Goal: Task Accomplishment & Management: Use online tool/utility

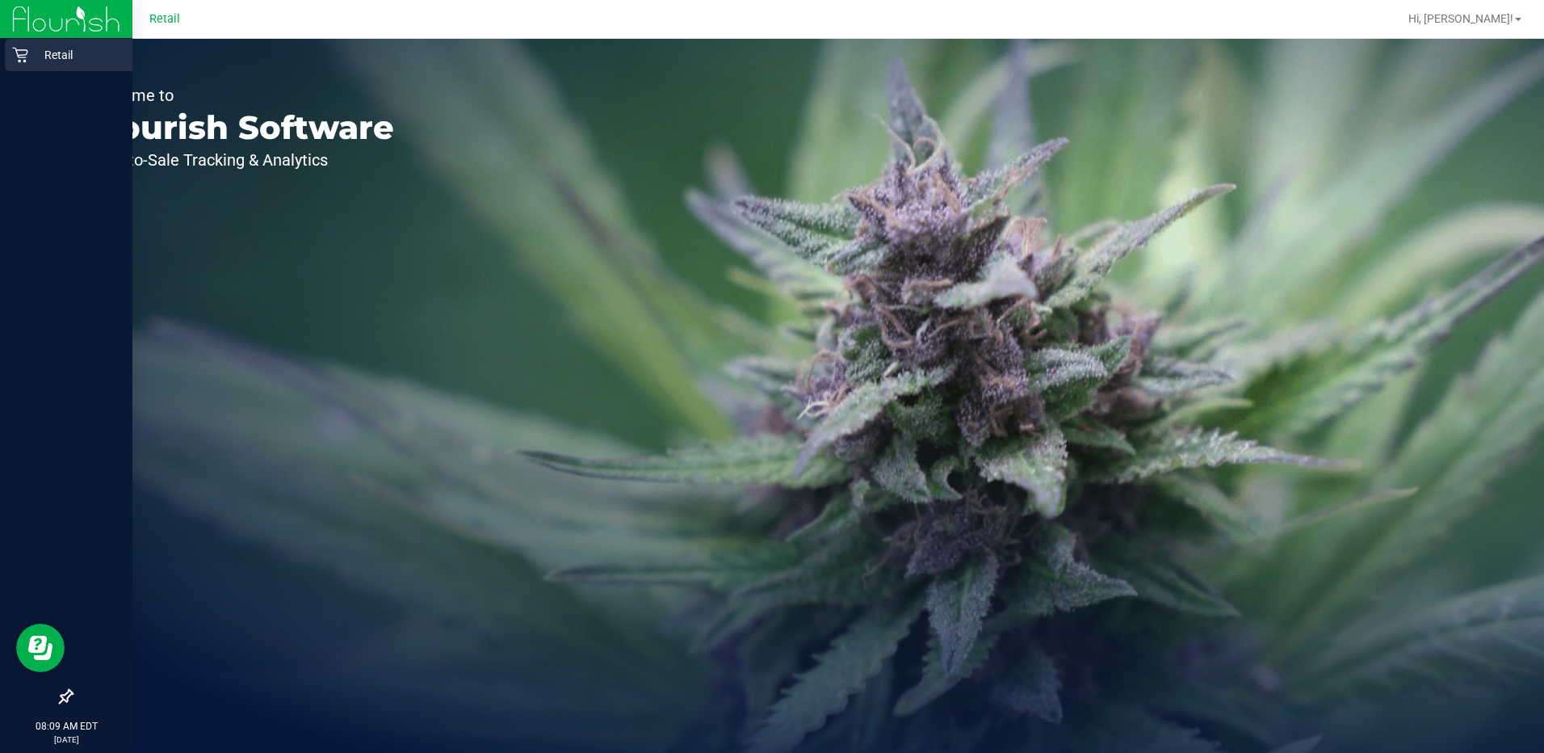
click at [57, 44] on div "Retail" at bounding box center [69, 55] width 128 height 32
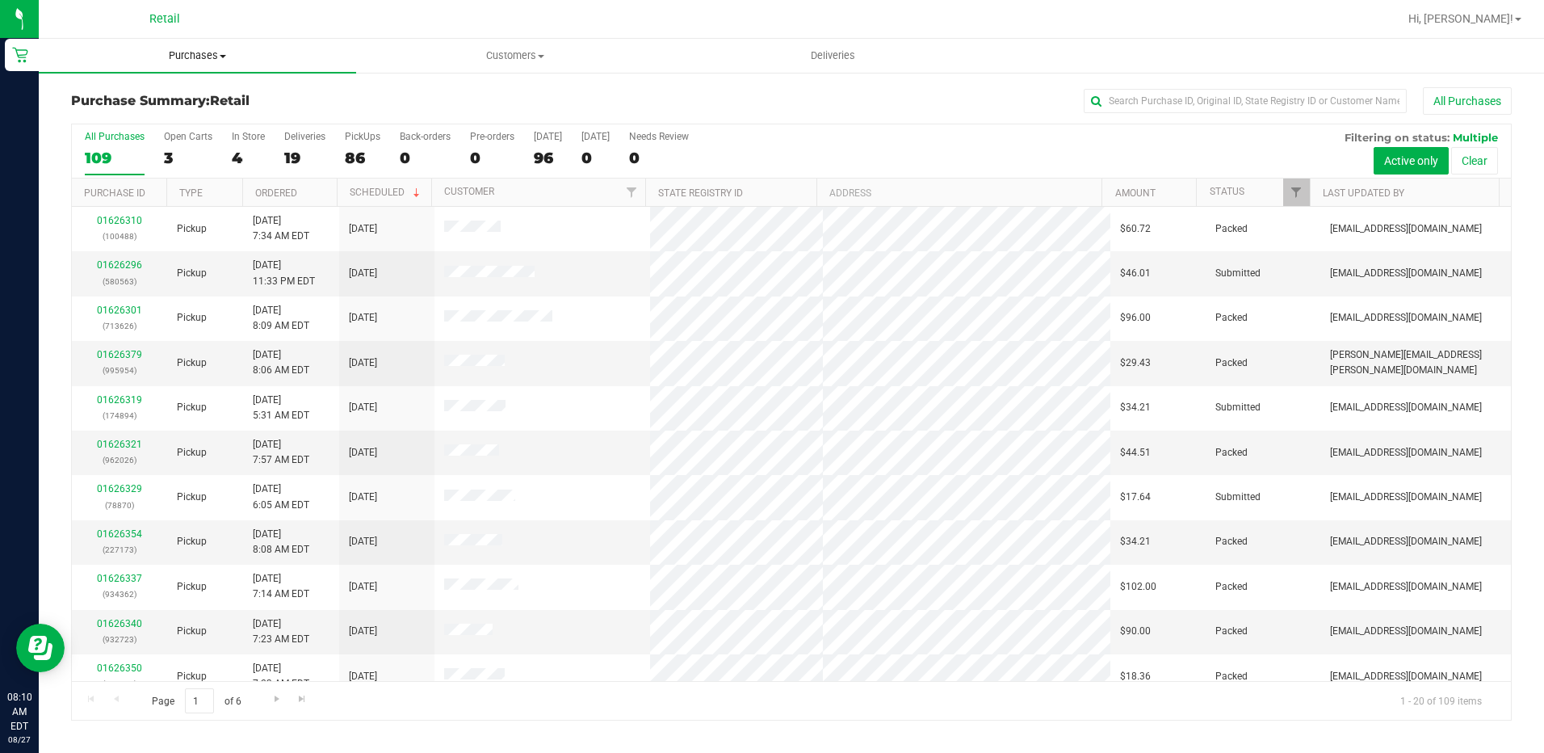
click at [220, 59] on span "Purchases" at bounding box center [197, 55] width 317 height 15
click at [115, 123] on span "Fulfillment" at bounding box center [89, 117] width 100 height 14
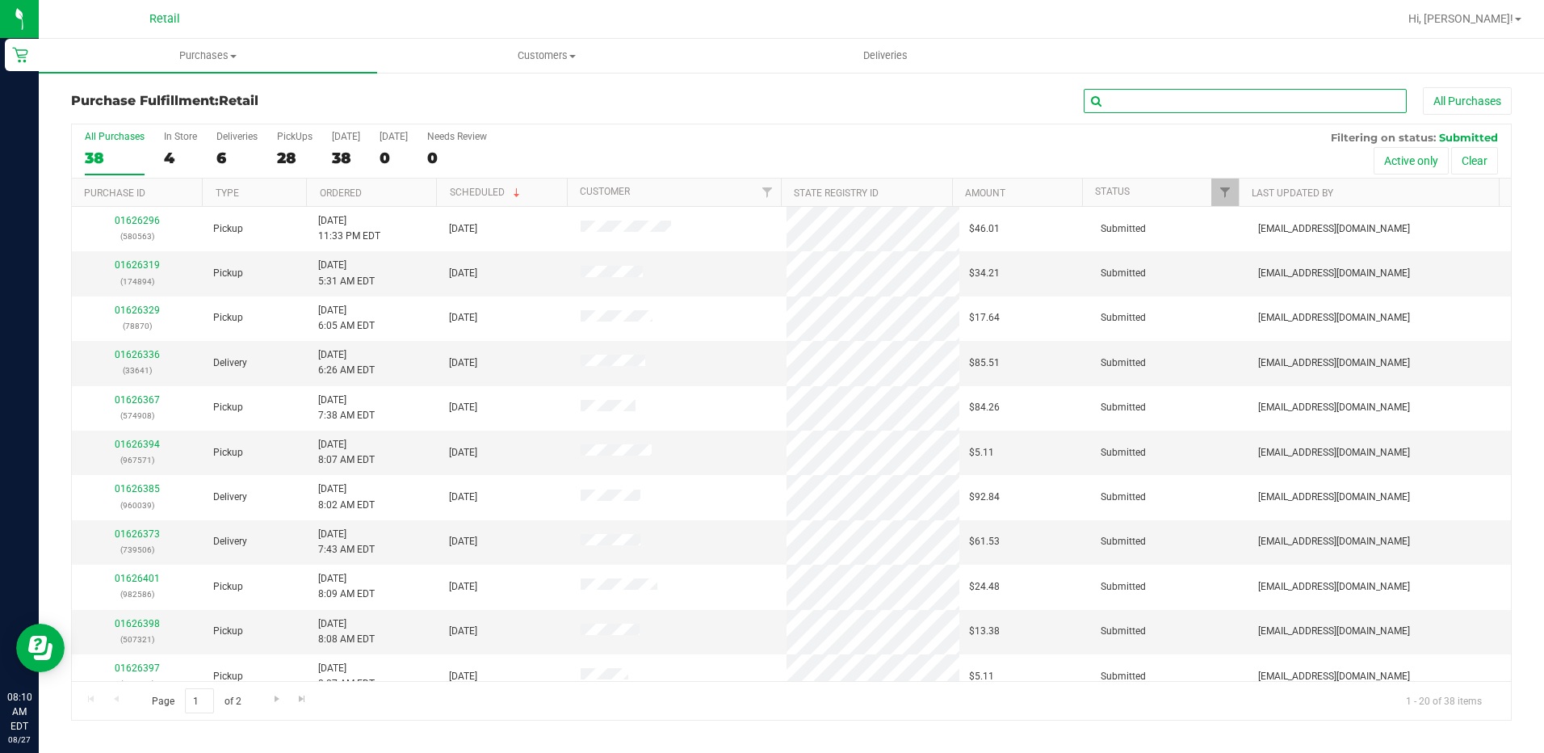
click at [1120, 104] on input "text" at bounding box center [1245, 101] width 323 height 24
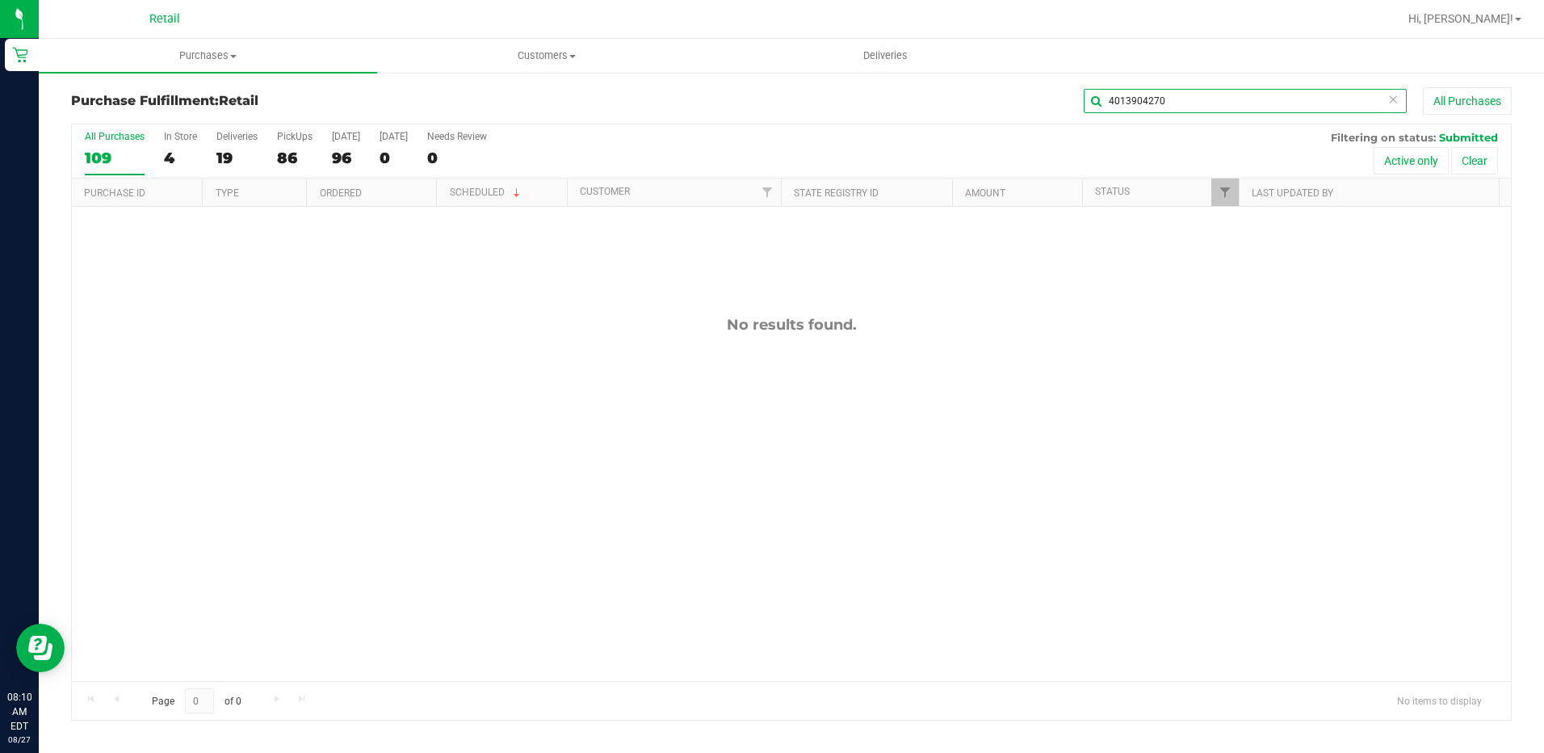
drag, startPoint x: 1112, startPoint y: 103, endPoint x: 1014, endPoint y: 108, distance: 97.9
click at [997, 103] on div "4013904270 All Purchases" at bounding box center [1032, 100] width 960 height 27
type input "960039"
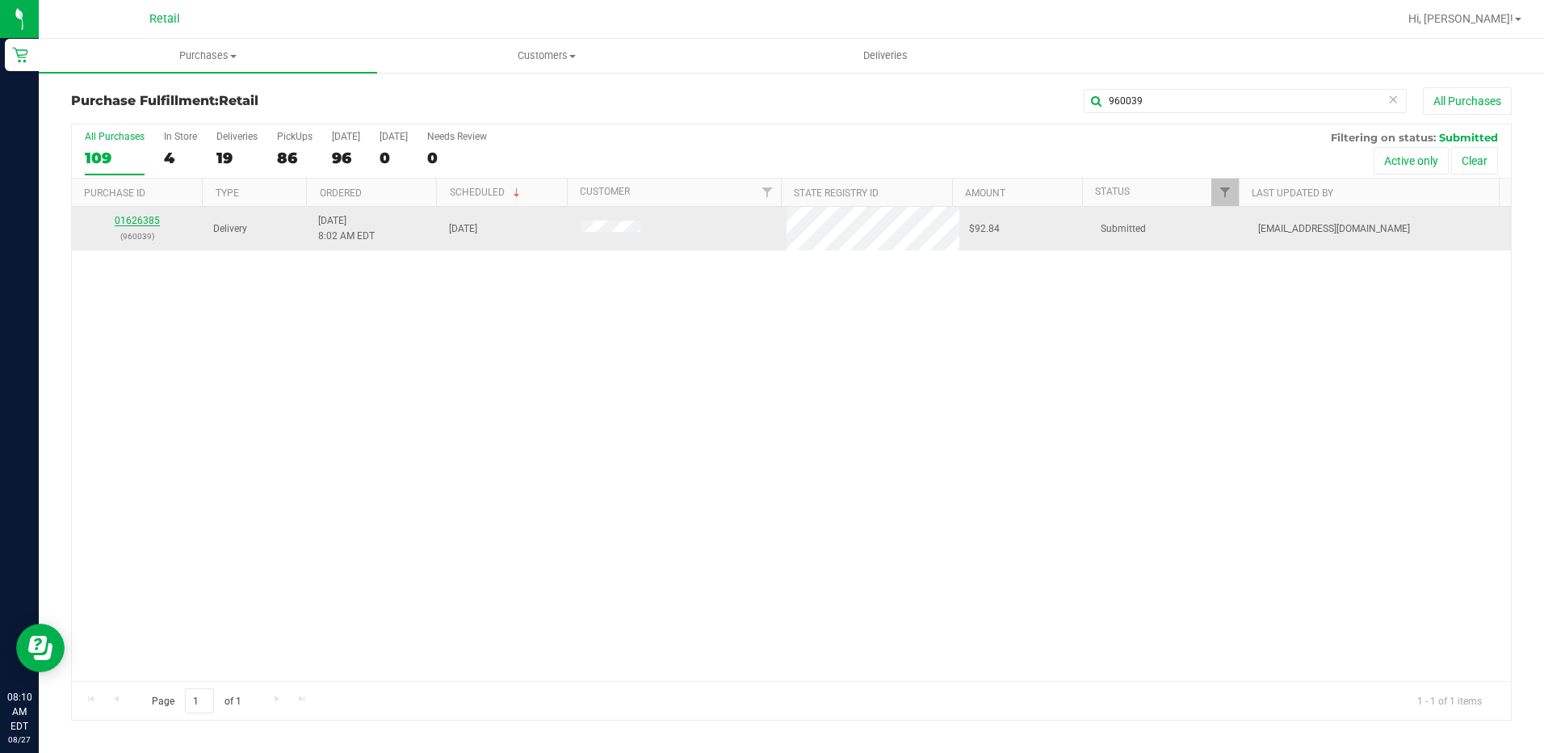
click at [150, 216] on link "01626385" at bounding box center [137, 220] width 45 height 11
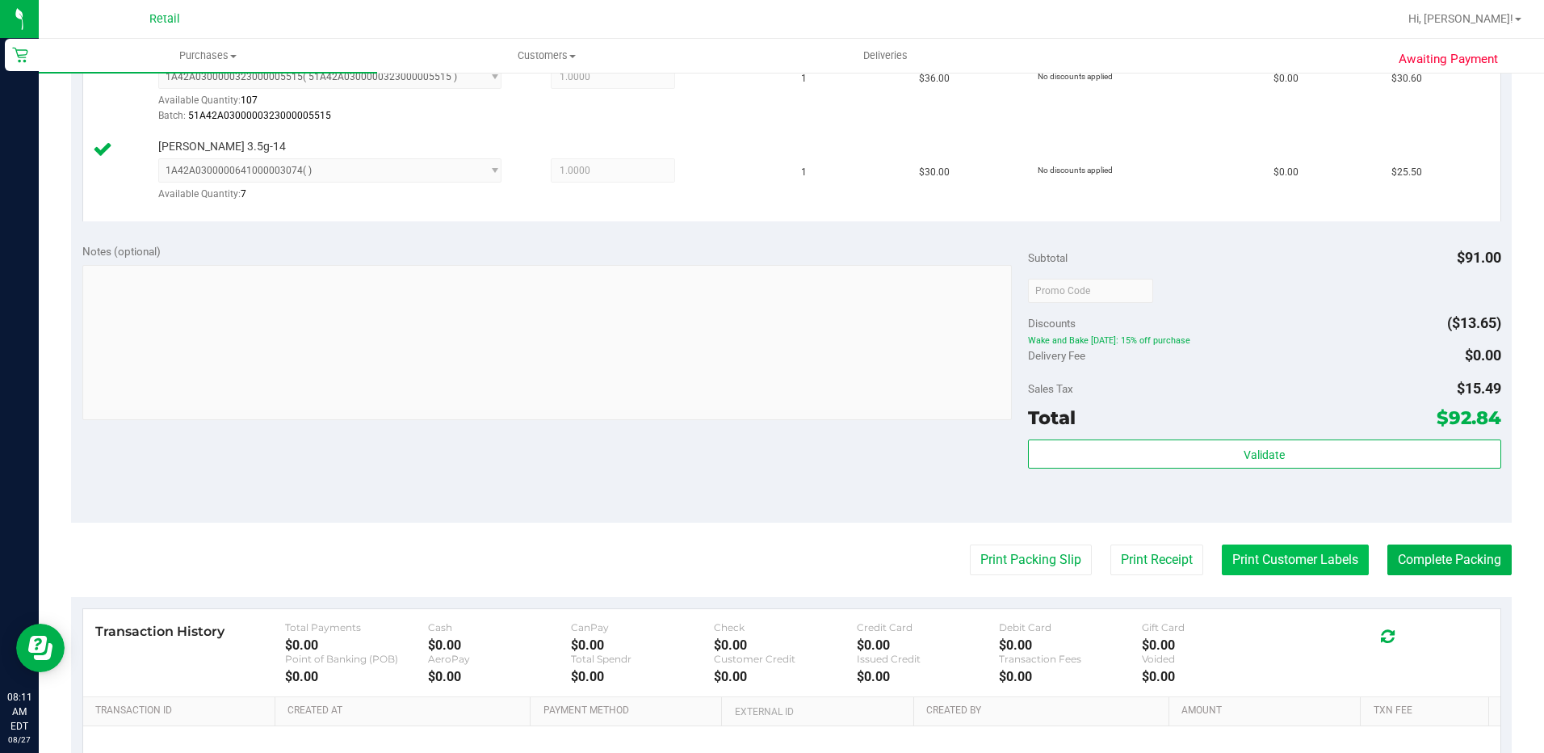
scroll to position [751, 0]
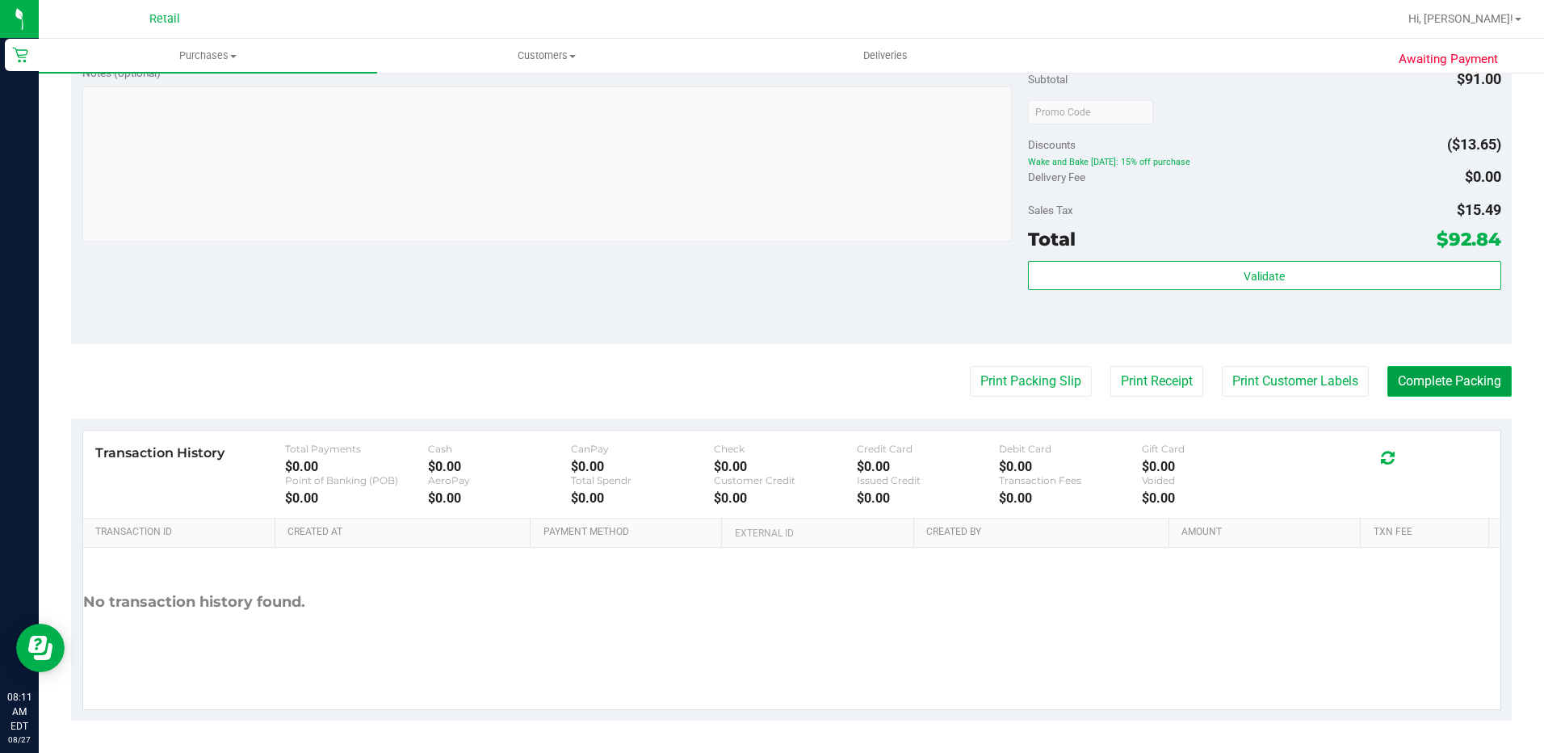
click at [1407, 386] on button "Complete Packing" at bounding box center [1450, 381] width 124 height 31
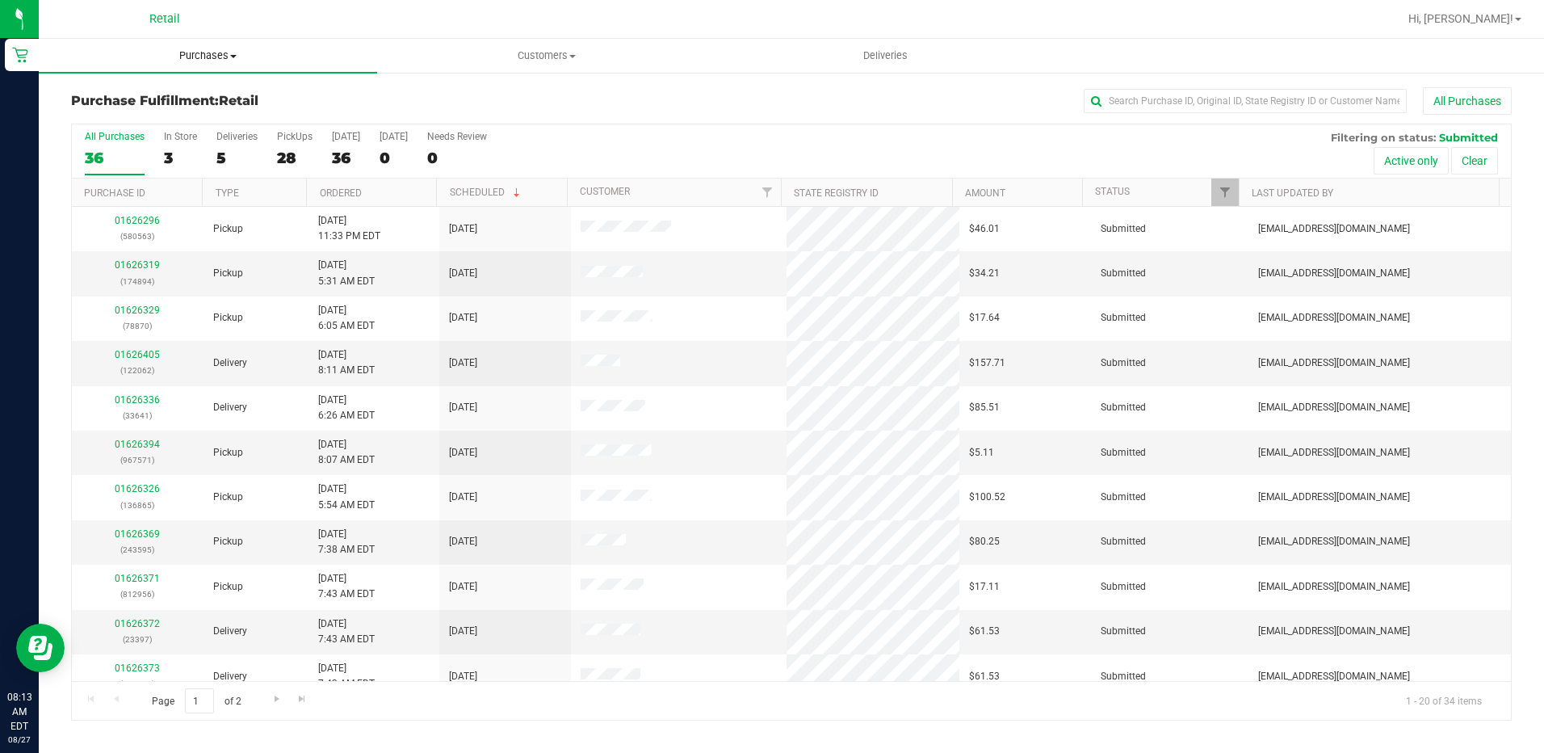
click at [229, 53] on span "Purchases" at bounding box center [208, 55] width 338 height 15
click at [131, 132] on span "All purchases" at bounding box center [96, 136] width 115 height 14
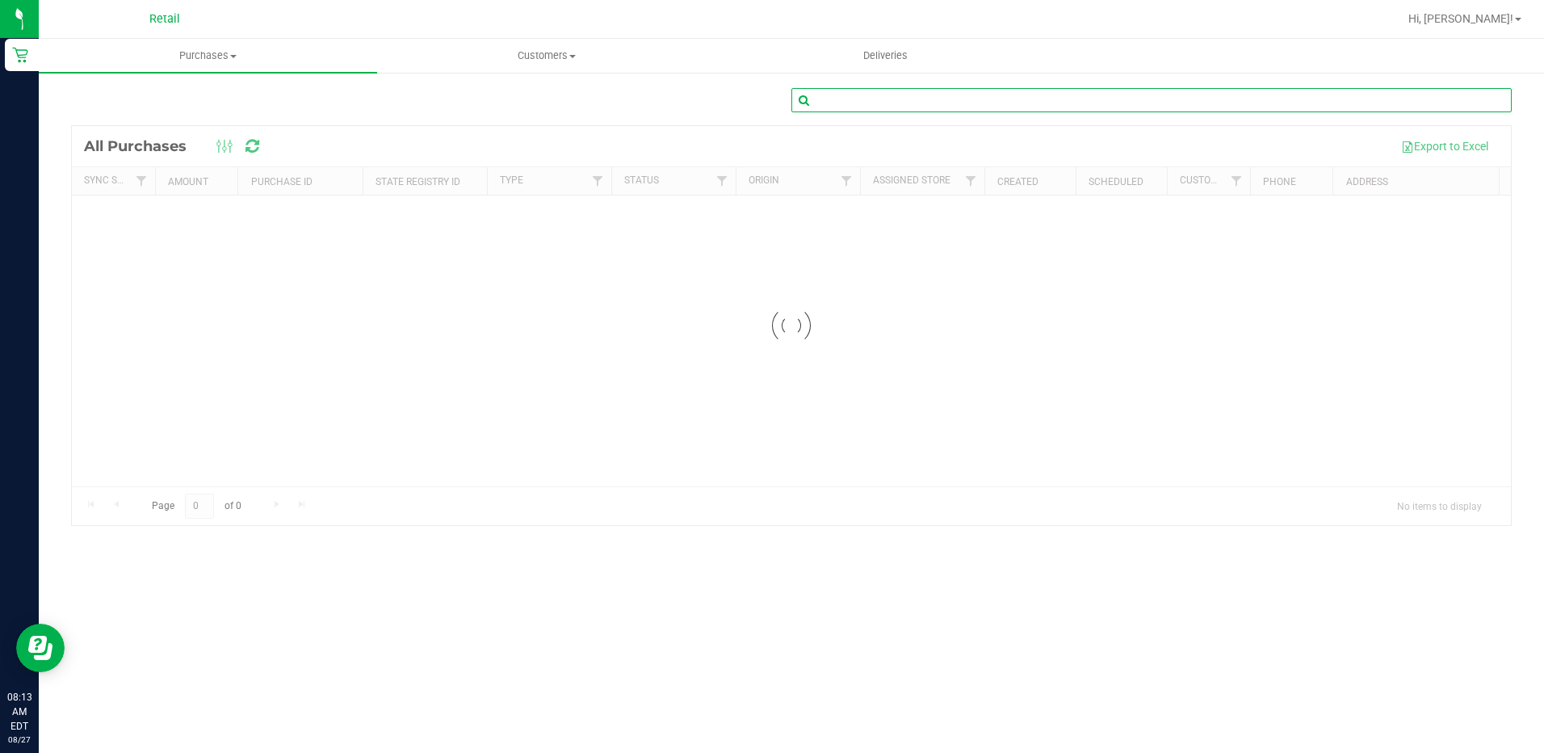
click at [851, 102] on input "text" at bounding box center [1152, 100] width 720 height 24
click at [545, 64] on uib-tab-heading "Customers All customers Add a new customer All physicians" at bounding box center [546, 56] width 337 height 32
click at [421, 101] on span "All customers" at bounding box center [435, 97] width 116 height 14
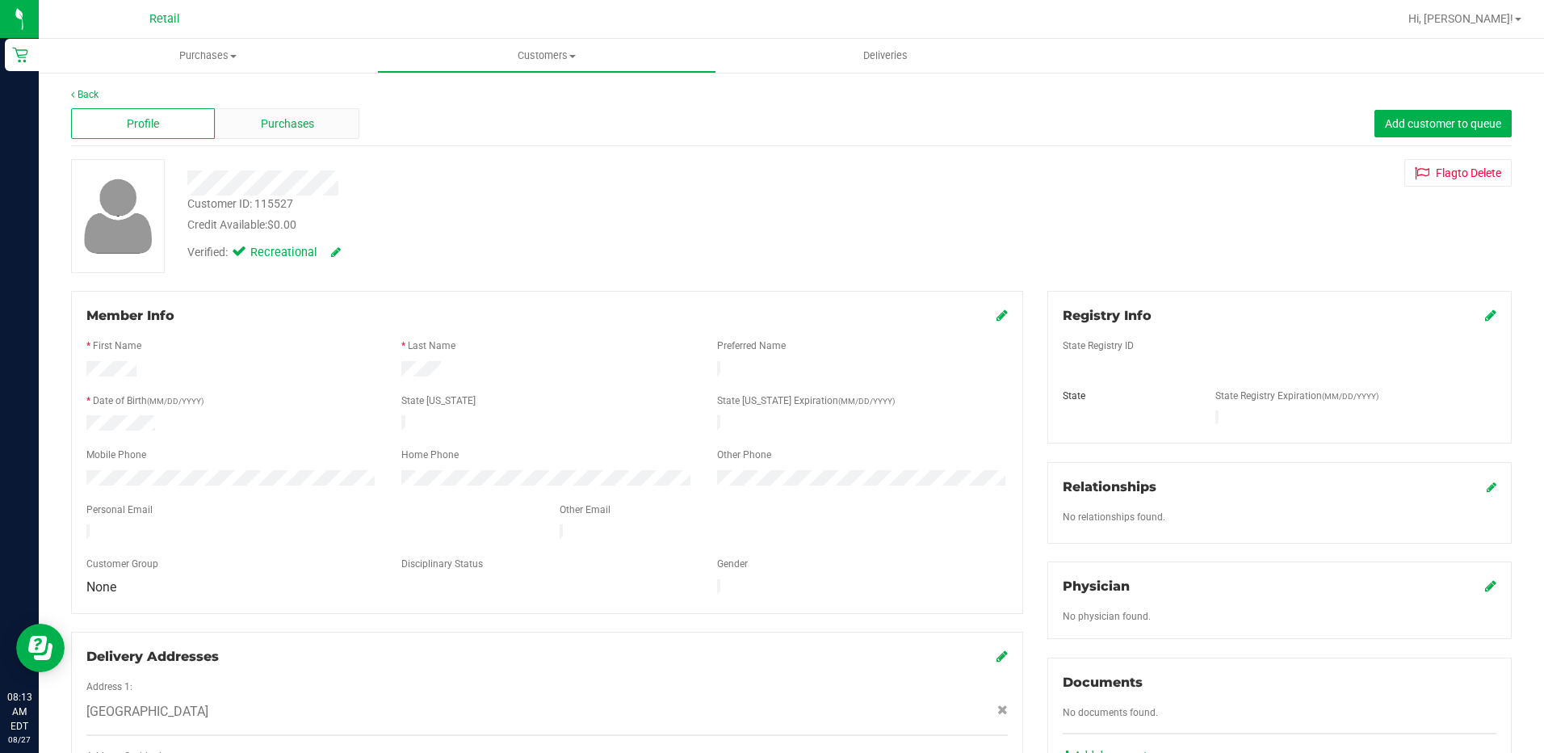
click at [279, 126] on span "Purchases" at bounding box center [287, 123] width 53 height 17
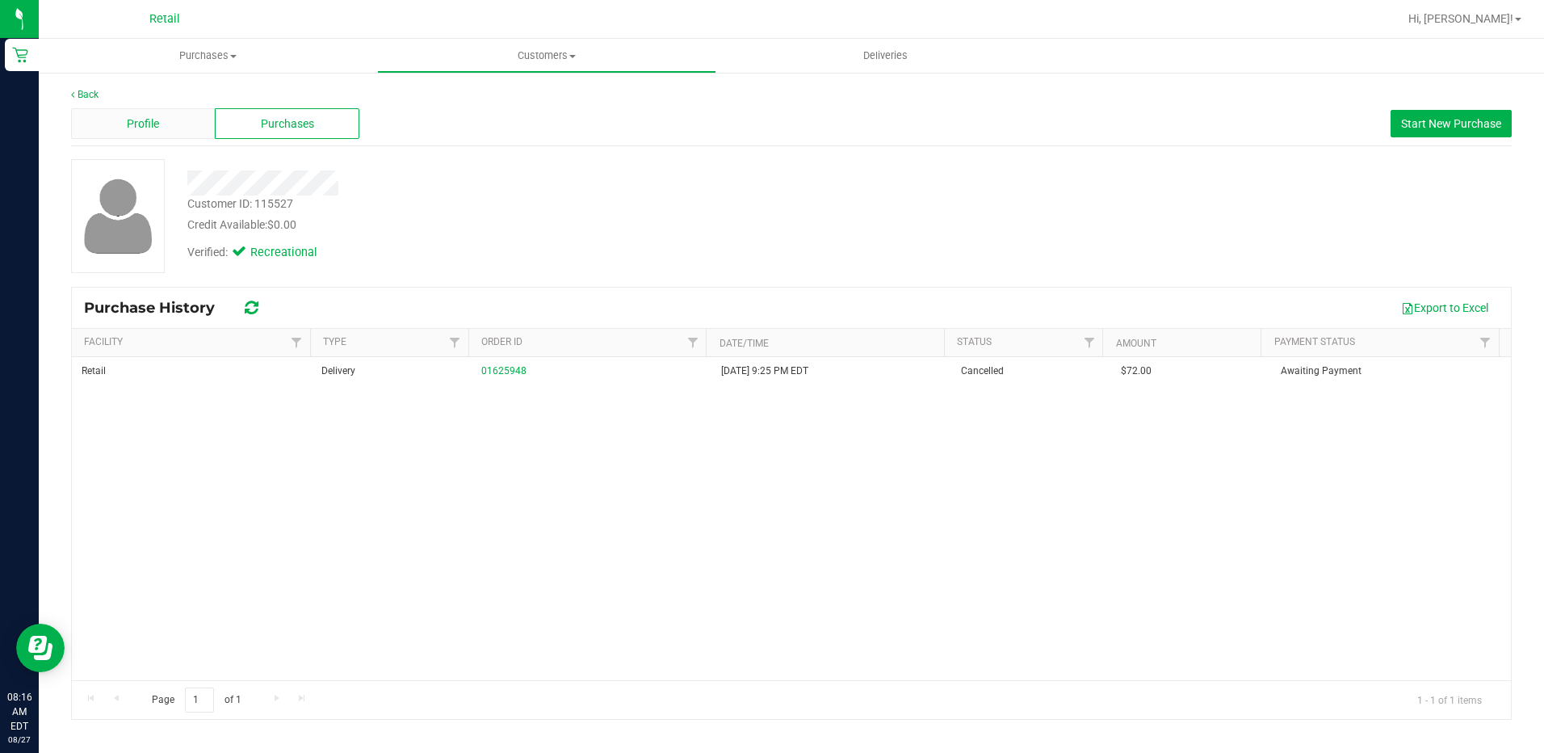
click at [157, 112] on div "Profile" at bounding box center [143, 123] width 144 height 31
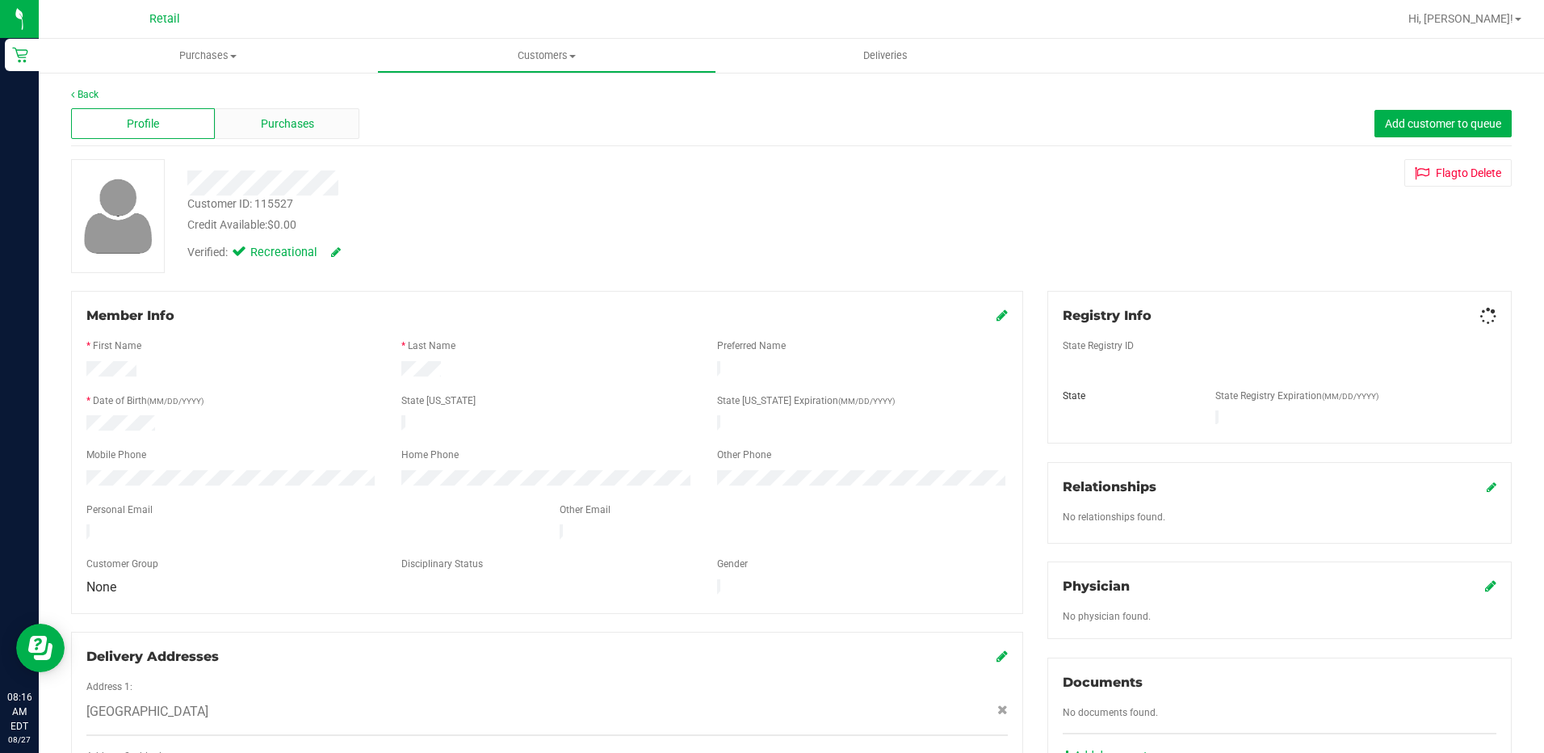
click at [306, 129] on span "Purchases" at bounding box center [287, 123] width 53 height 17
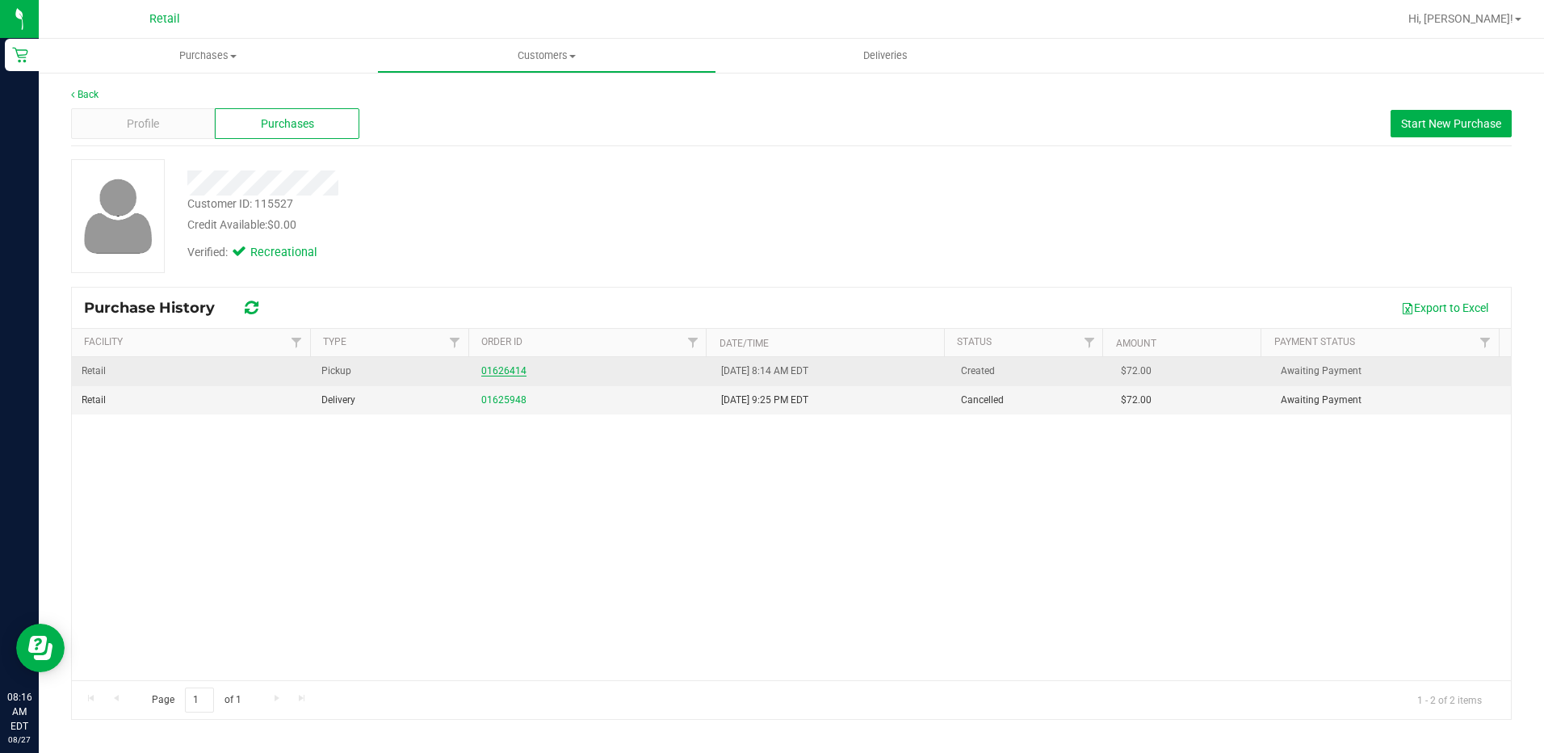
click at [493, 376] on link "01626414" at bounding box center [503, 370] width 45 height 11
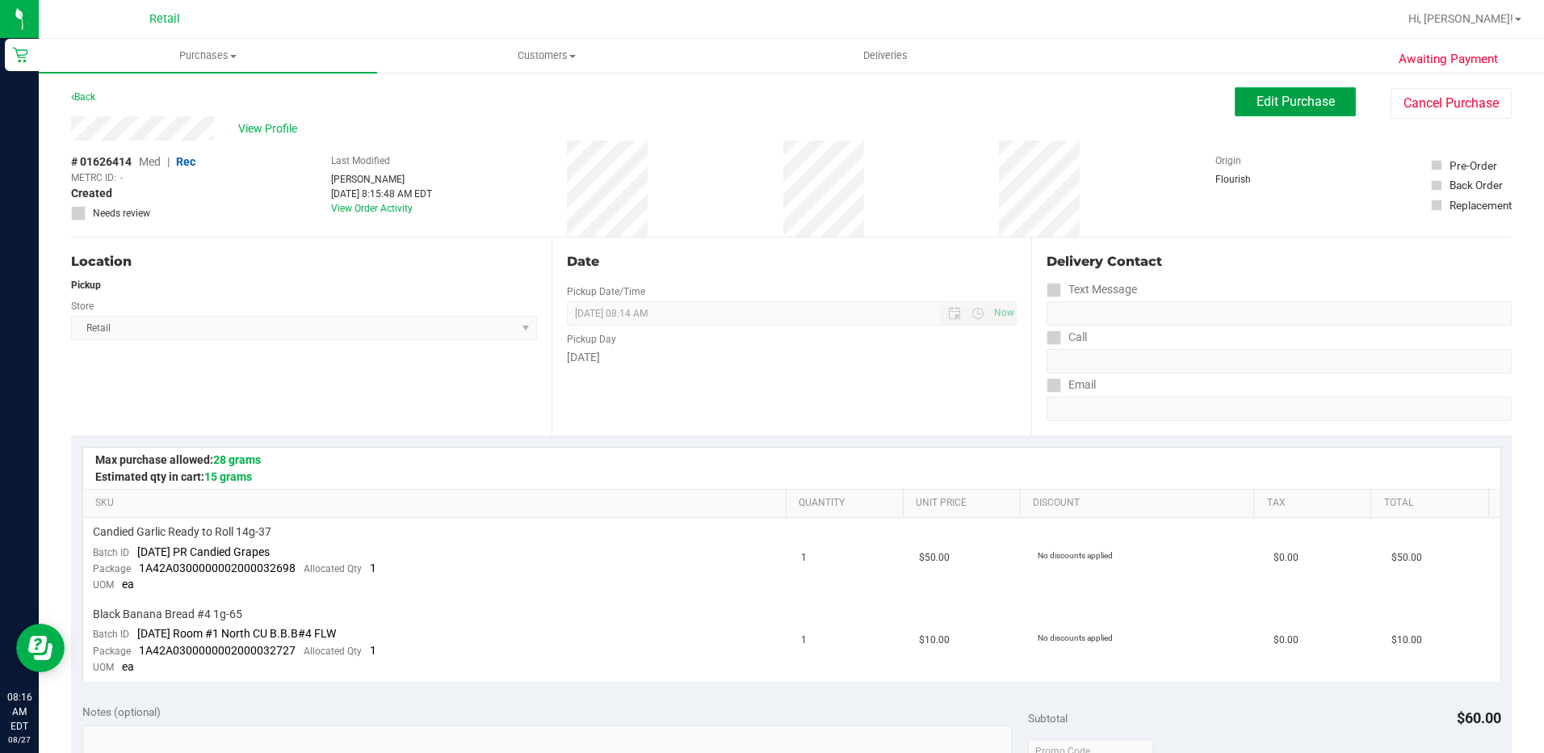
click at [1306, 107] on span "Edit Purchase" at bounding box center [1296, 101] width 78 height 15
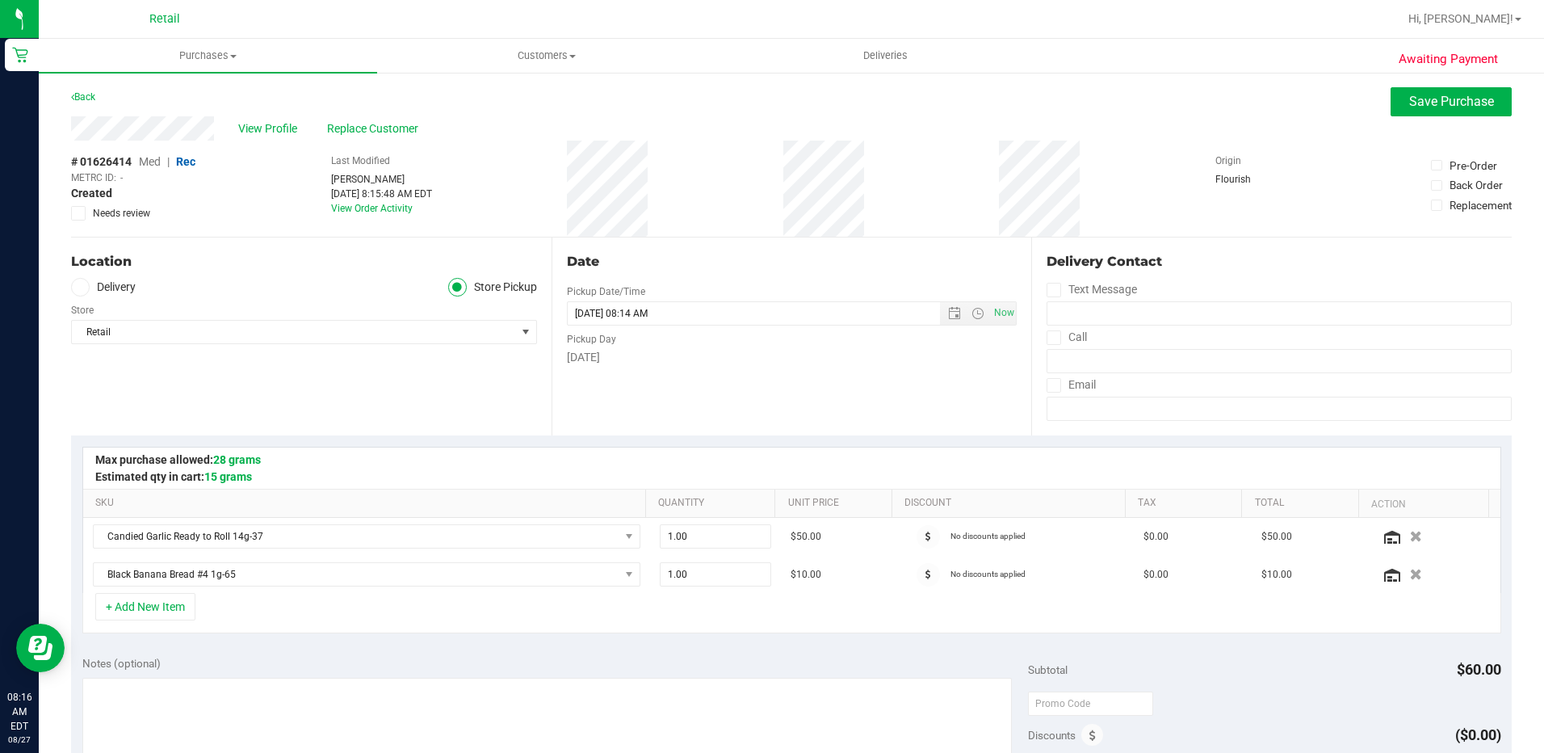
click at [88, 291] on span at bounding box center [80, 287] width 19 height 19
click at [0, 0] on input "Delivery" at bounding box center [0, 0] width 0 height 0
click at [1049, 338] on icon at bounding box center [1054, 338] width 10 height 0
click at [0, 0] on input "Call" at bounding box center [0, 0] width 0 height 0
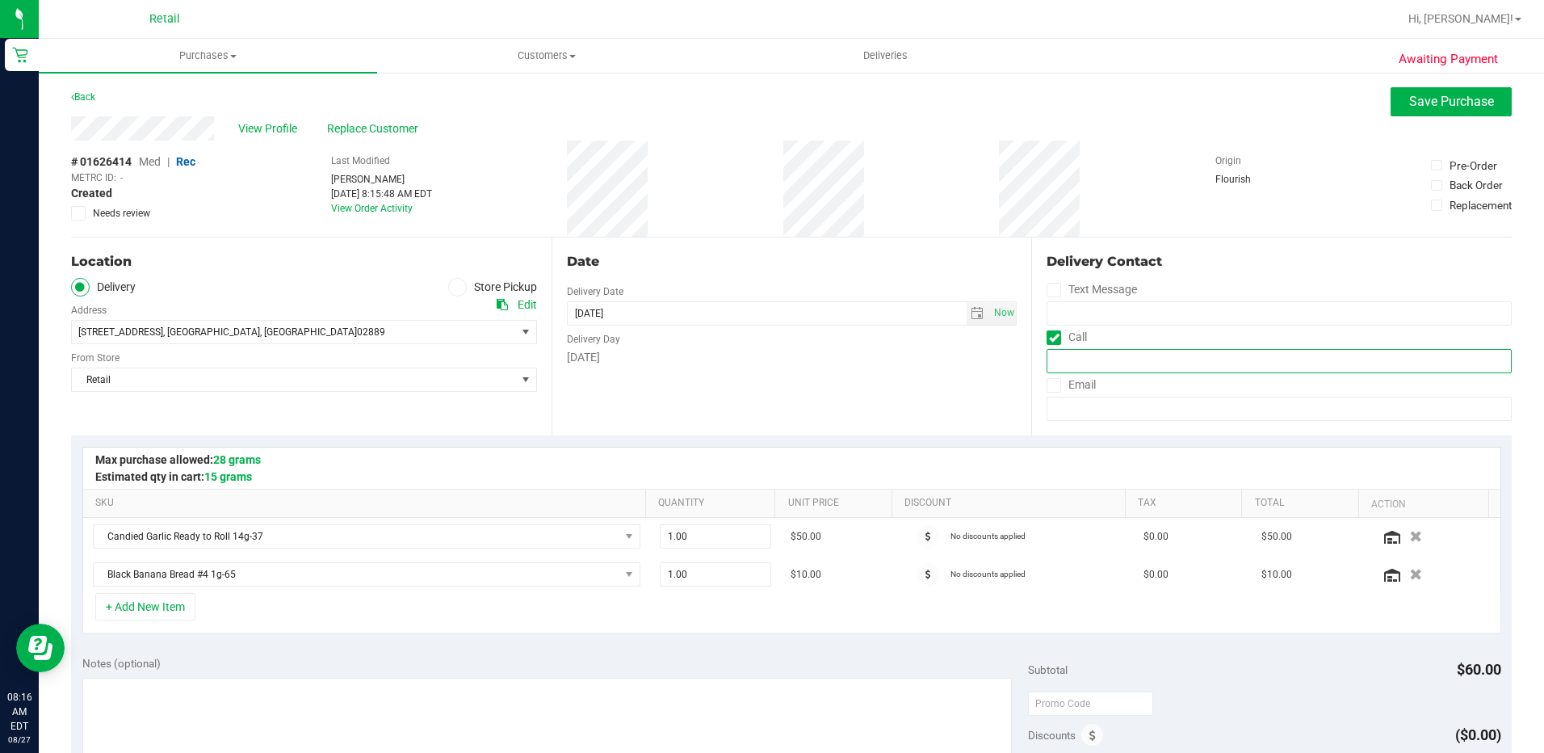
click at [1053, 363] on input "tel" at bounding box center [1279, 361] width 465 height 24
type input "[PHONE_NUMBER]"
click at [1401, 90] on button "Save Purchase" at bounding box center [1451, 101] width 121 height 29
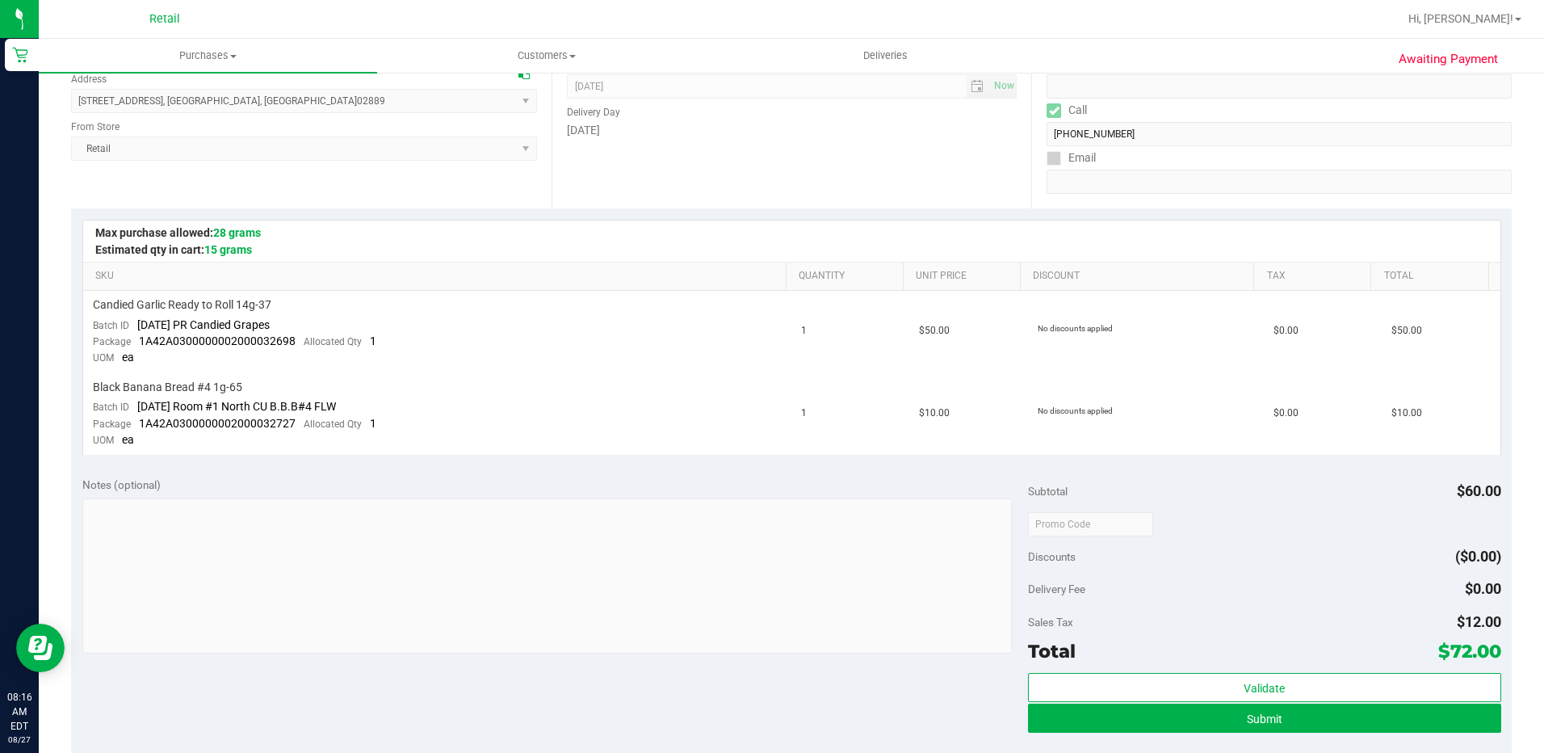
scroll to position [404, 0]
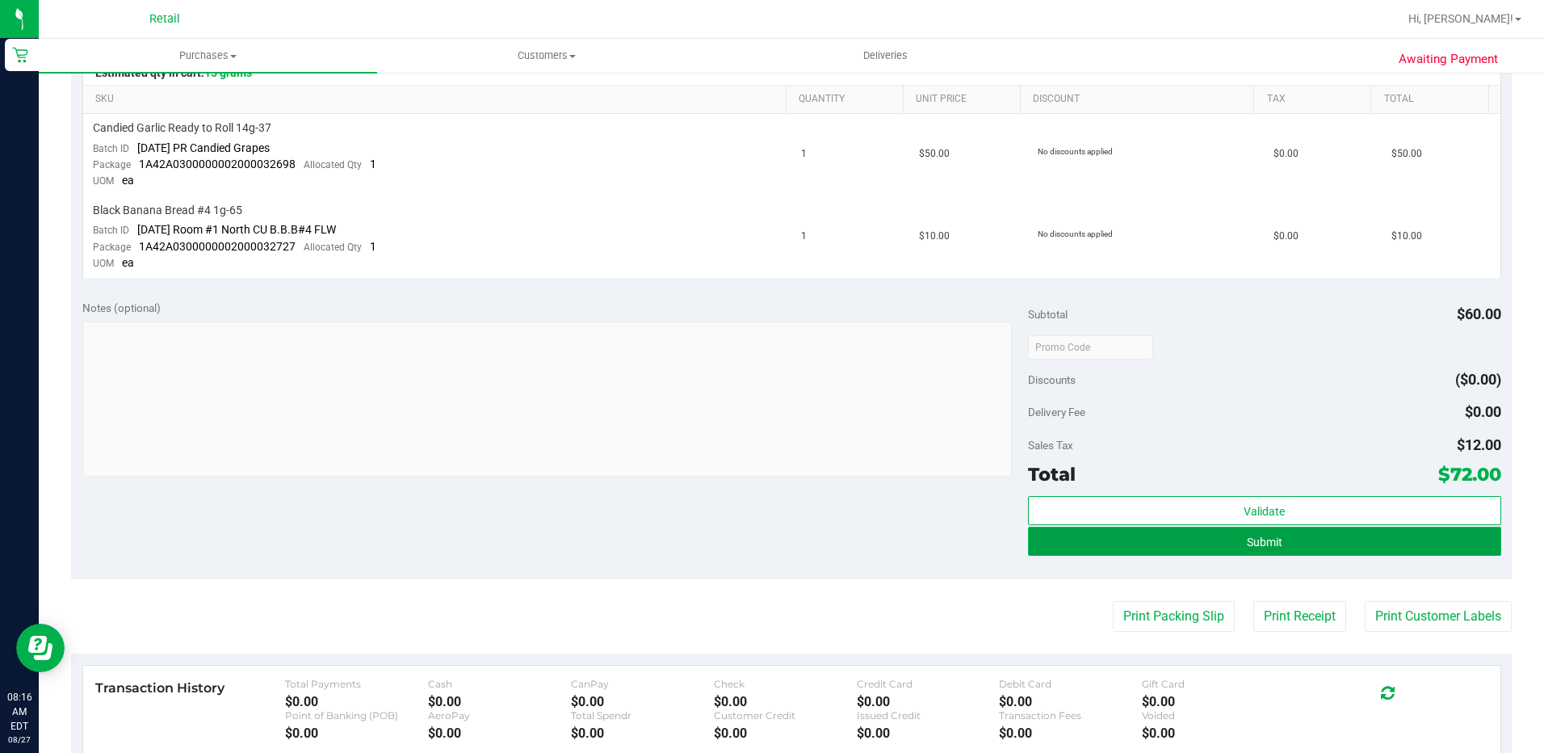
click at [1359, 551] on button "Submit" at bounding box center [1264, 541] width 473 height 29
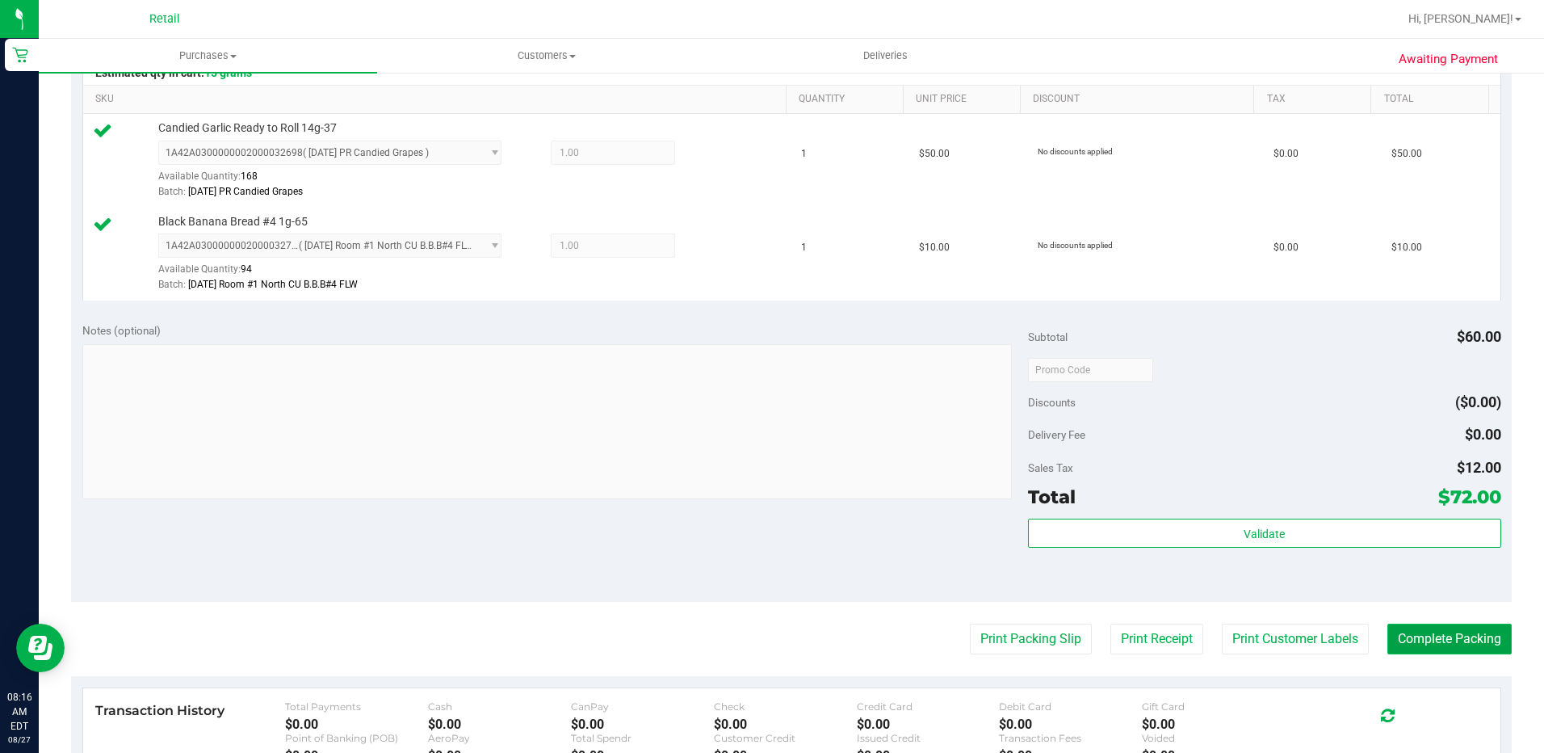
click at [1439, 634] on button "Complete Packing" at bounding box center [1450, 639] width 124 height 31
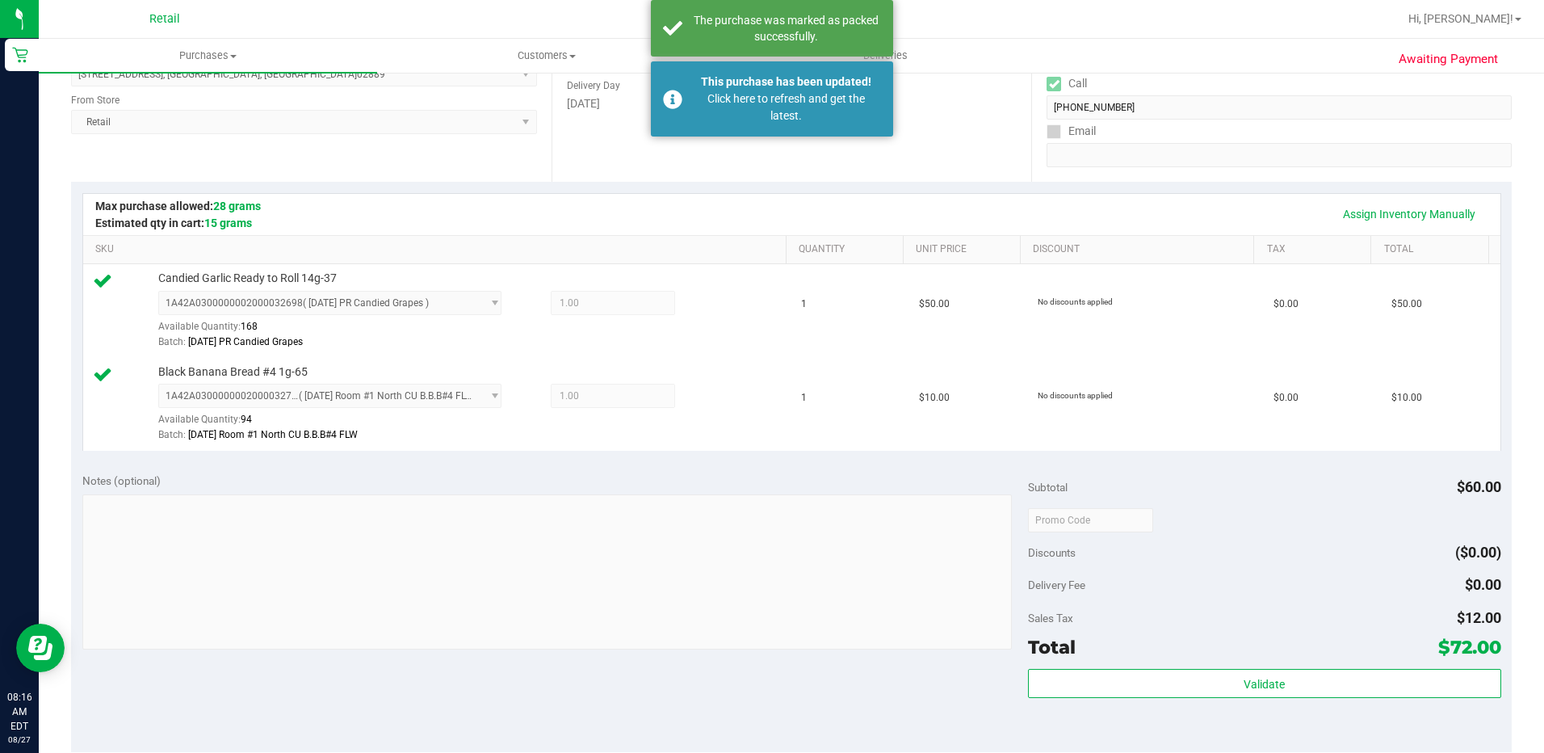
scroll to position [242, 0]
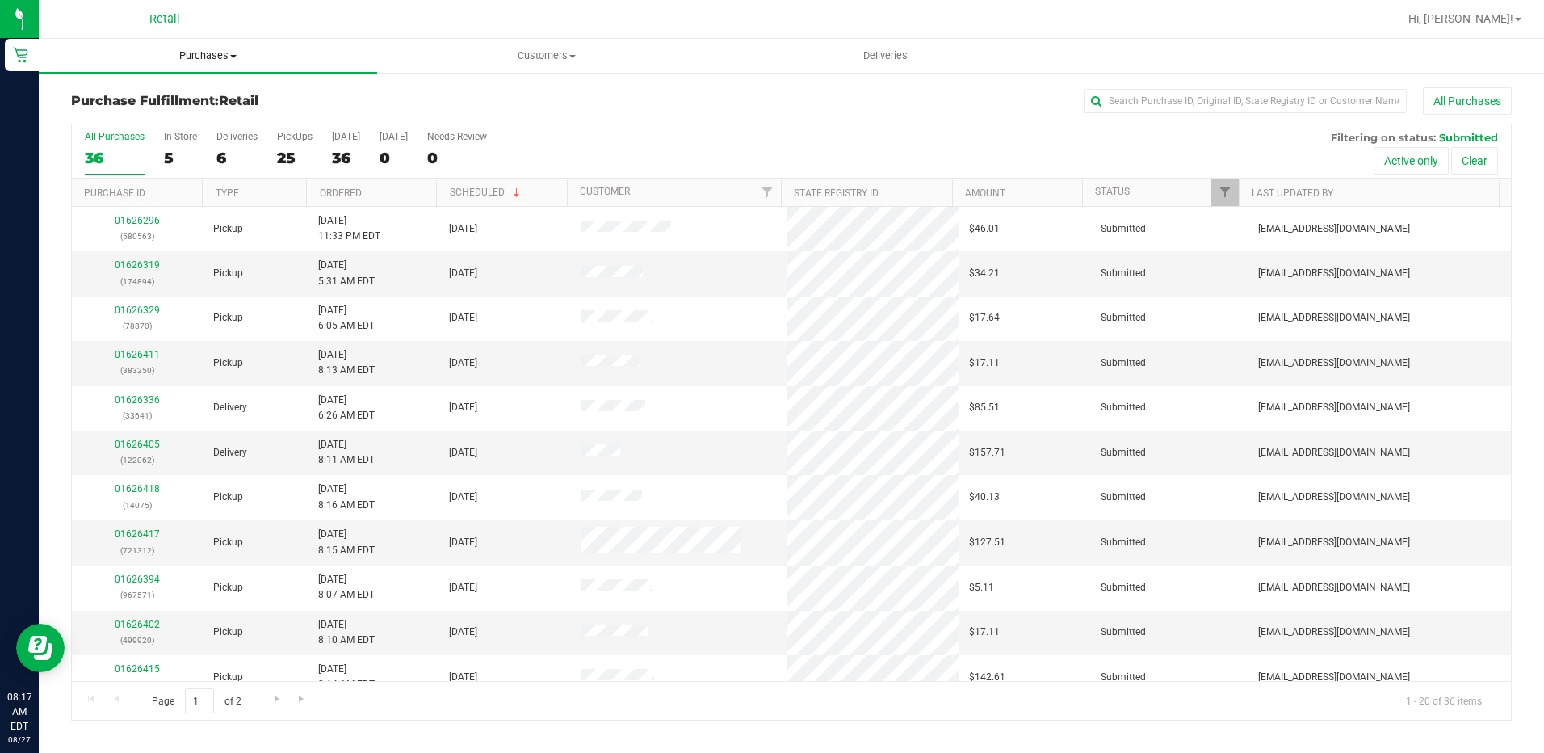
click at [229, 53] on span "Purchases" at bounding box center [208, 55] width 338 height 15
click at [139, 124] on li "Fulfillment" at bounding box center [208, 116] width 338 height 19
click at [1146, 104] on input "text" at bounding box center [1245, 101] width 323 height 24
type input "765450"
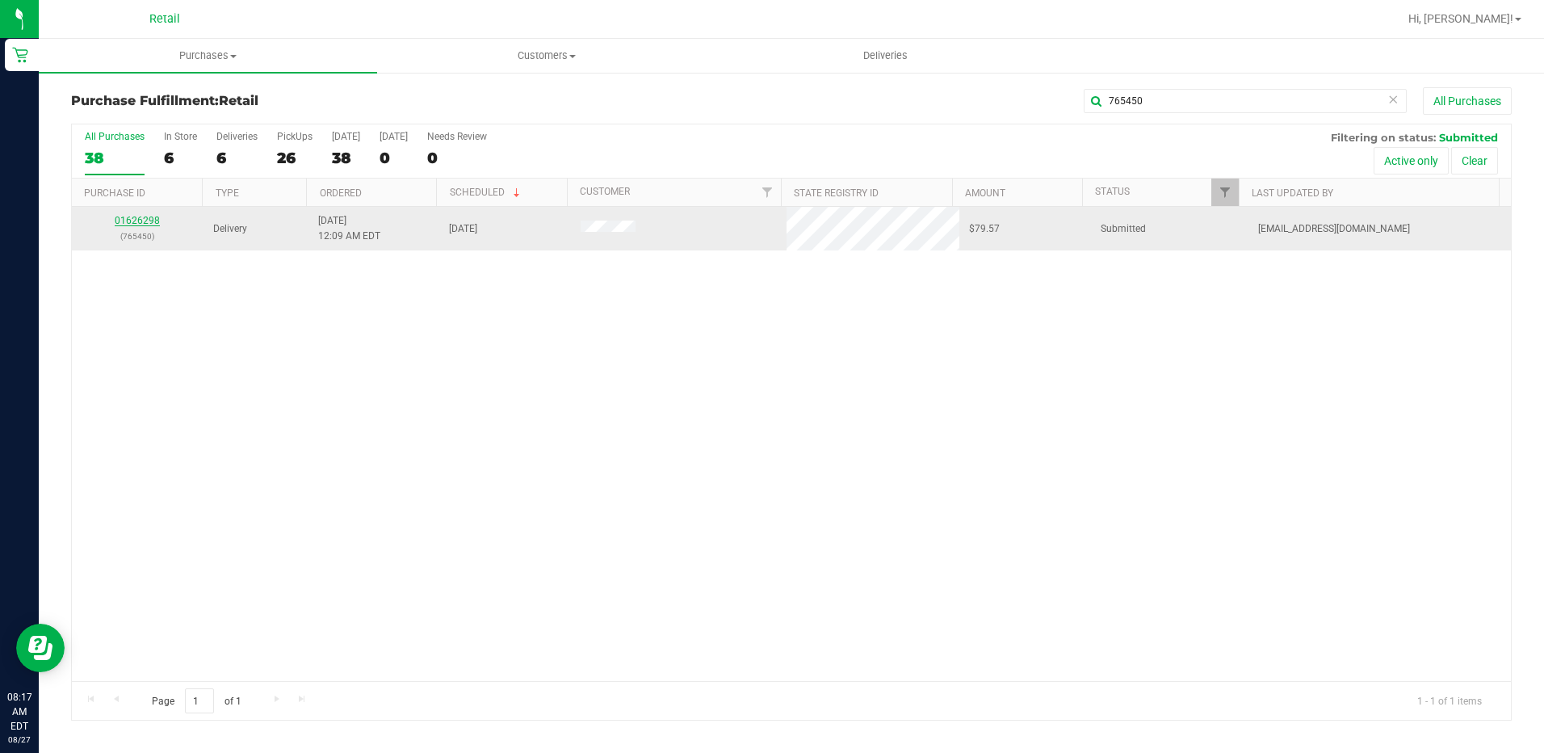
click at [134, 220] on link "01626298" at bounding box center [137, 220] width 45 height 11
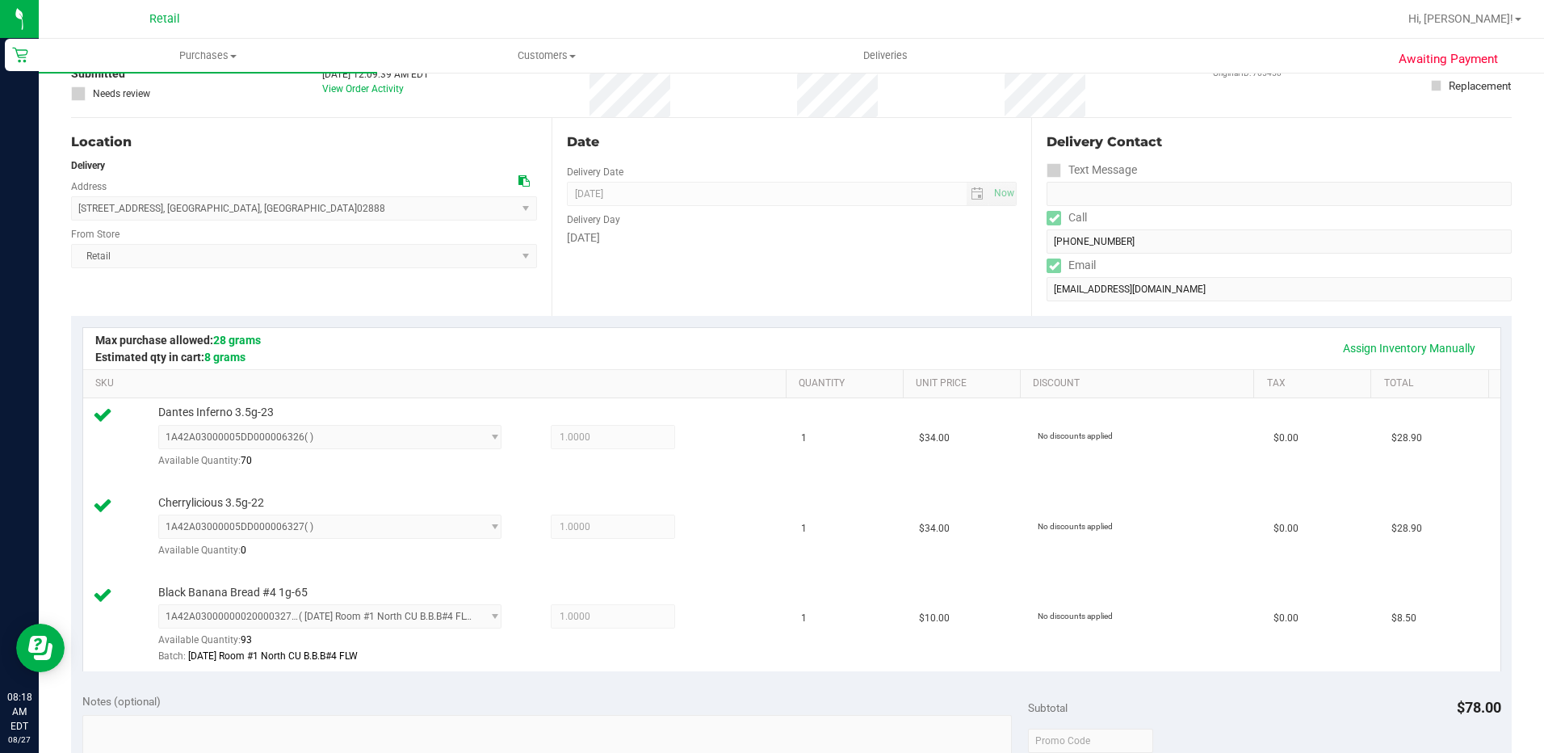
scroll to position [565, 0]
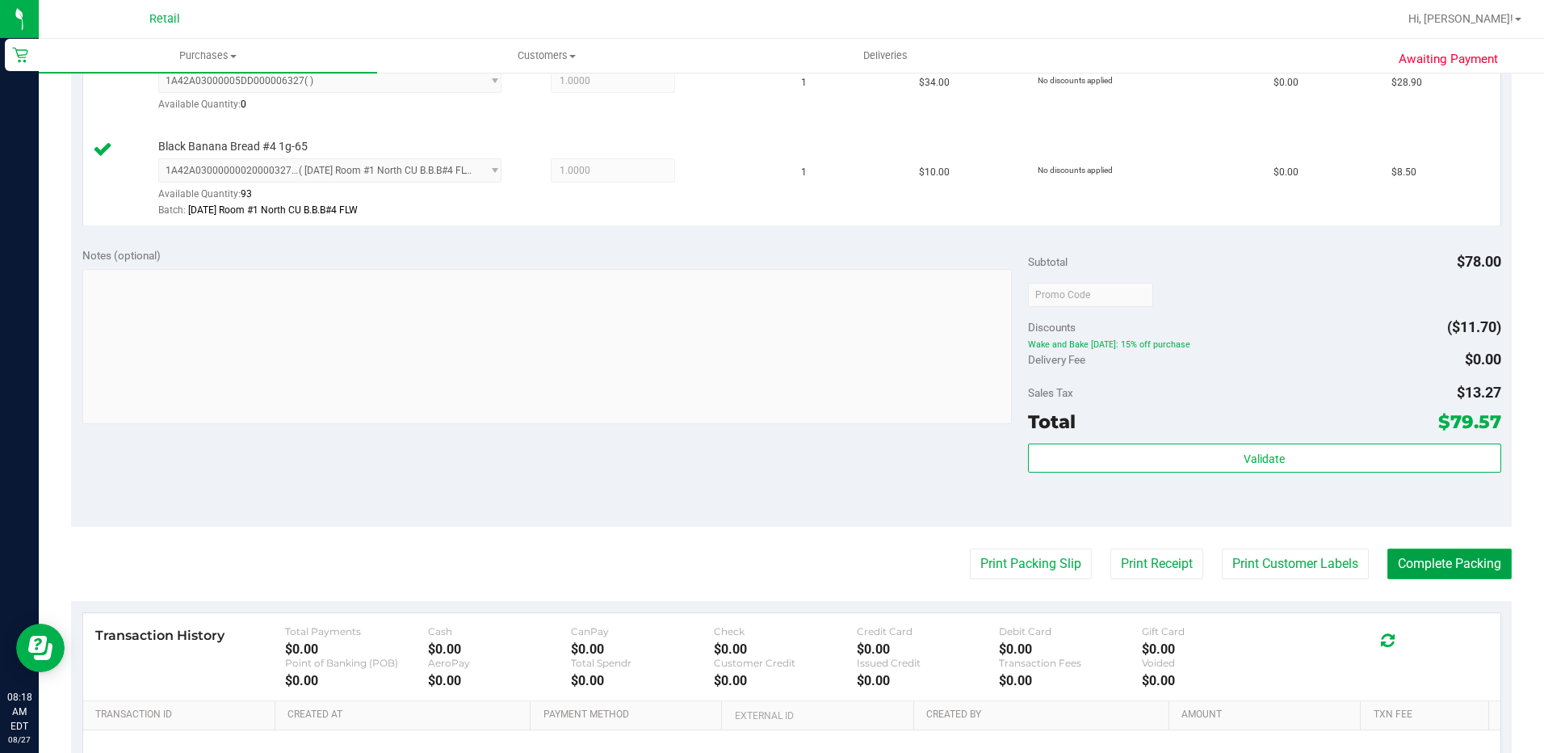
click at [1404, 555] on button "Complete Packing" at bounding box center [1450, 563] width 124 height 31
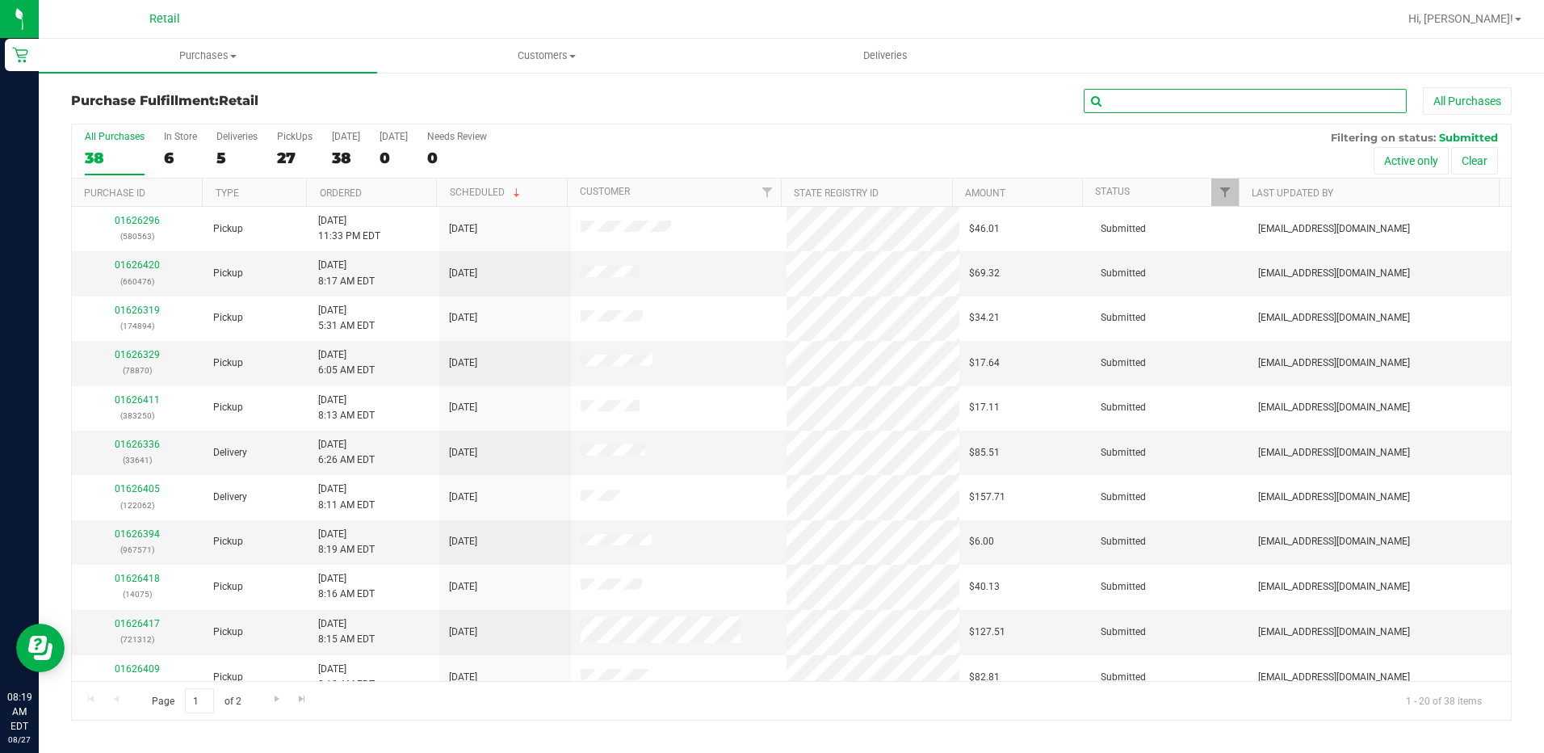
click at [1192, 99] on input "text" at bounding box center [1245, 101] width 323 height 24
drag, startPoint x: 1193, startPoint y: 98, endPoint x: 989, endPoint y: 125, distance: 206.2
click at [989, 125] on div "Purchase Fulfillment: Retail 2028020827 All Purchases All Purchases 38 In Store…" at bounding box center [791, 403] width 1441 height 633
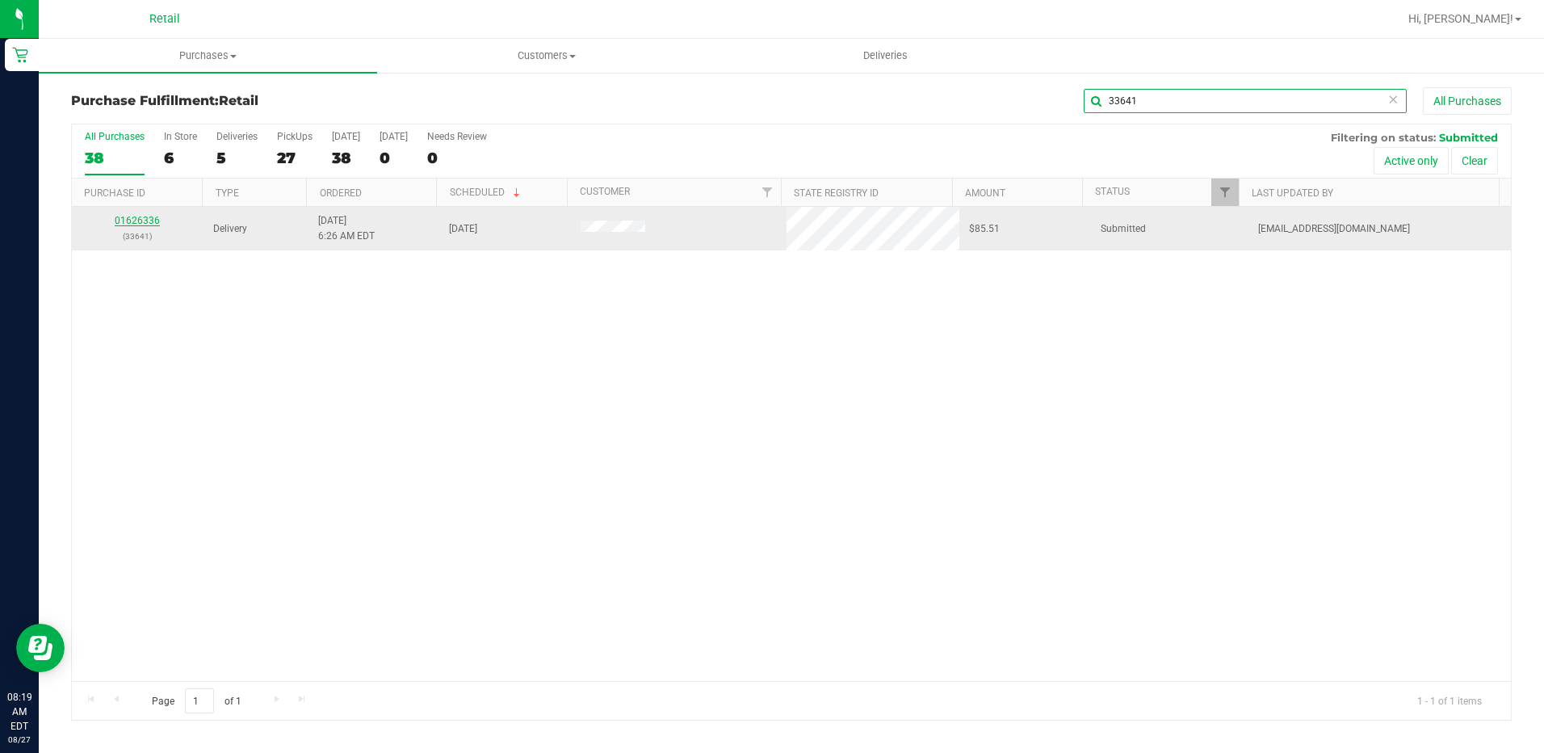
type input "33641"
click at [143, 220] on link "01626336" at bounding box center [137, 220] width 45 height 11
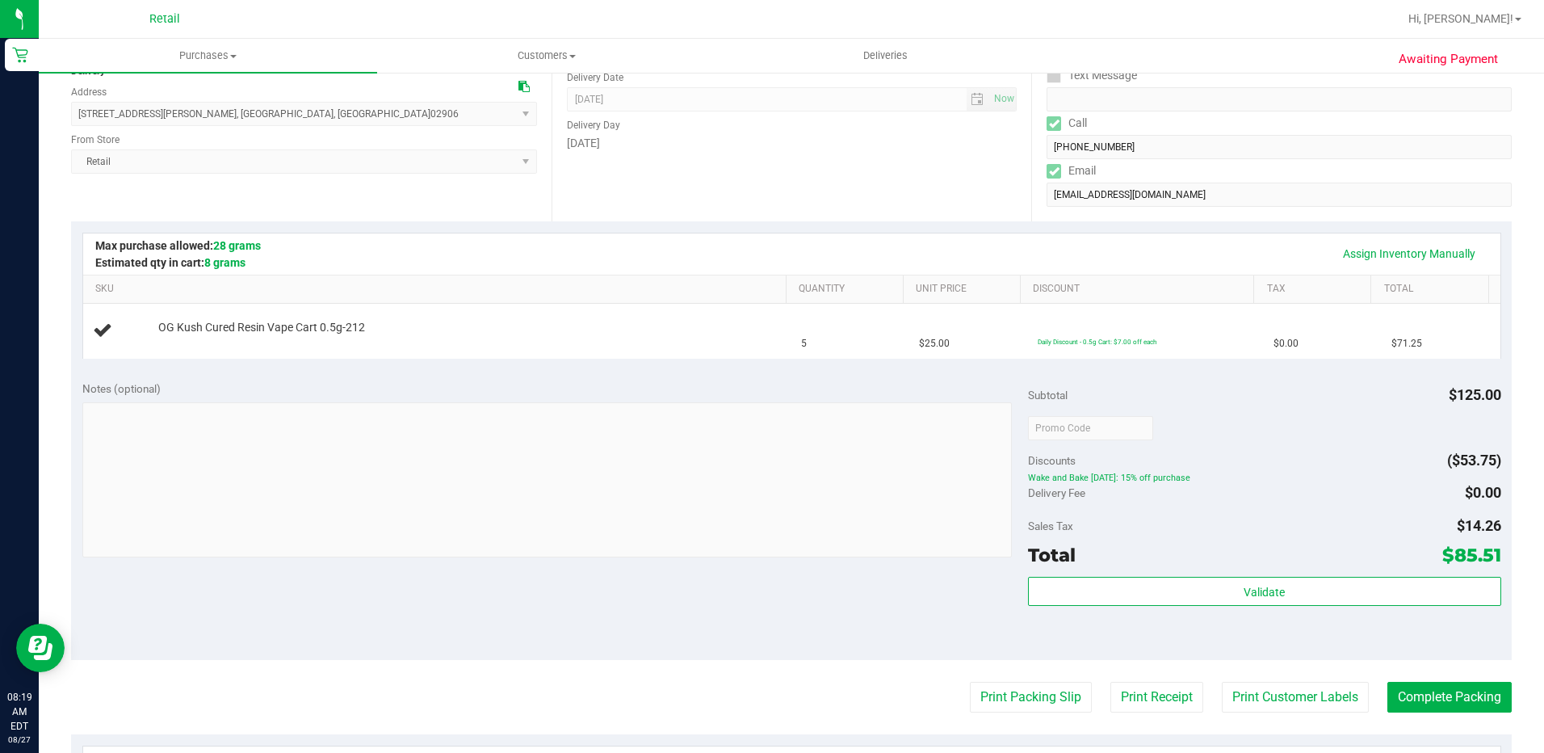
scroll to position [242, 0]
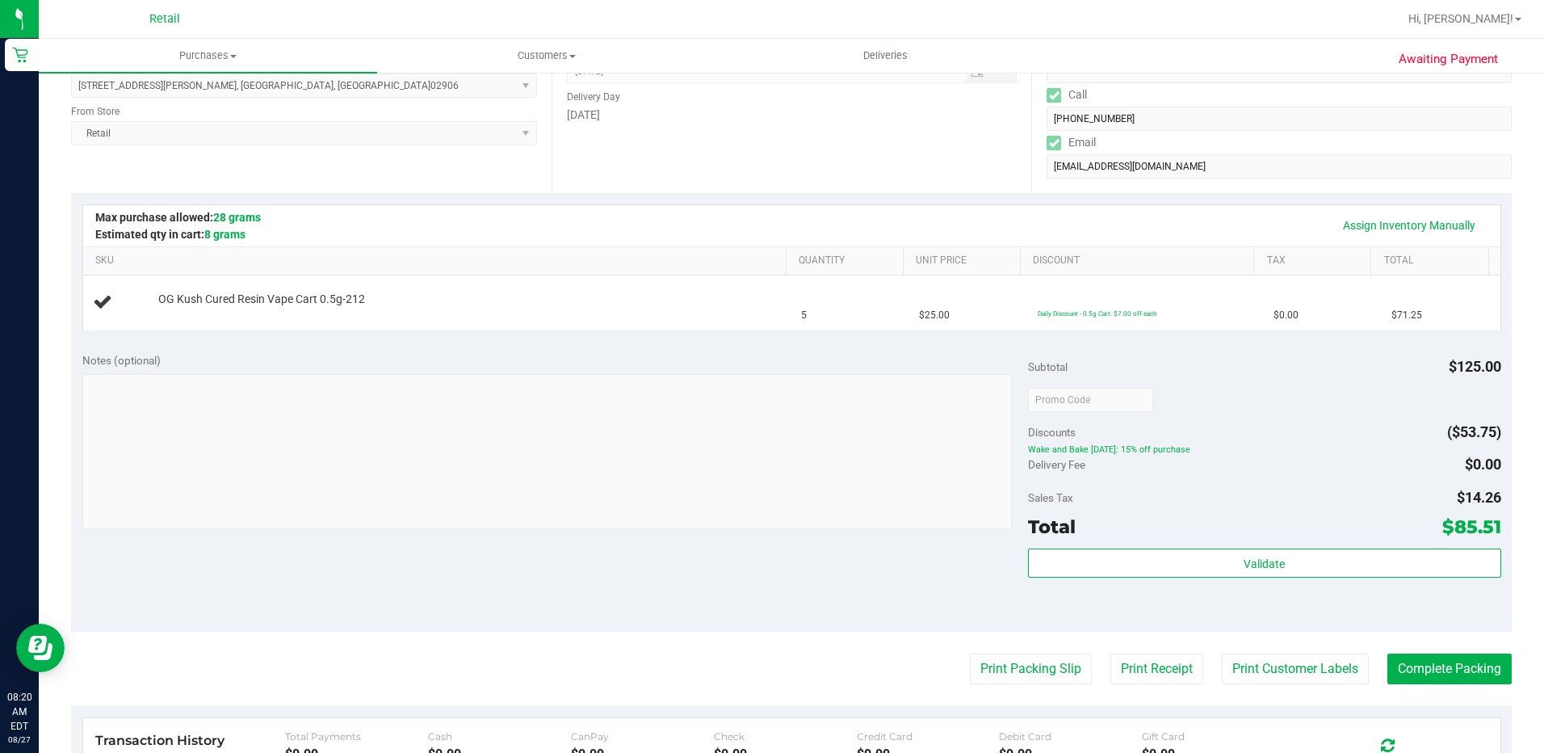
click at [1074, 603] on div "Validate" at bounding box center [1264, 584] width 473 height 73
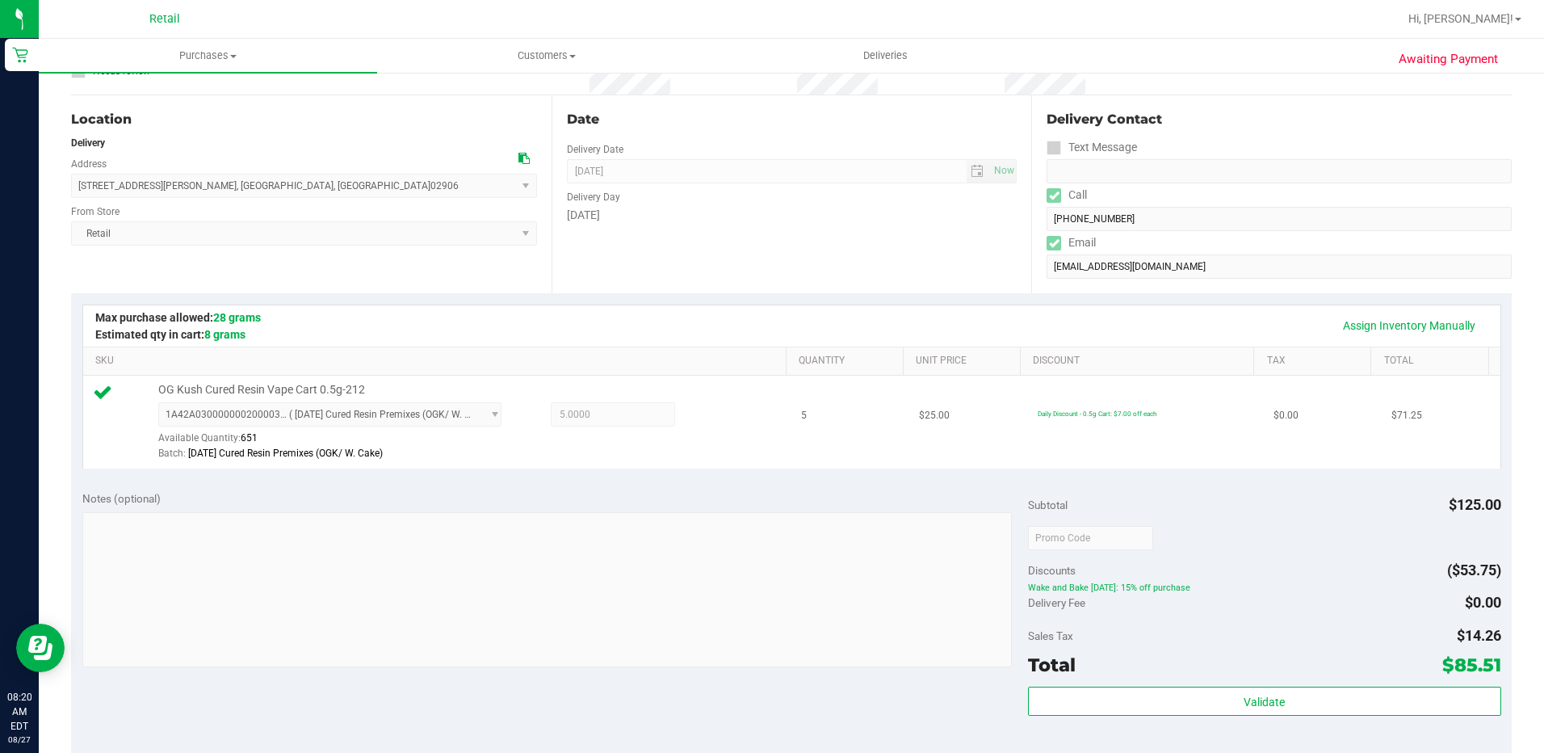
scroll to position [323, 0]
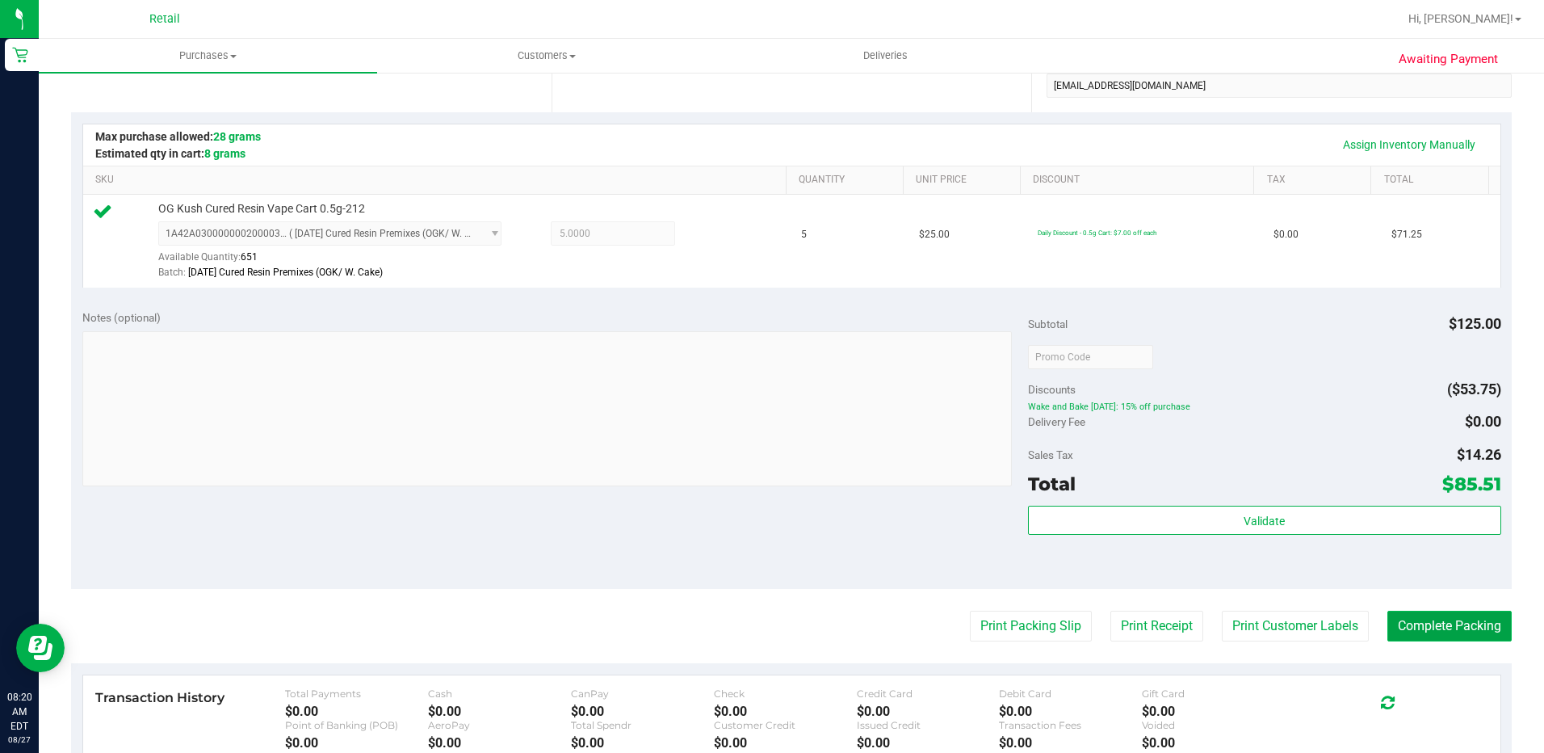
click at [1395, 629] on button "Complete Packing" at bounding box center [1450, 626] width 124 height 31
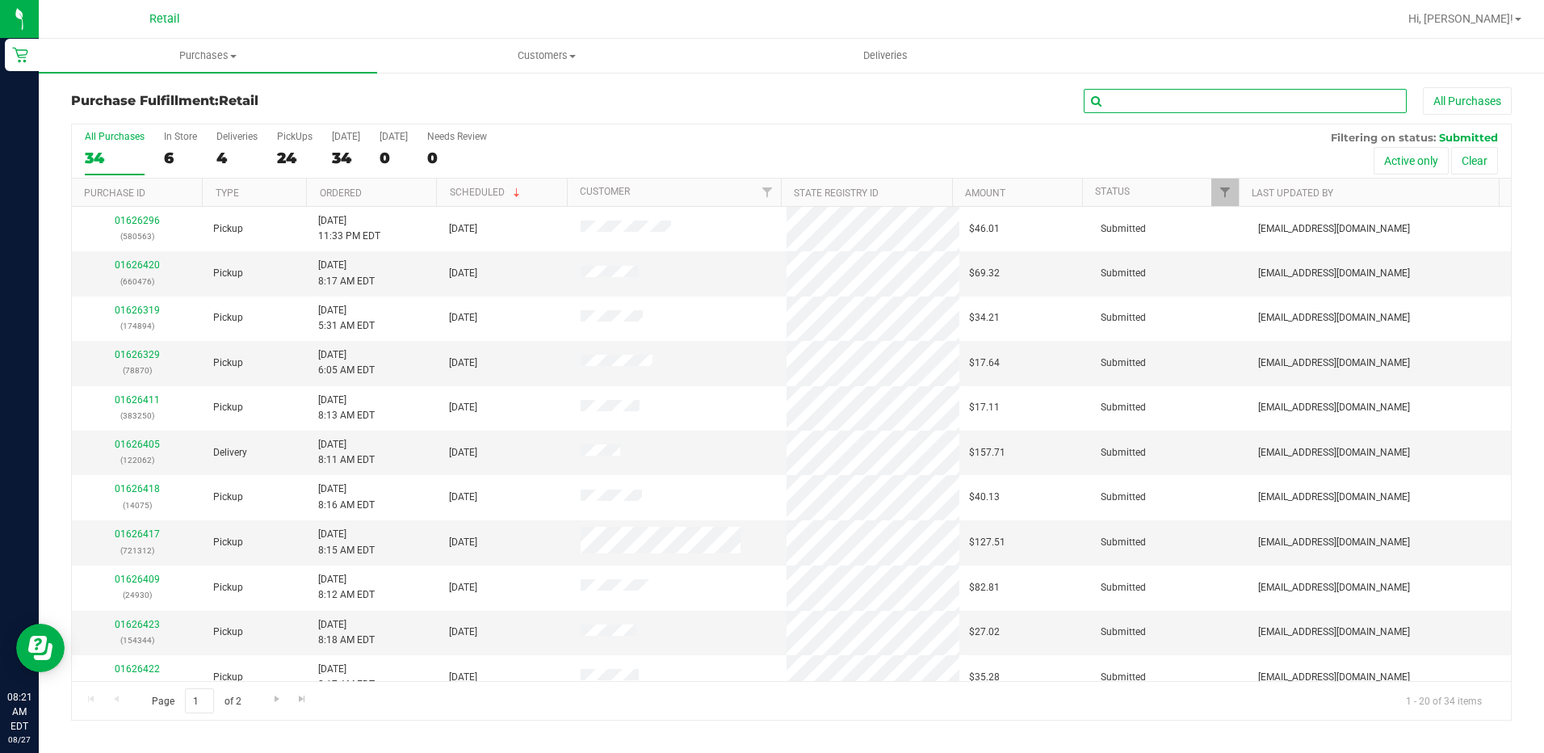
click at [1210, 100] on input "text" at bounding box center [1245, 101] width 323 height 24
type input "4016360569"
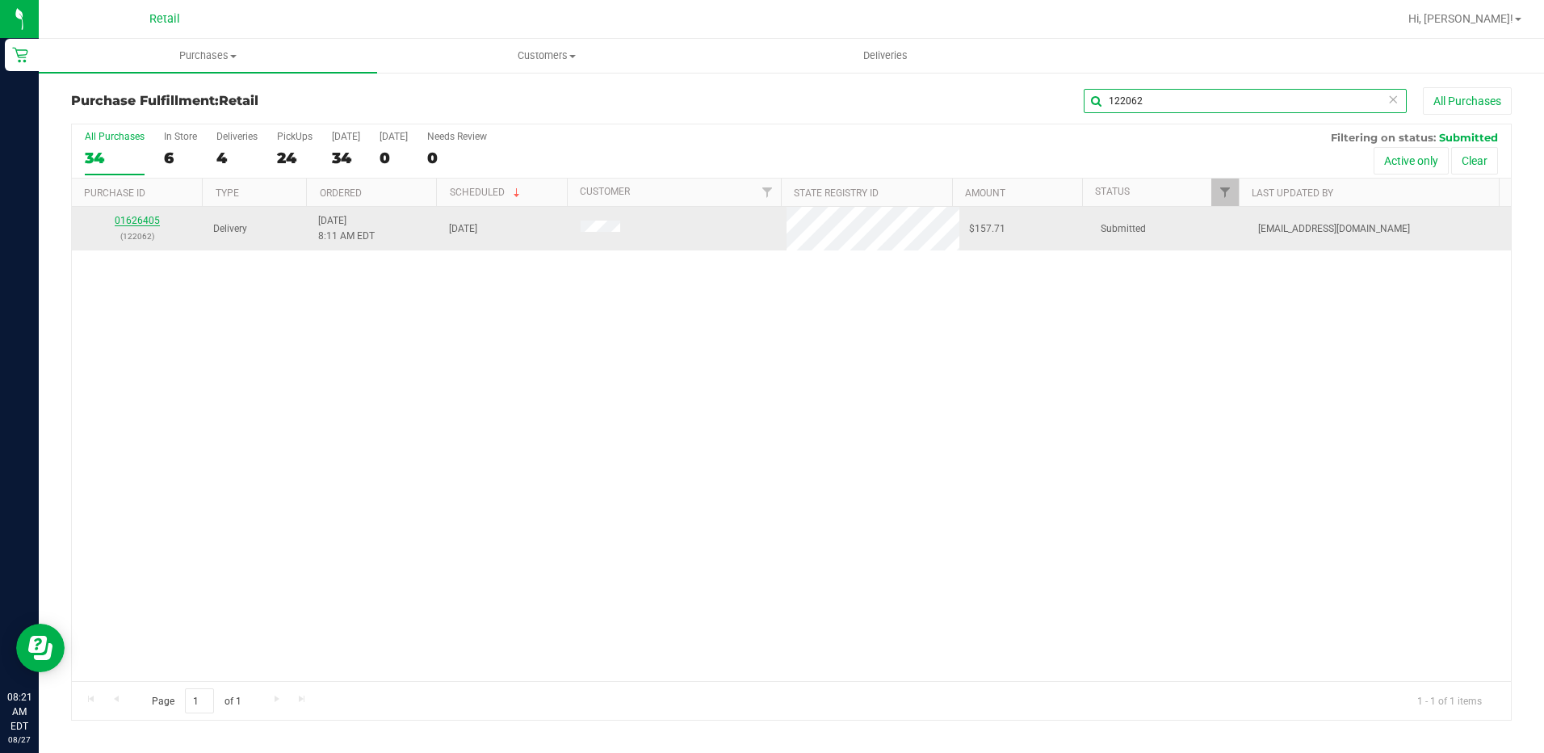
type input "122062"
click at [123, 216] on link "01626405" at bounding box center [137, 220] width 45 height 11
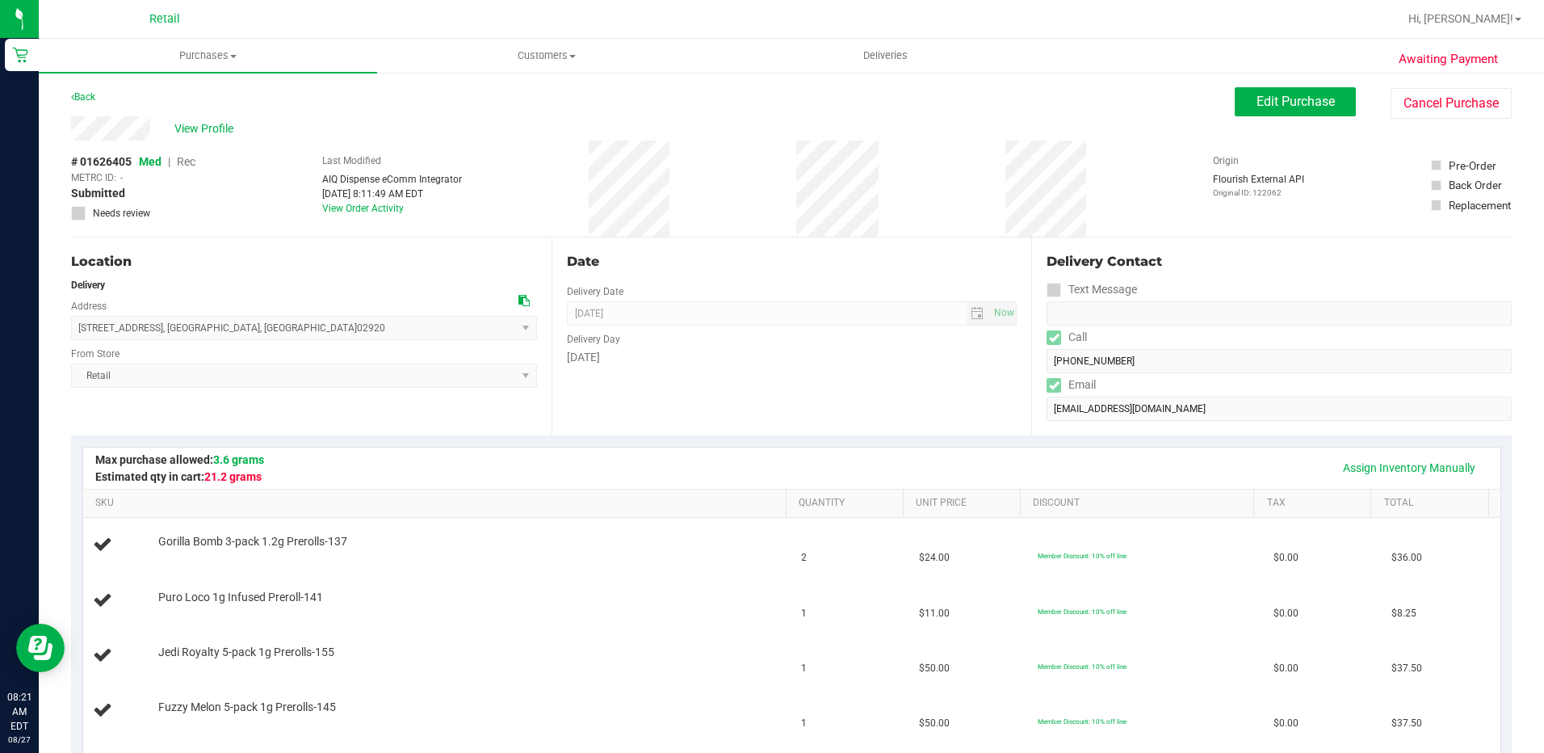
click at [749, 386] on div "Date Delivery Date [DATE] Now [DATE] 12:00 PM Now Delivery Day [DATE]" at bounding box center [792, 336] width 481 height 198
drag, startPoint x: 274, startPoint y: 462, endPoint x: 219, endPoint y: 459, distance: 55.0
click at [219, 459] on span "Max purchase allowed: 3.6 grams Estimated qty in cart: 21.2 grams" at bounding box center [216, 468] width 242 height 34
drag, startPoint x: 219, startPoint y: 459, endPoint x: 384, endPoint y: 430, distance: 167.2
click at [384, 430] on div "Location Delivery Address [STREET_ADDRESS] , [GEOGRAPHIC_DATA] , [GEOGRAPHIC_DA…" at bounding box center [311, 336] width 481 height 198
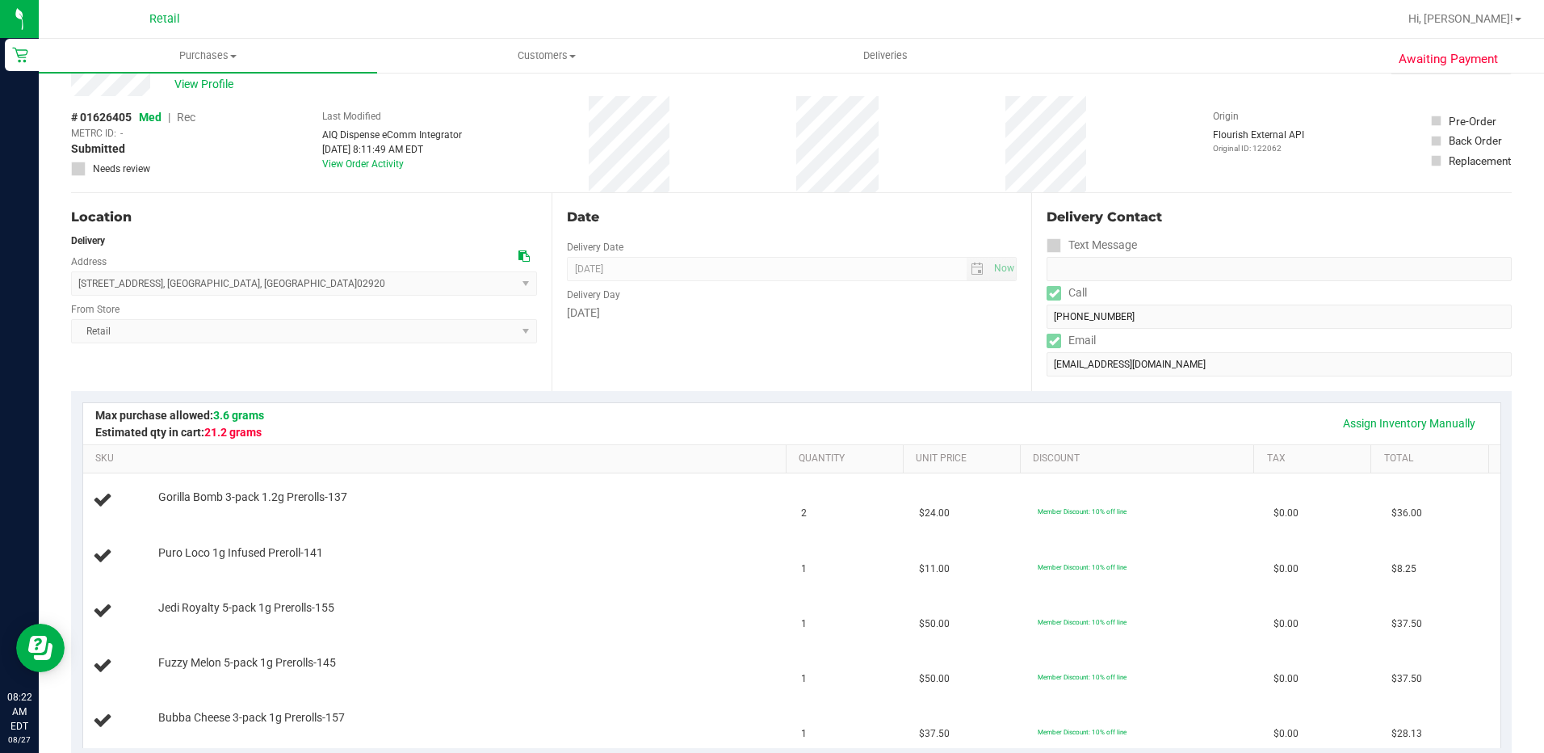
scroll to position [81, 0]
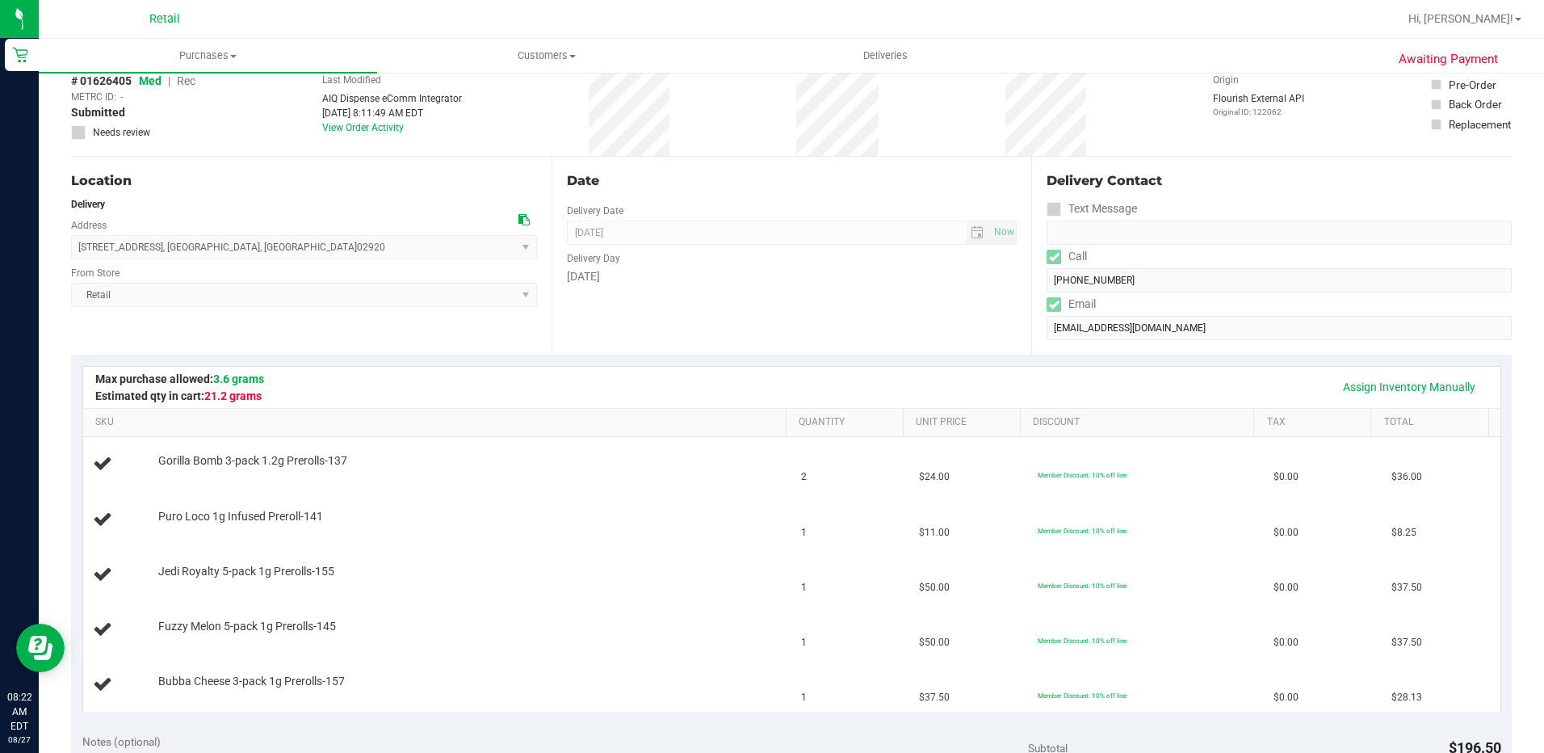
drag, startPoint x: 267, startPoint y: 393, endPoint x: 211, endPoint y: 395, distance: 55.8
click at [211, 395] on span "Max purchase allowed: 3.6 grams Estimated qty in cart: 21.2 grams" at bounding box center [216, 388] width 242 height 34
drag, startPoint x: 211, startPoint y: 395, endPoint x: 495, endPoint y: 347, distance: 288.3
click at [494, 347] on div "Location Delivery Address [STREET_ADDRESS] , [GEOGRAPHIC_DATA] , [GEOGRAPHIC_DA…" at bounding box center [311, 256] width 481 height 198
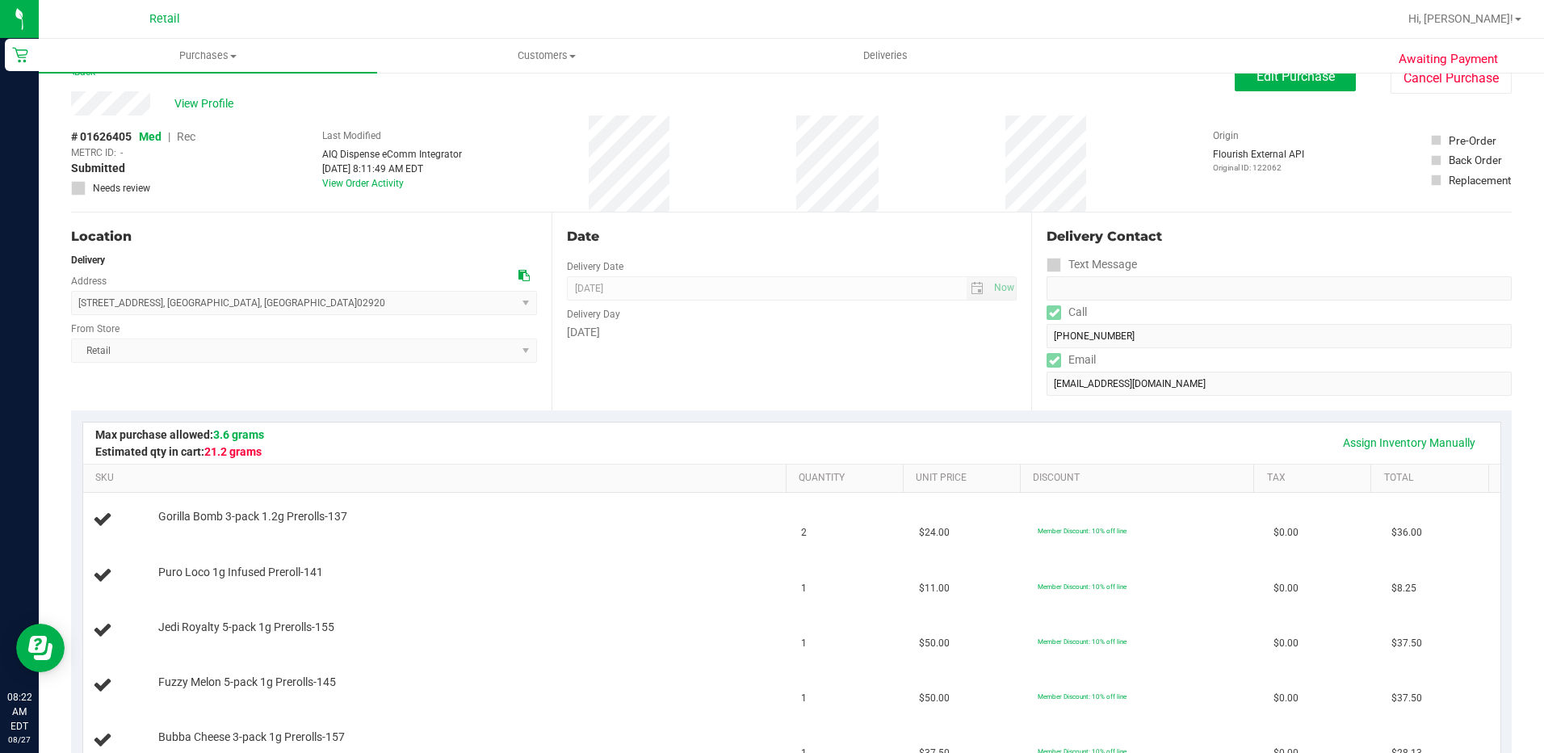
scroll to position [0, 0]
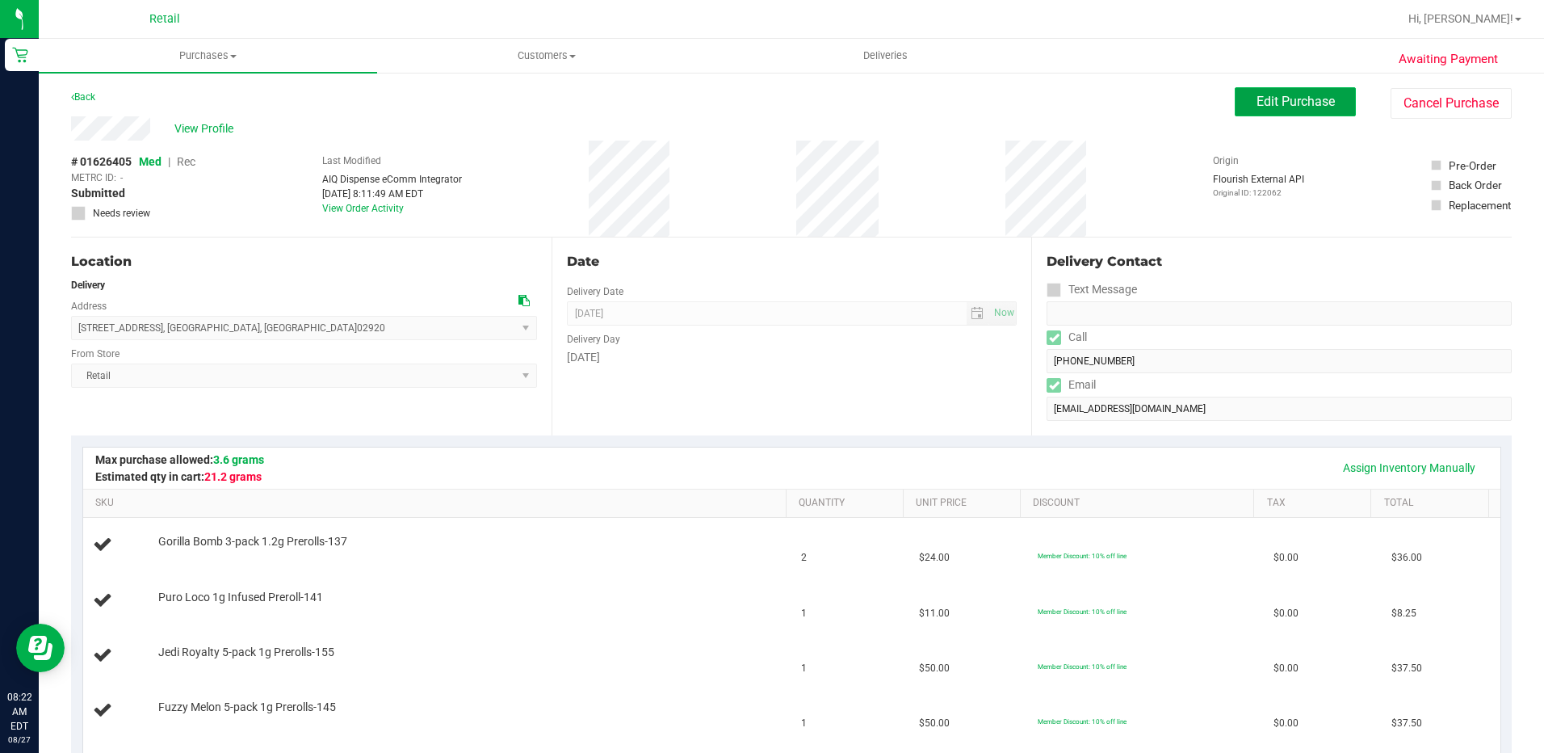
drag, startPoint x: 1304, startPoint y: 105, endPoint x: 1265, endPoint y: 97, distance: 39.6
click at [1304, 105] on span "Edit Purchase" at bounding box center [1296, 101] width 78 height 15
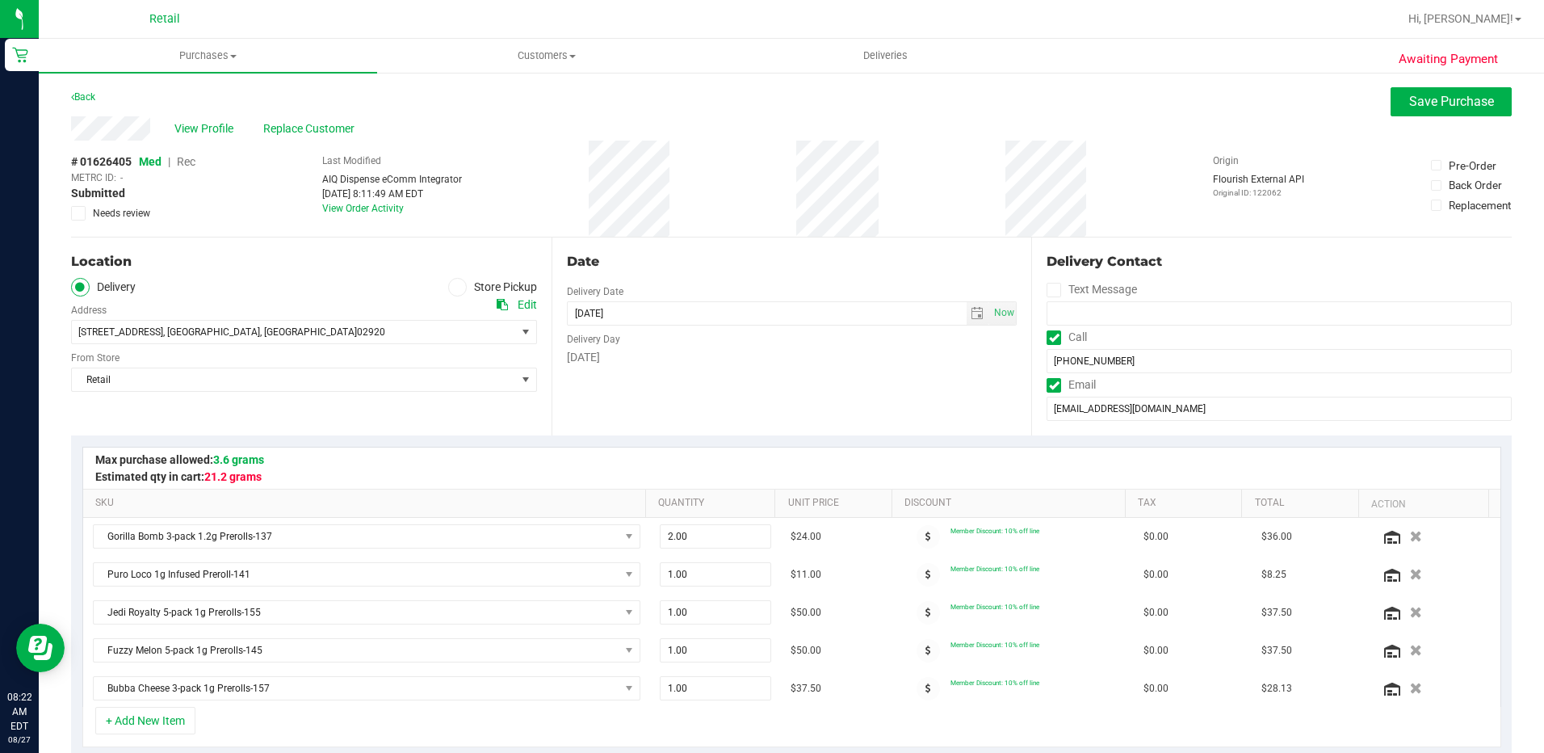
click at [183, 162] on span "Rec" at bounding box center [186, 161] width 19 height 13
click at [151, 155] on span "Med" at bounding box center [150, 161] width 22 height 13
click at [1020, 367] on div "Date Delivery Date [DATE] Now [DATE] 12:00 PM Now Delivery Day [DATE]" at bounding box center [792, 336] width 481 height 198
click at [208, 126] on span "View Profile" at bounding box center [206, 128] width 65 height 17
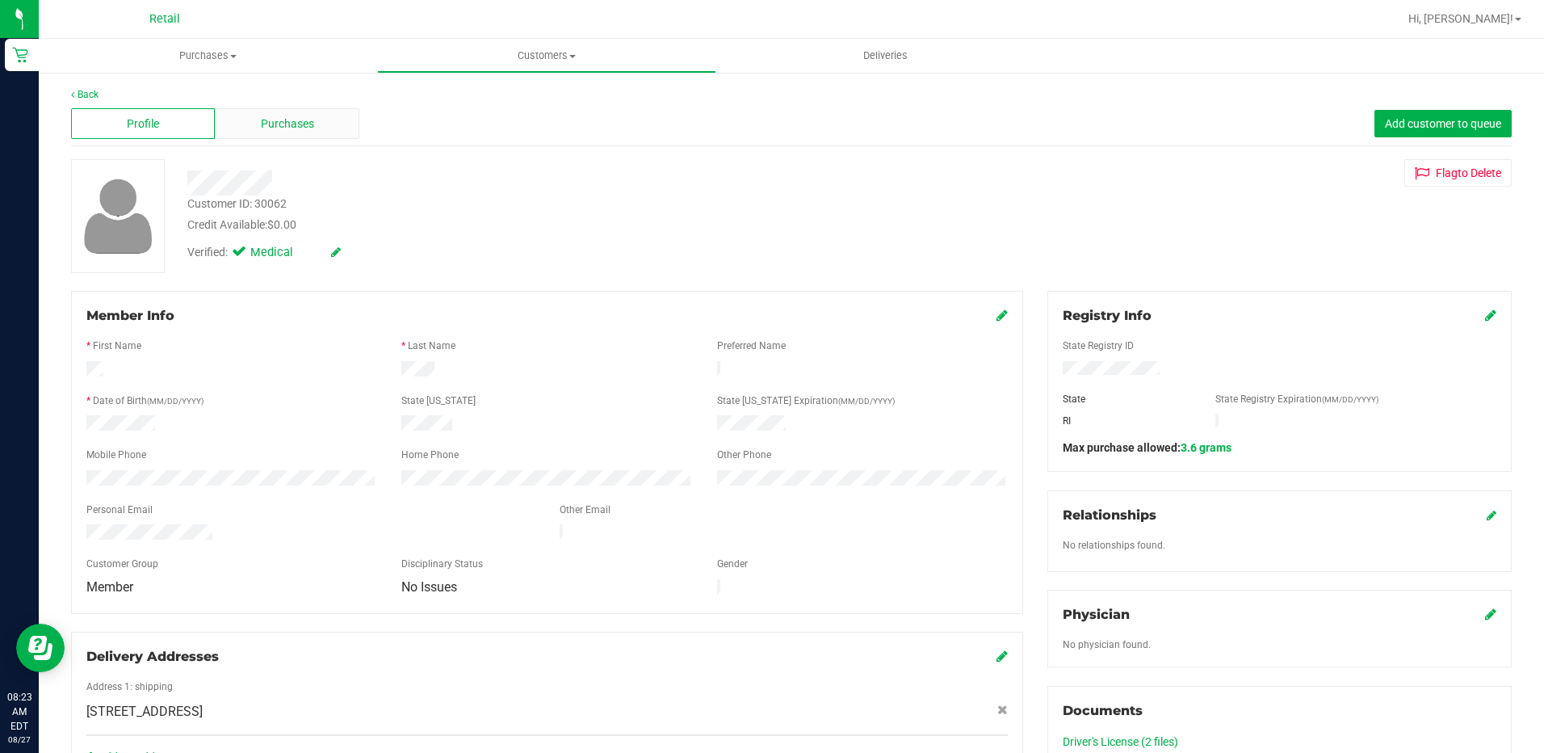
click at [278, 124] on span "Purchases" at bounding box center [287, 123] width 53 height 17
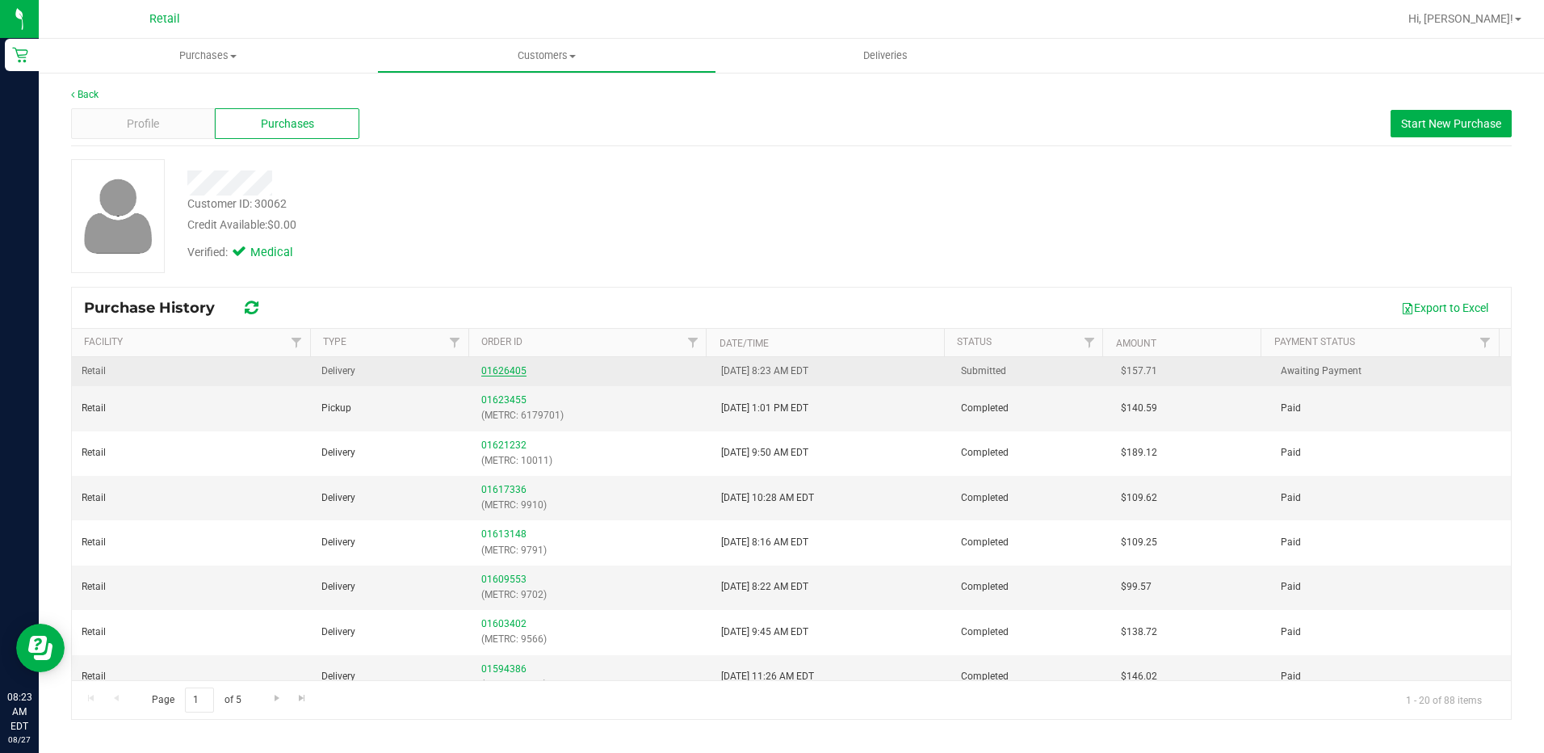
click at [513, 375] on link "01626405" at bounding box center [503, 370] width 45 height 11
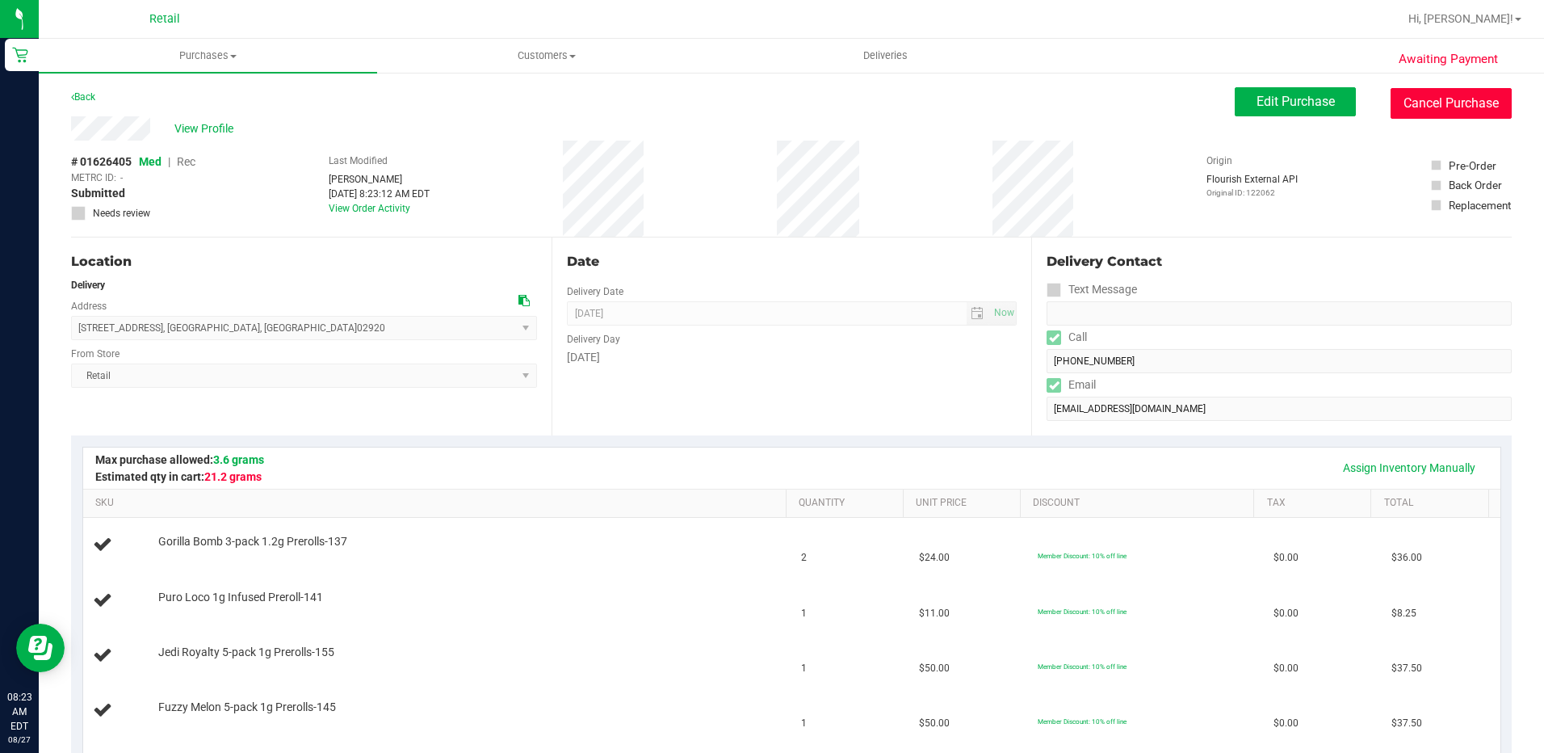
click at [1433, 110] on button "Cancel Purchase" at bounding box center [1451, 103] width 121 height 31
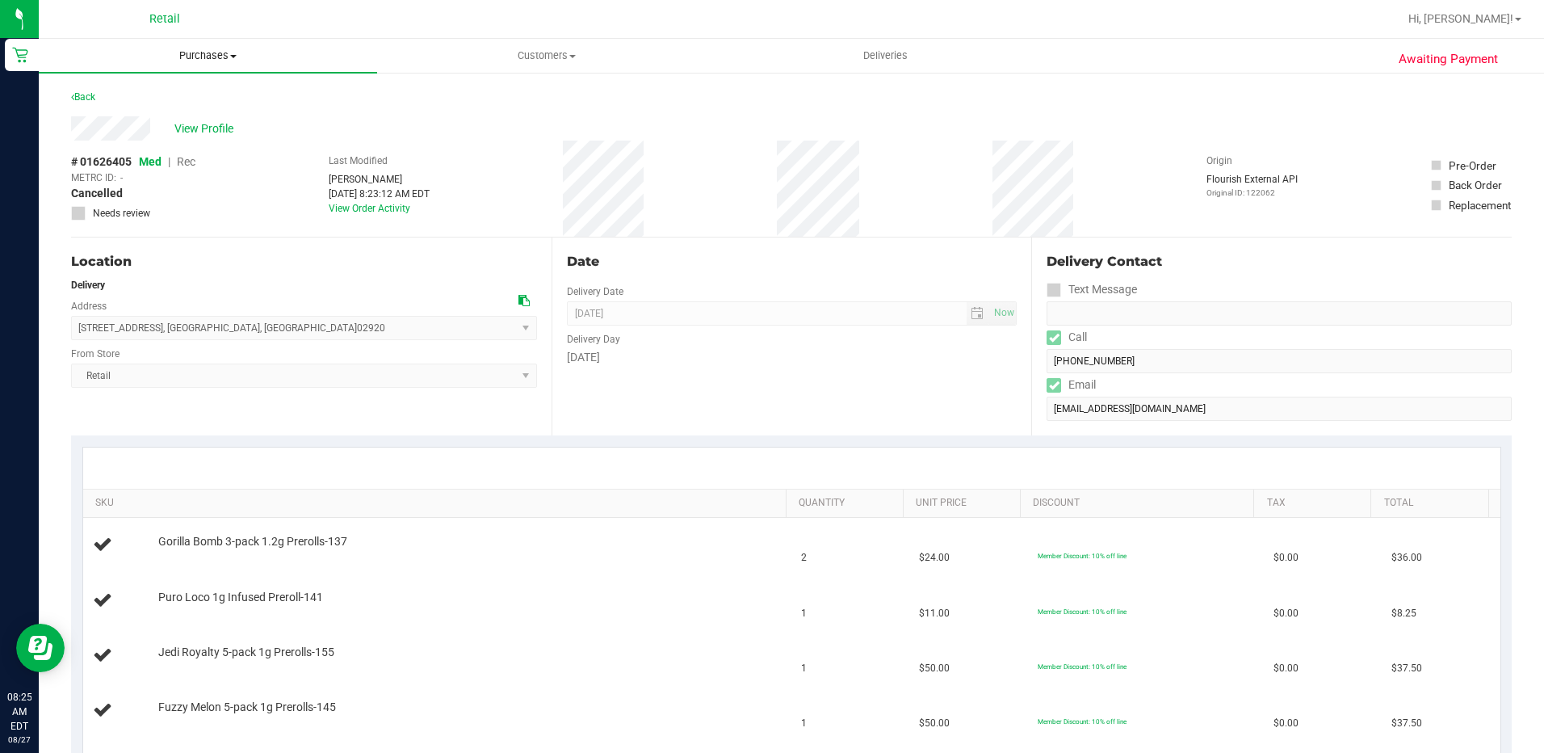
drag, startPoint x: 208, startPoint y: 65, endPoint x: 224, endPoint y: 84, distance: 25.2
click at [208, 65] on uib-tab-heading "Purchases Summary of purchases Fulfillment All purchases" at bounding box center [208, 56] width 338 height 34
click at [116, 136] on span "All purchases" at bounding box center [96, 136] width 115 height 14
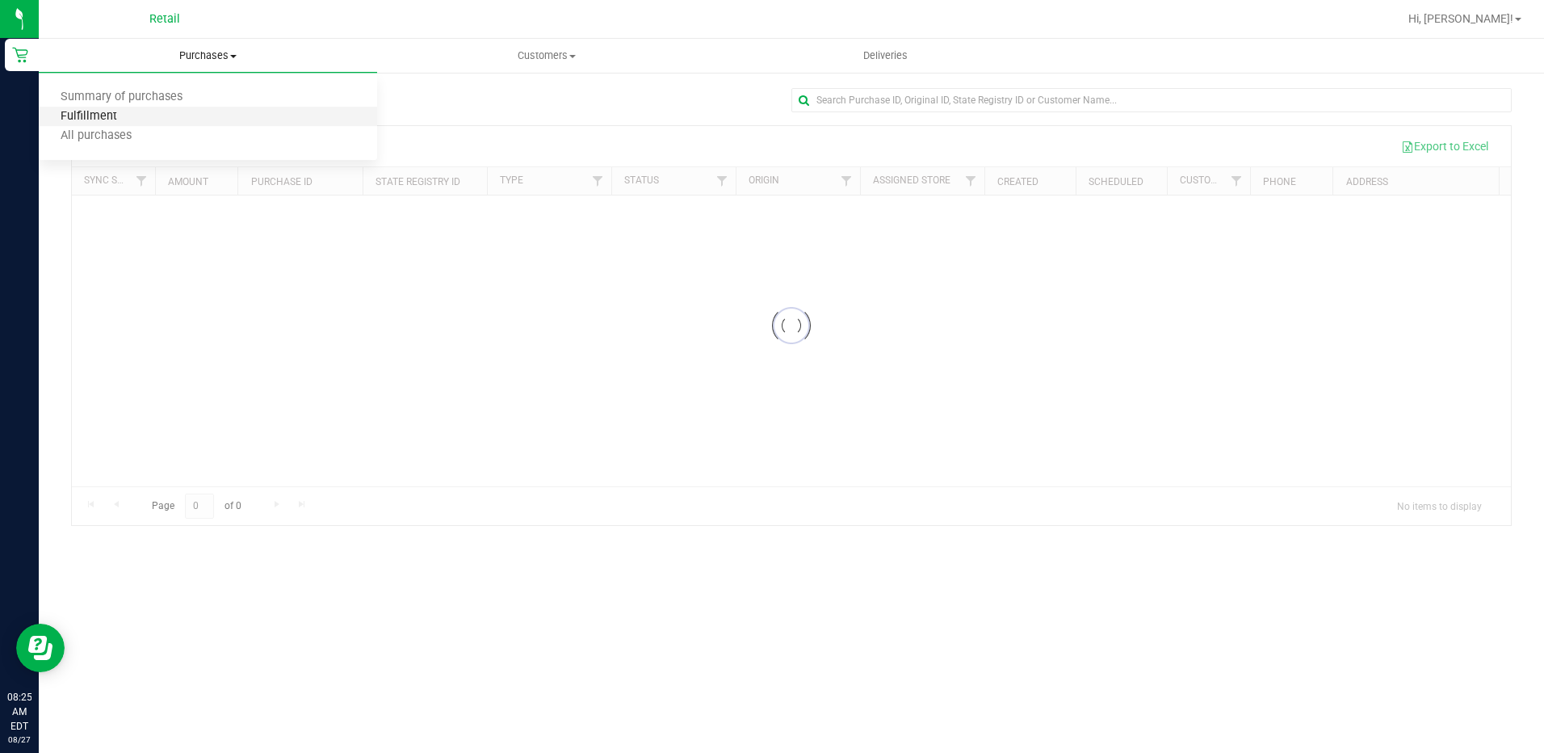
click at [96, 116] on span "Fulfillment" at bounding box center [89, 117] width 100 height 14
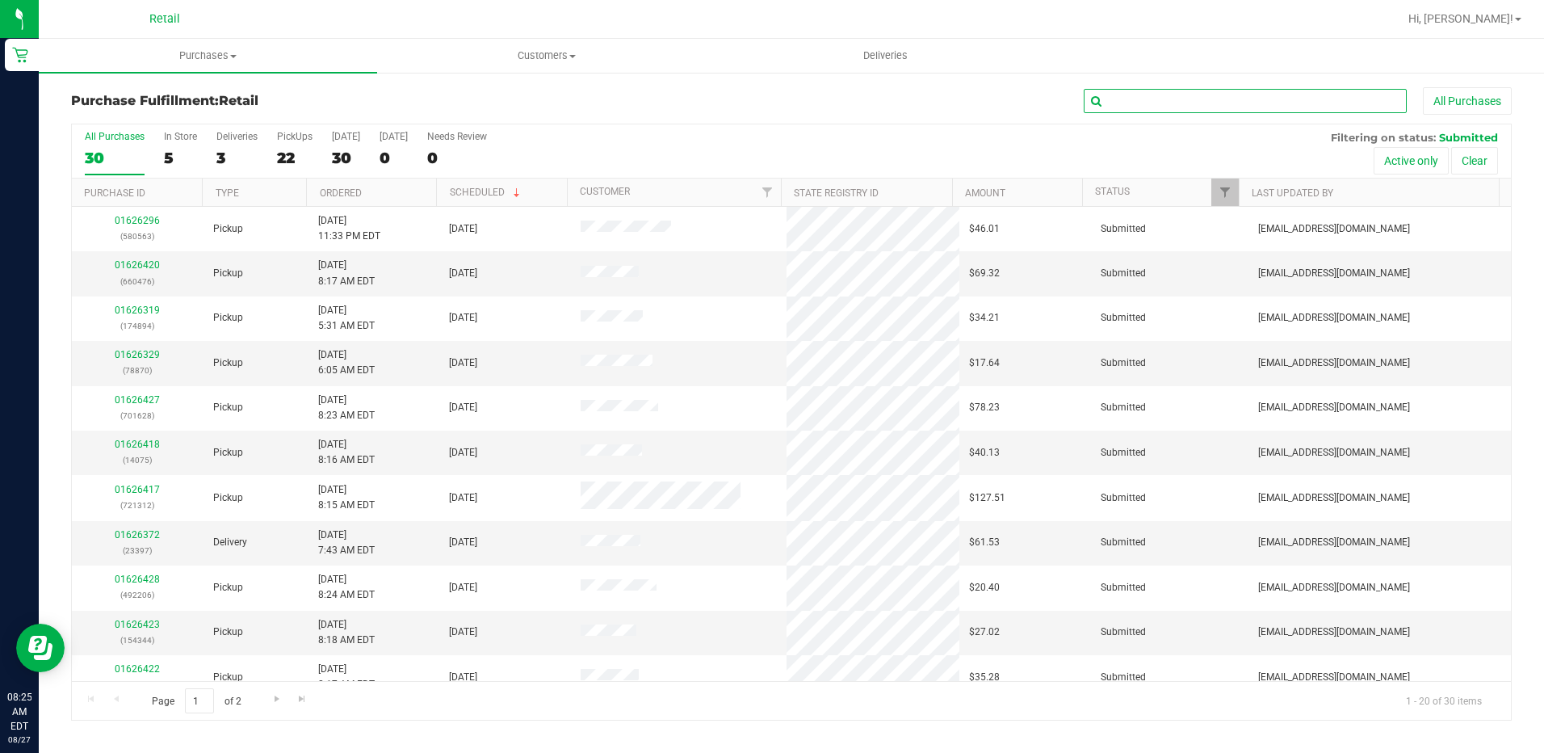
click at [1130, 99] on input "text" at bounding box center [1245, 101] width 323 height 24
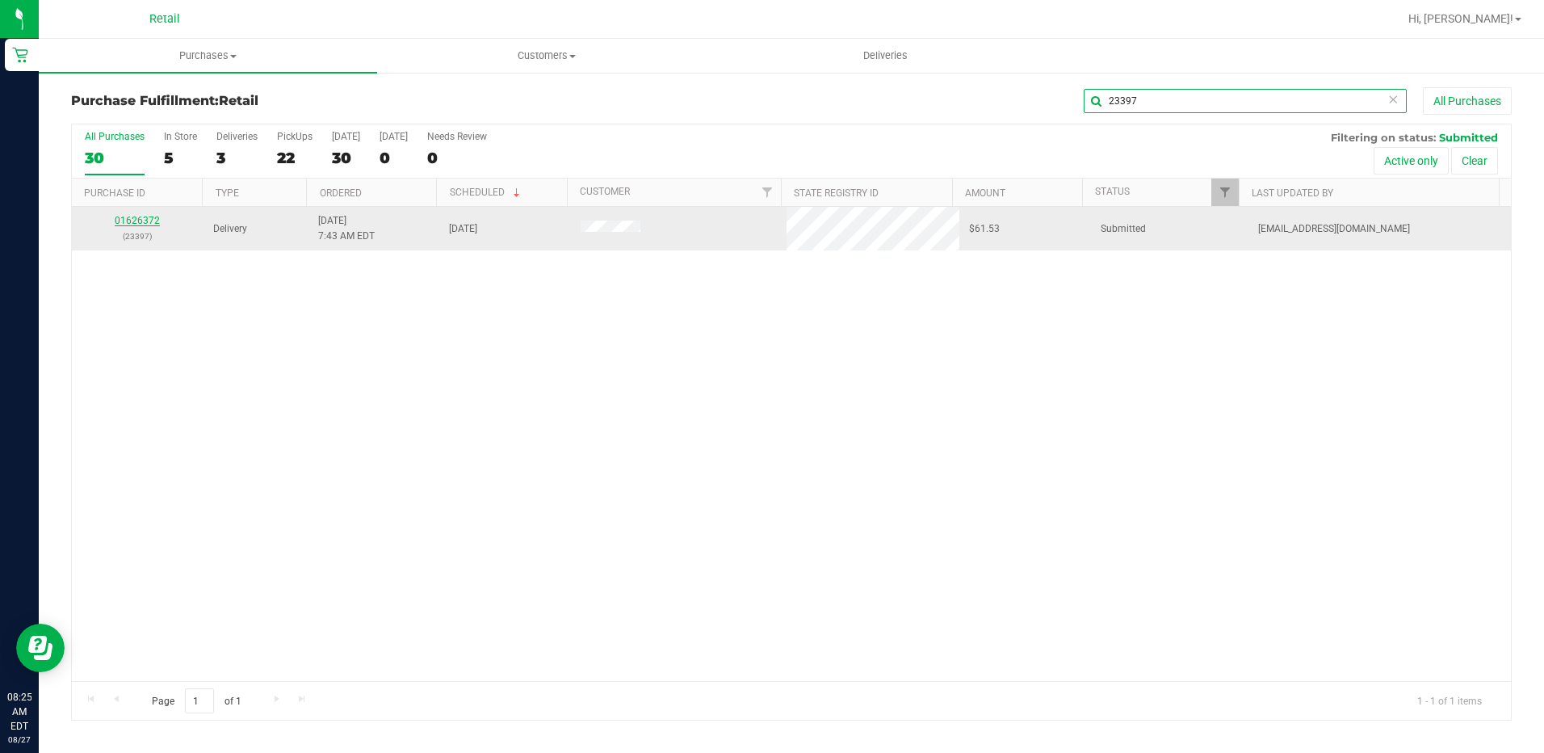
type input "23397"
click at [141, 217] on link "01626372" at bounding box center [137, 220] width 45 height 11
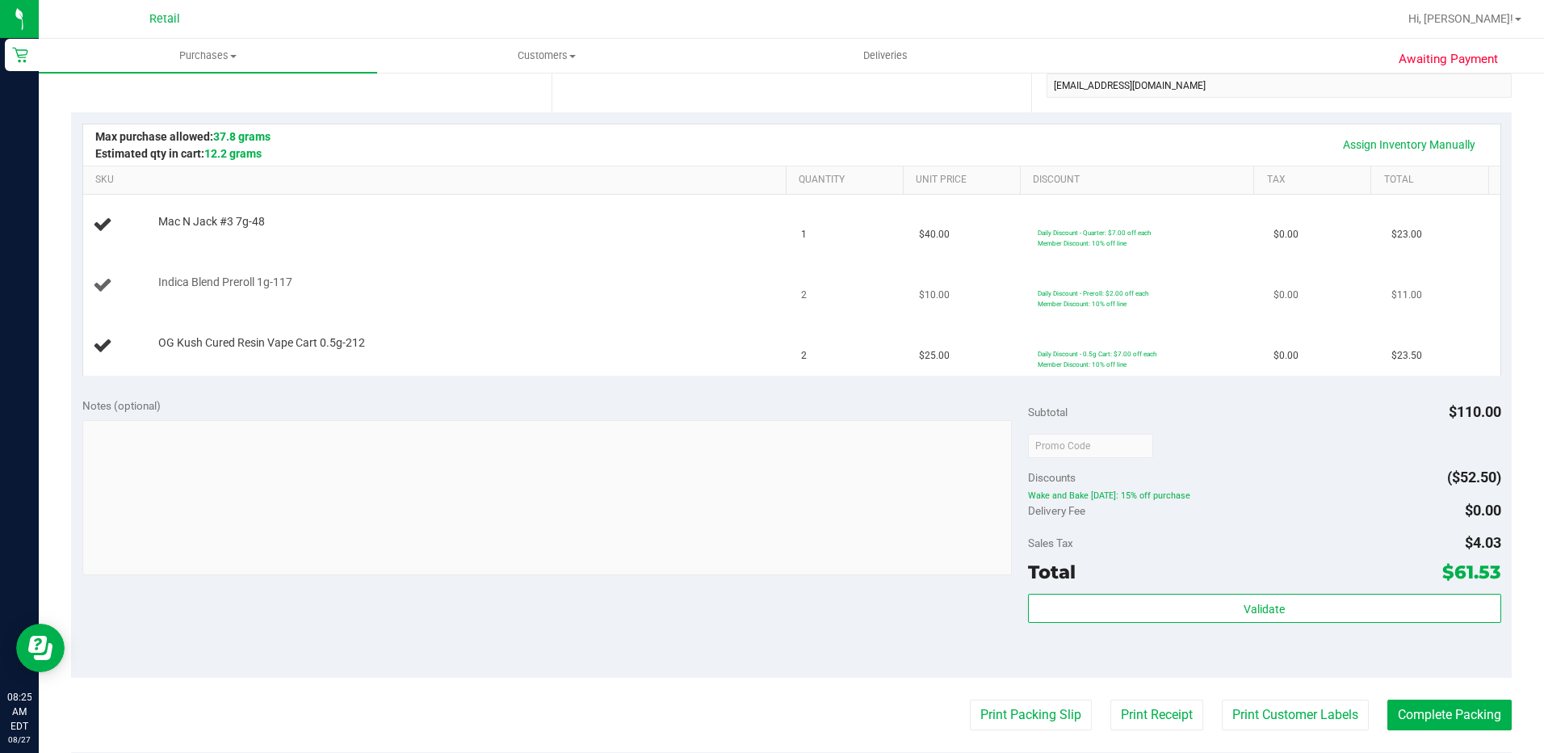
scroll to position [242, 0]
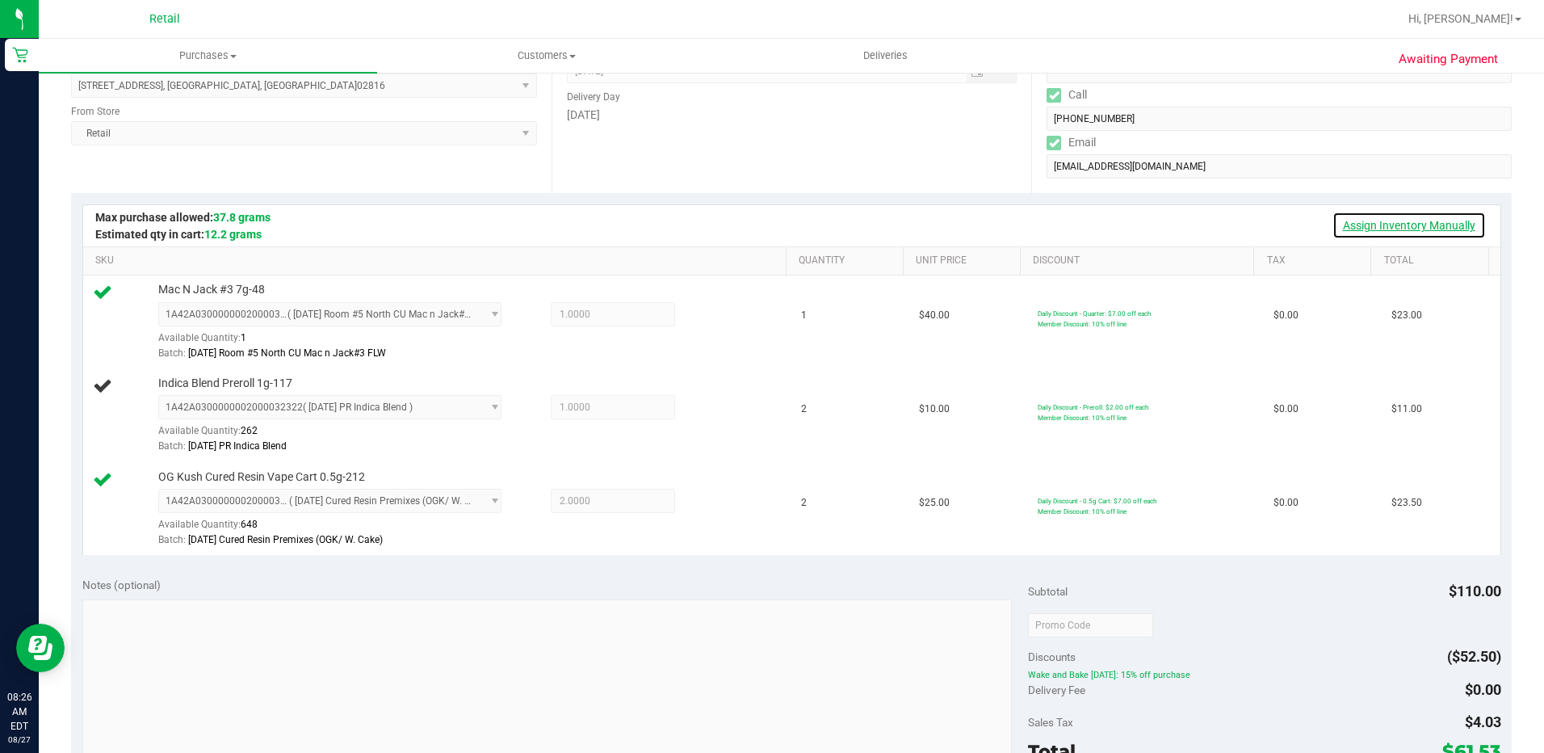
click at [1362, 217] on link "Assign Inventory Manually" at bounding box center [1409, 225] width 153 height 27
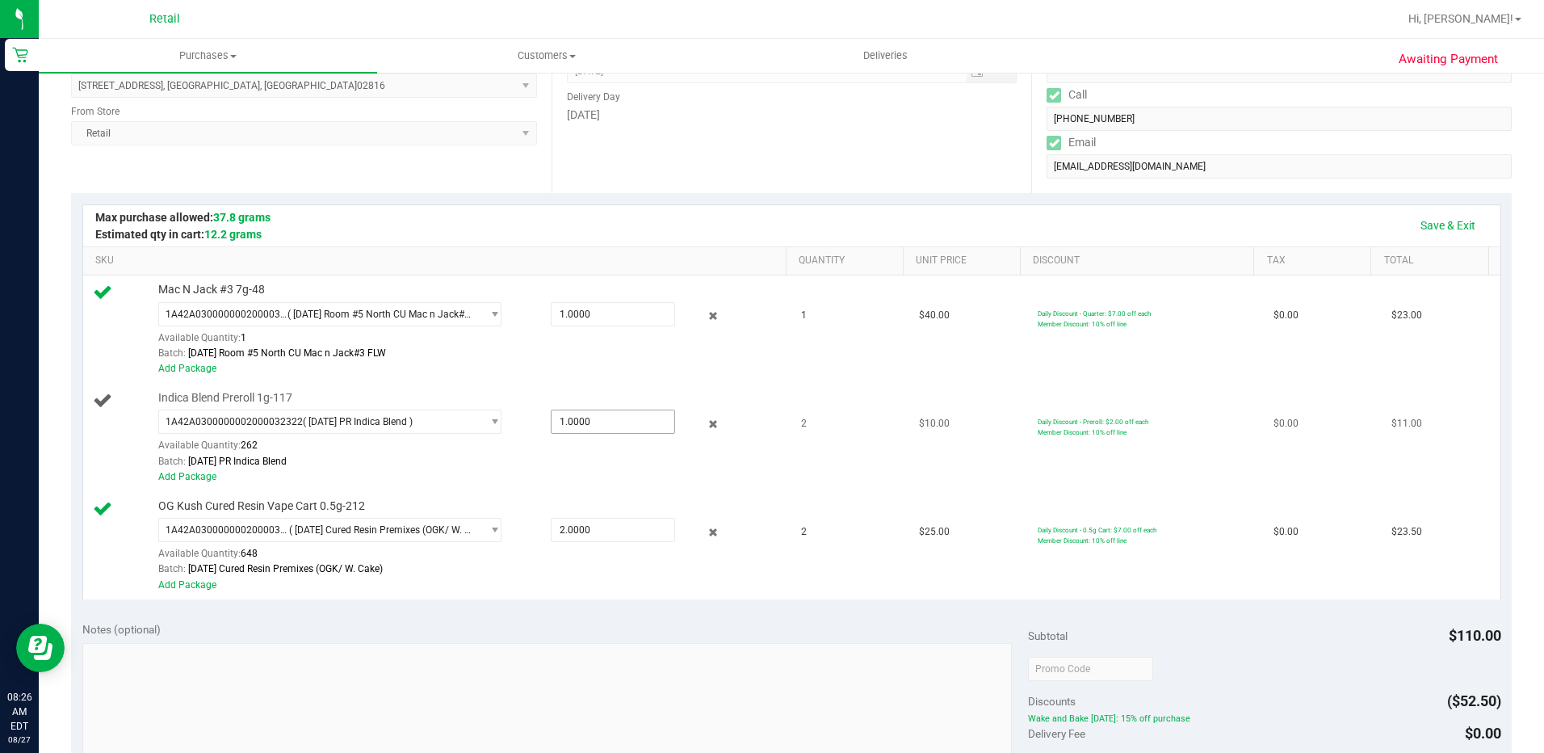
drag, startPoint x: 593, startPoint y: 426, endPoint x: 504, endPoint y: 426, distance: 88.8
click at [504, 409] on div "1A42A0300000002000032322 ( [DATE] PR Indica Blend ) 1A42A0300000002000031709 1A…" at bounding box center [468, 409] width 620 height 0
type input "2"
type input "2.0000"
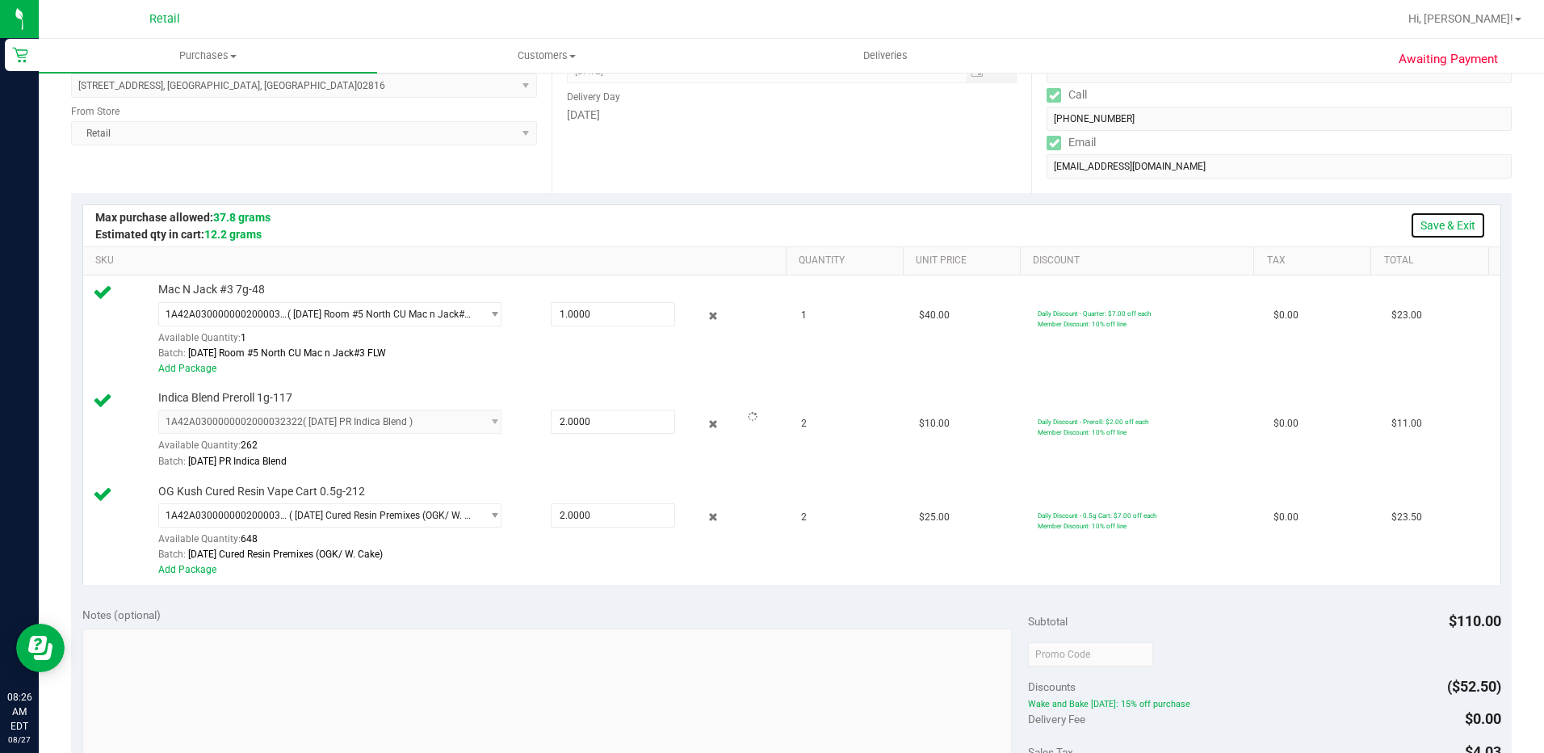
click at [1413, 225] on link "Save & Exit" at bounding box center [1448, 225] width 76 height 27
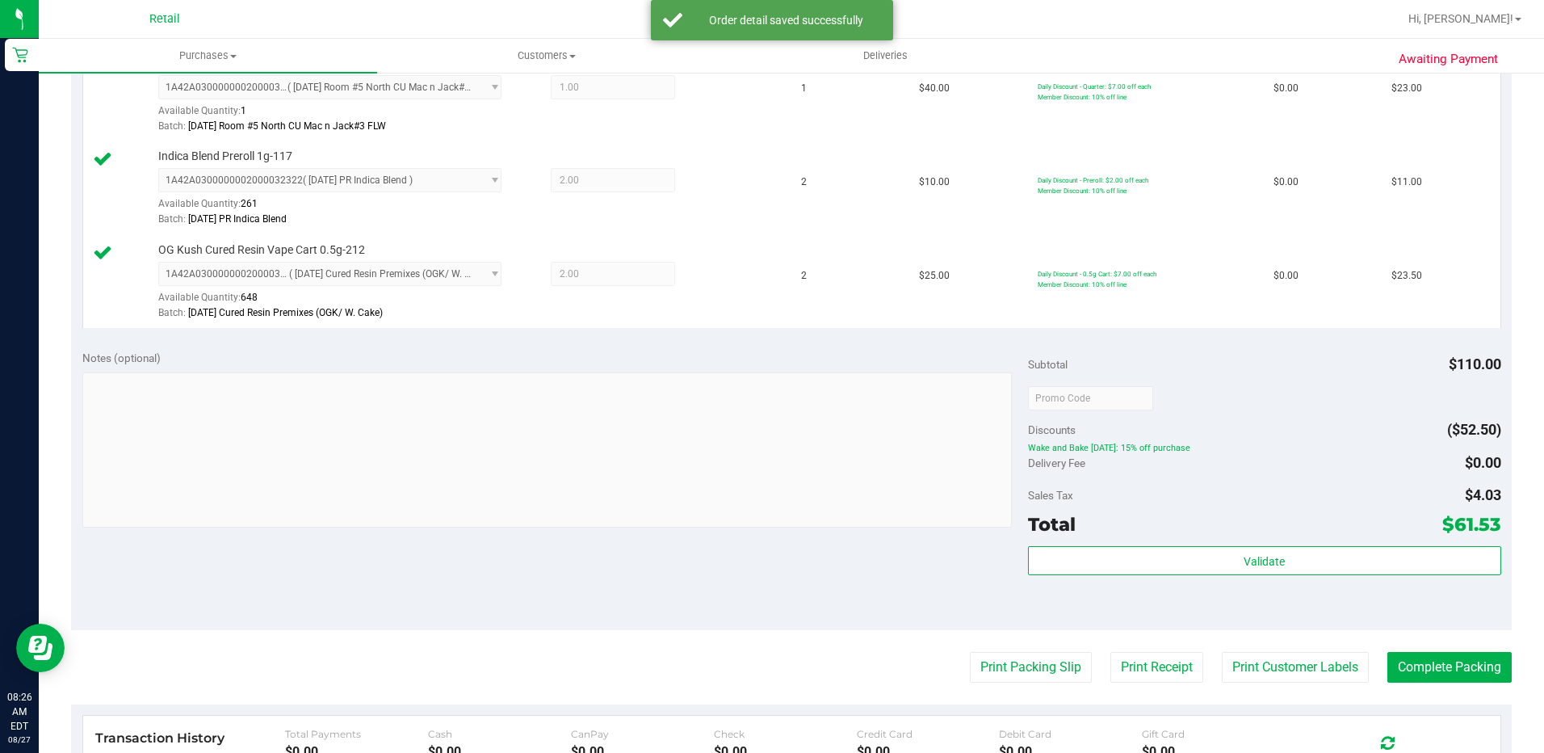
scroll to position [565, 0]
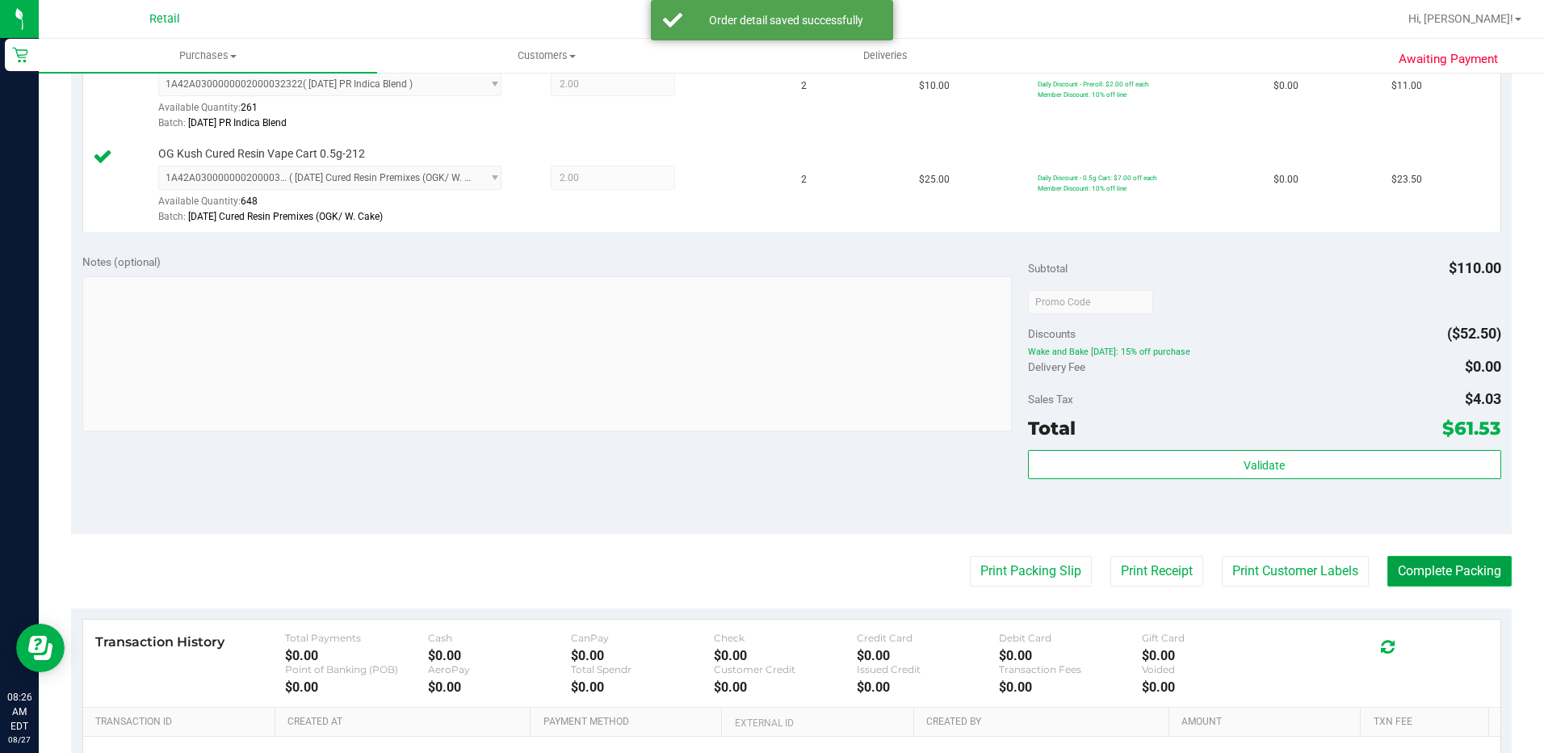
click at [1419, 571] on button "Complete Packing" at bounding box center [1450, 571] width 124 height 31
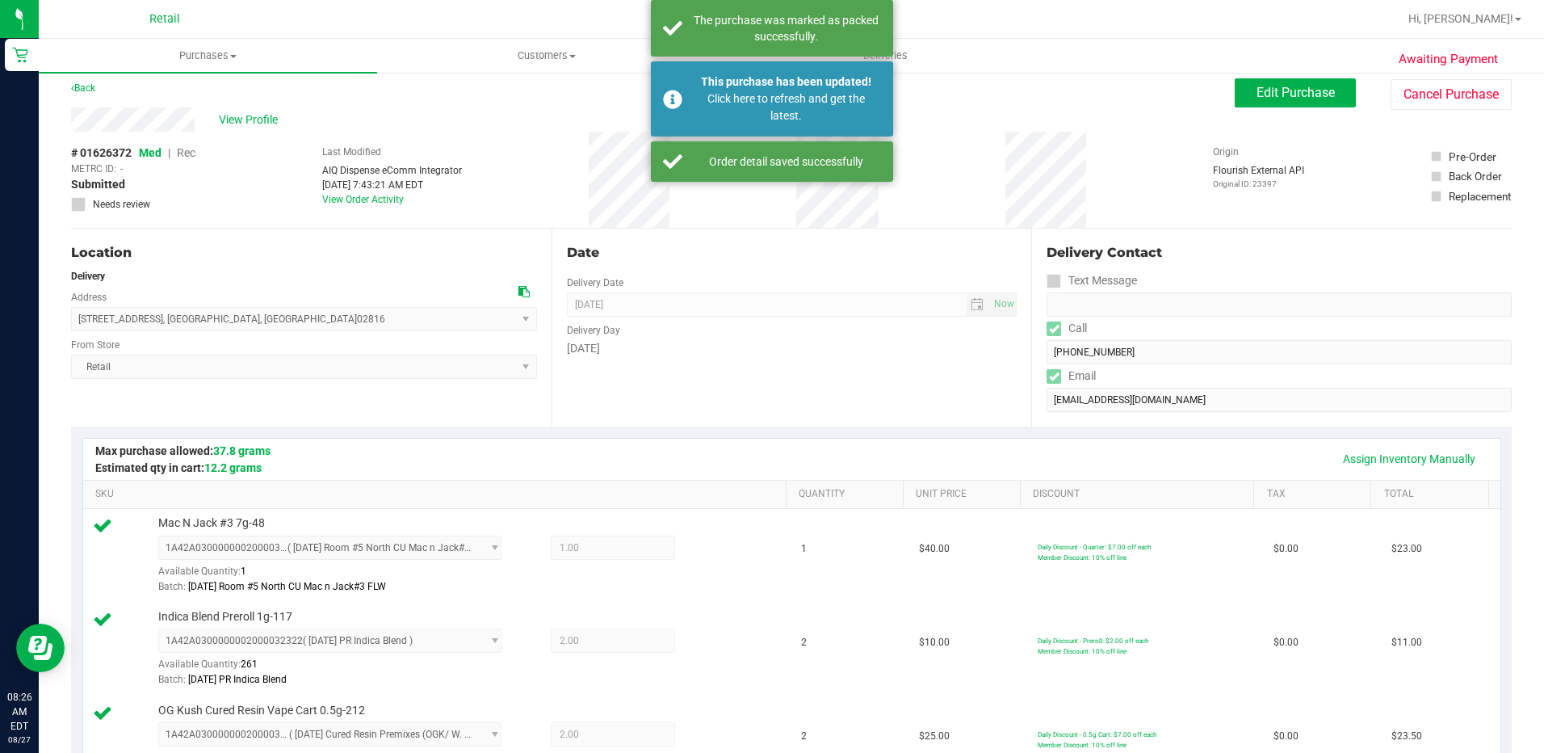
scroll to position [0, 0]
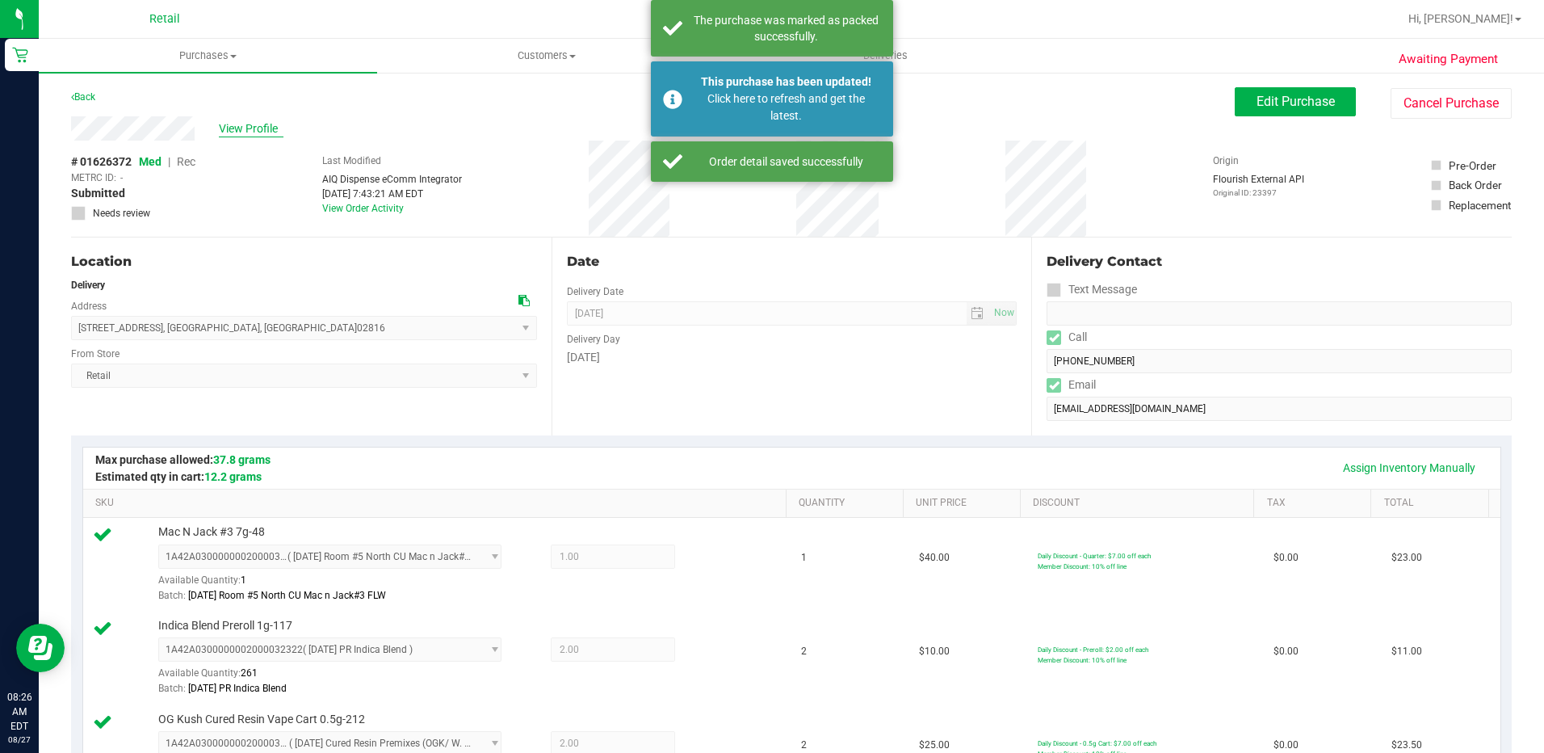
click at [250, 130] on span "View Profile" at bounding box center [251, 128] width 65 height 17
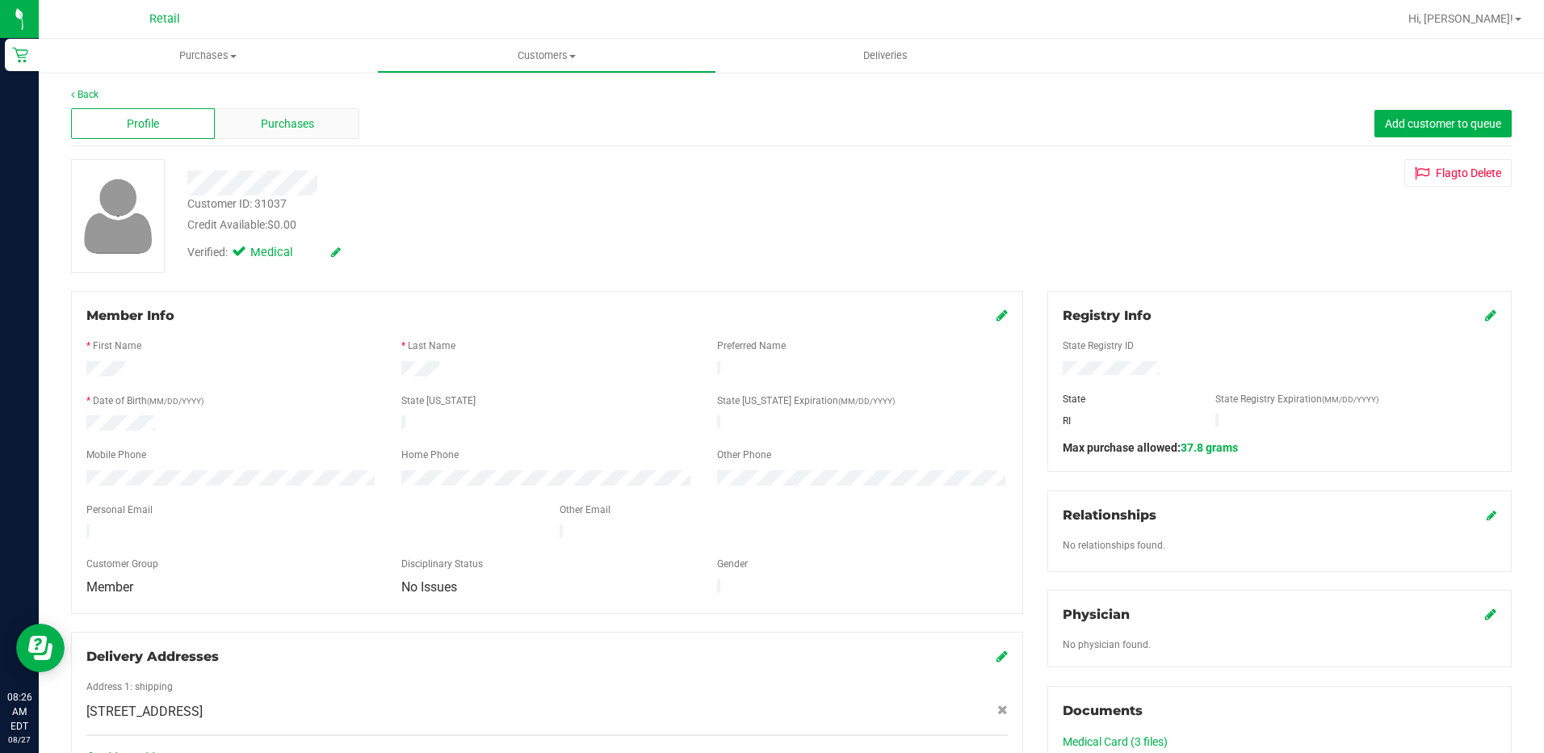
drag, startPoint x: 288, startPoint y: 153, endPoint x: 341, endPoint y: 119, distance: 62.9
click at [290, 153] on div "Back Profile Purchases Add customer to queue Customer ID: 31037 Credit Availabl…" at bounding box center [791, 623] width 1441 height 1072
click at [341, 119] on div "Purchases" at bounding box center [287, 123] width 144 height 31
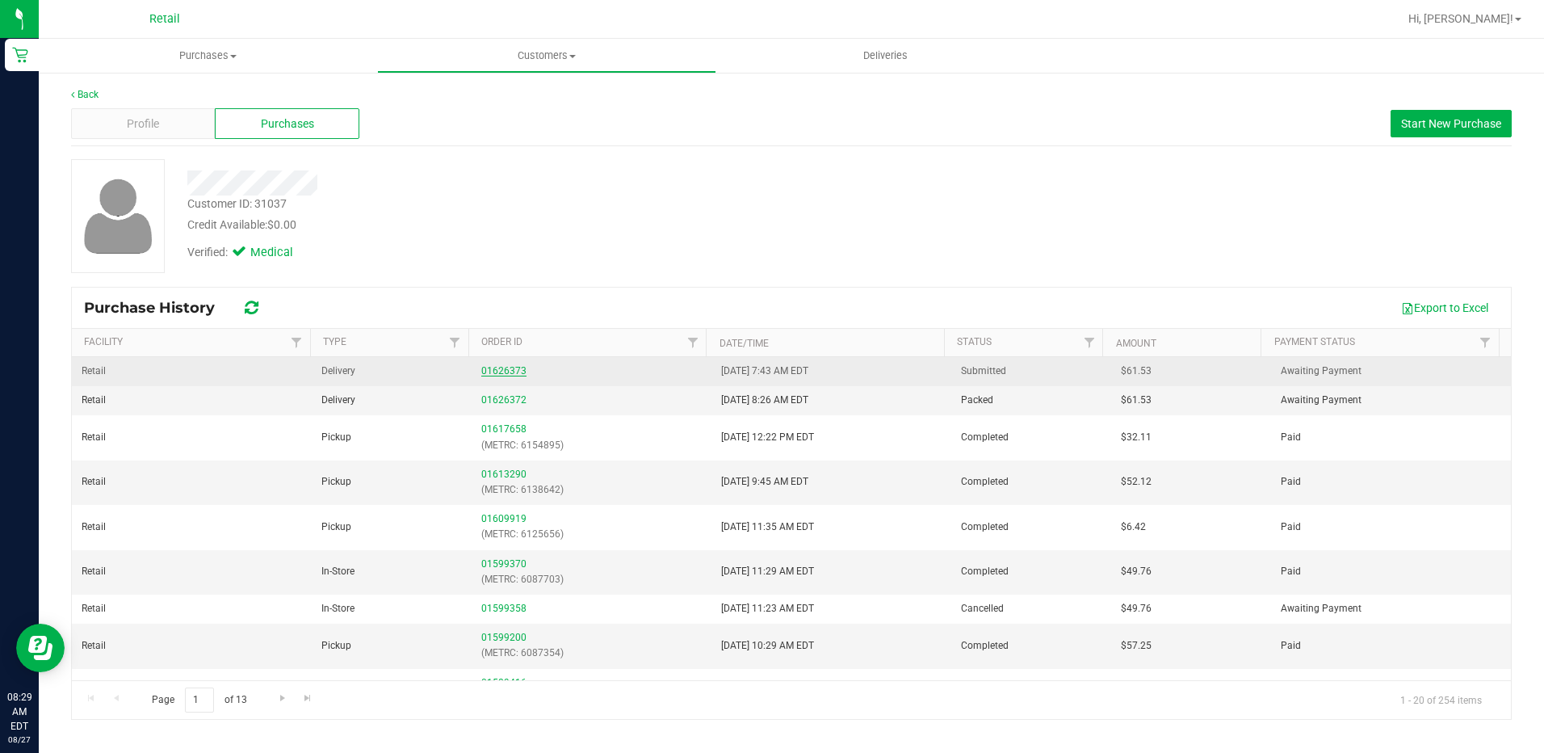
click at [500, 370] on link "01626373" at bounding box center [503, 370] width 45 height 11
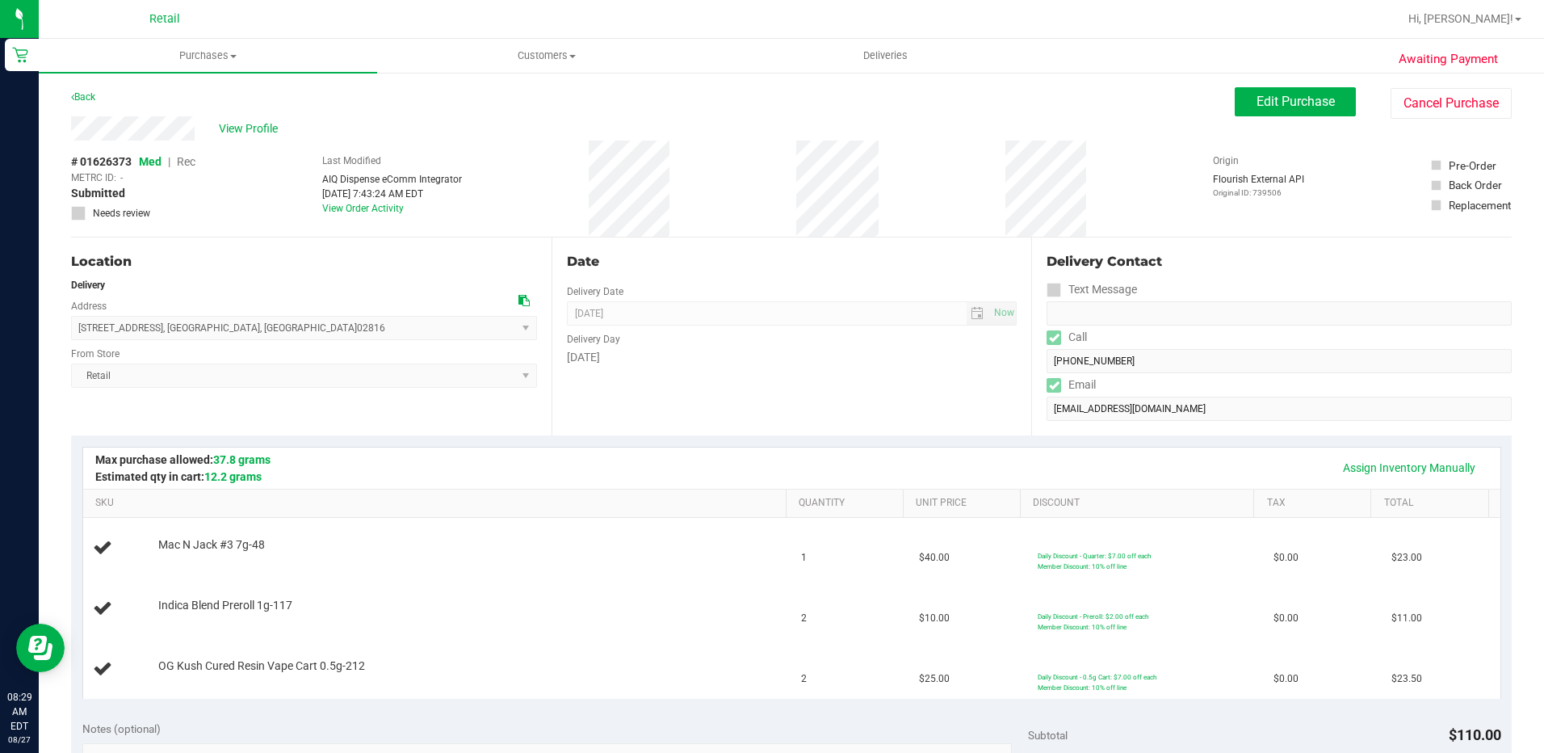
click at [92, 103] on div "Back" at bounding box center [83, 96] width 24 height 19
click at [92, 93] on link "Back" at bounding box center [83, 96] width 24 height 11
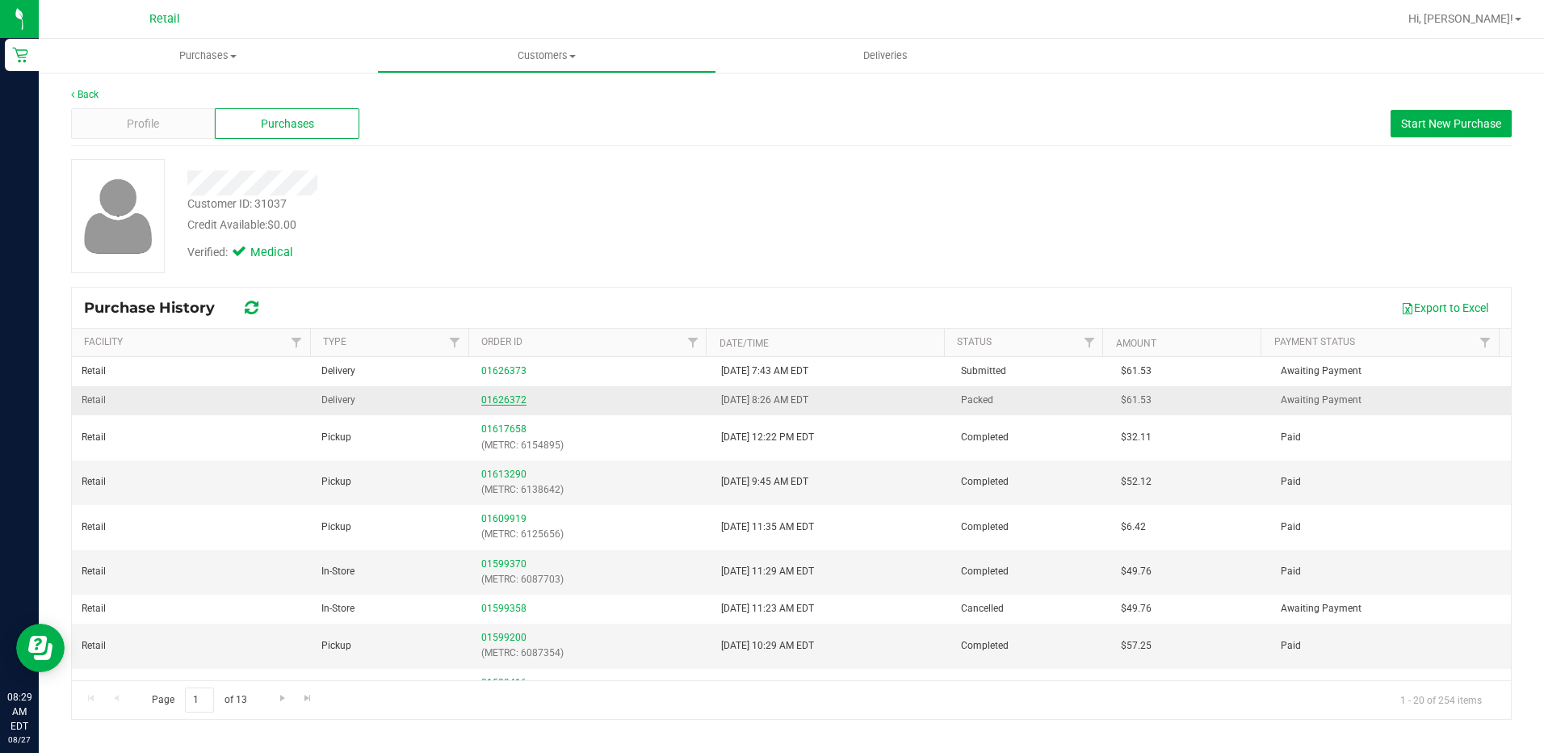
click at [502, 396] on link "01626372" at bounding box center [503, 399] width 45 height 11
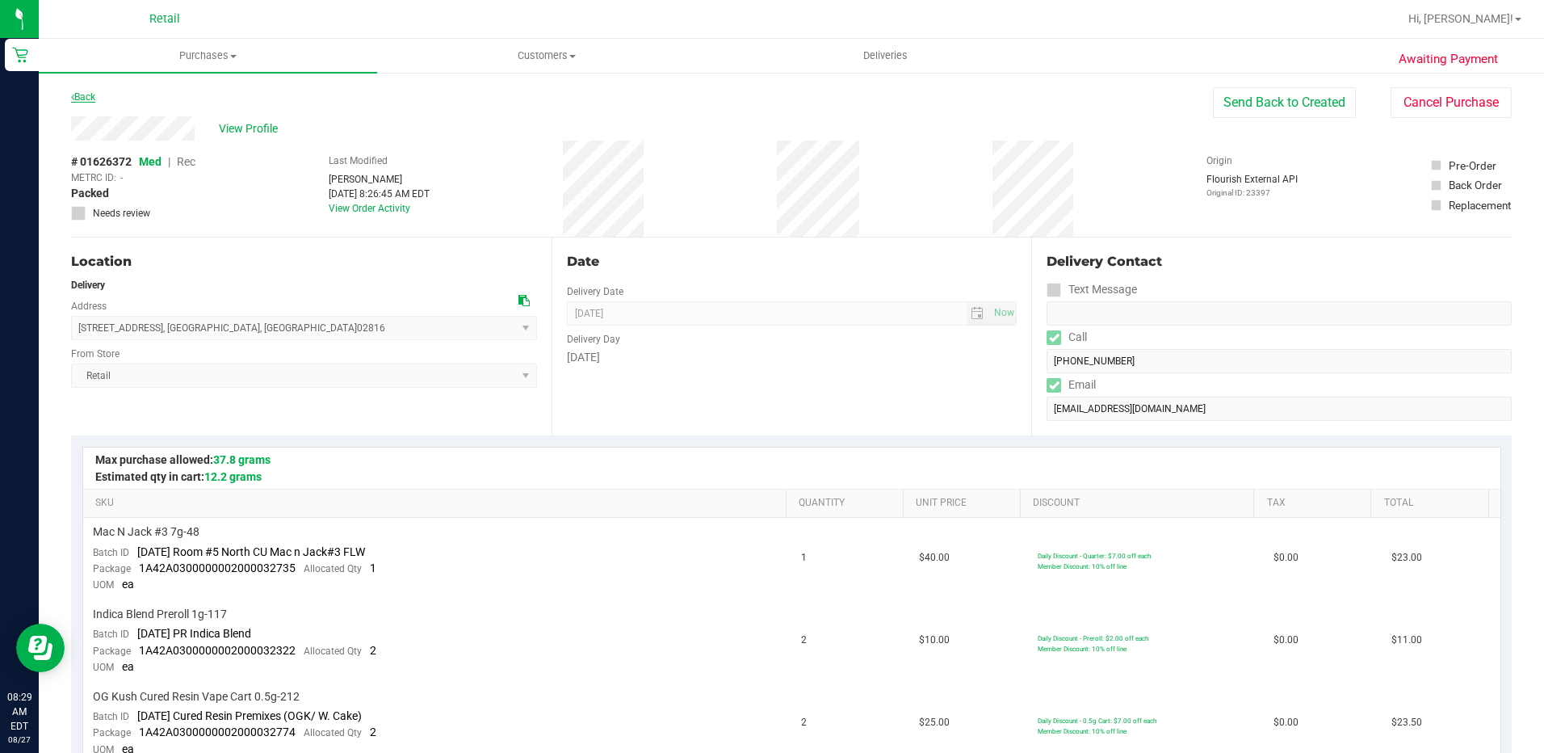
click at [94, 99] on link "Back" at bounding box center [83, 96] width 24 height 11
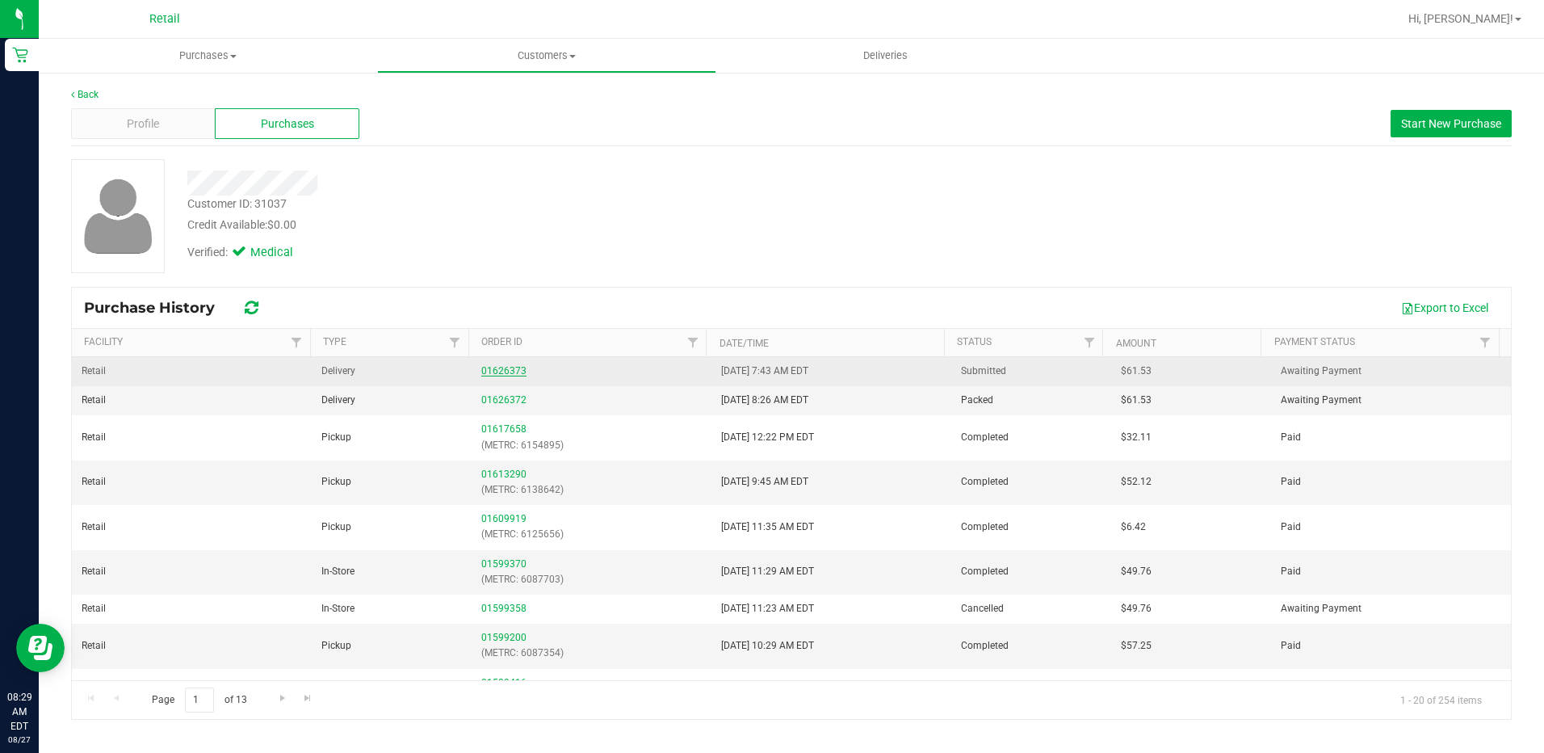
click at [493, 373] on link "01626373" at bounding box center [503, 370] width 45 height 11
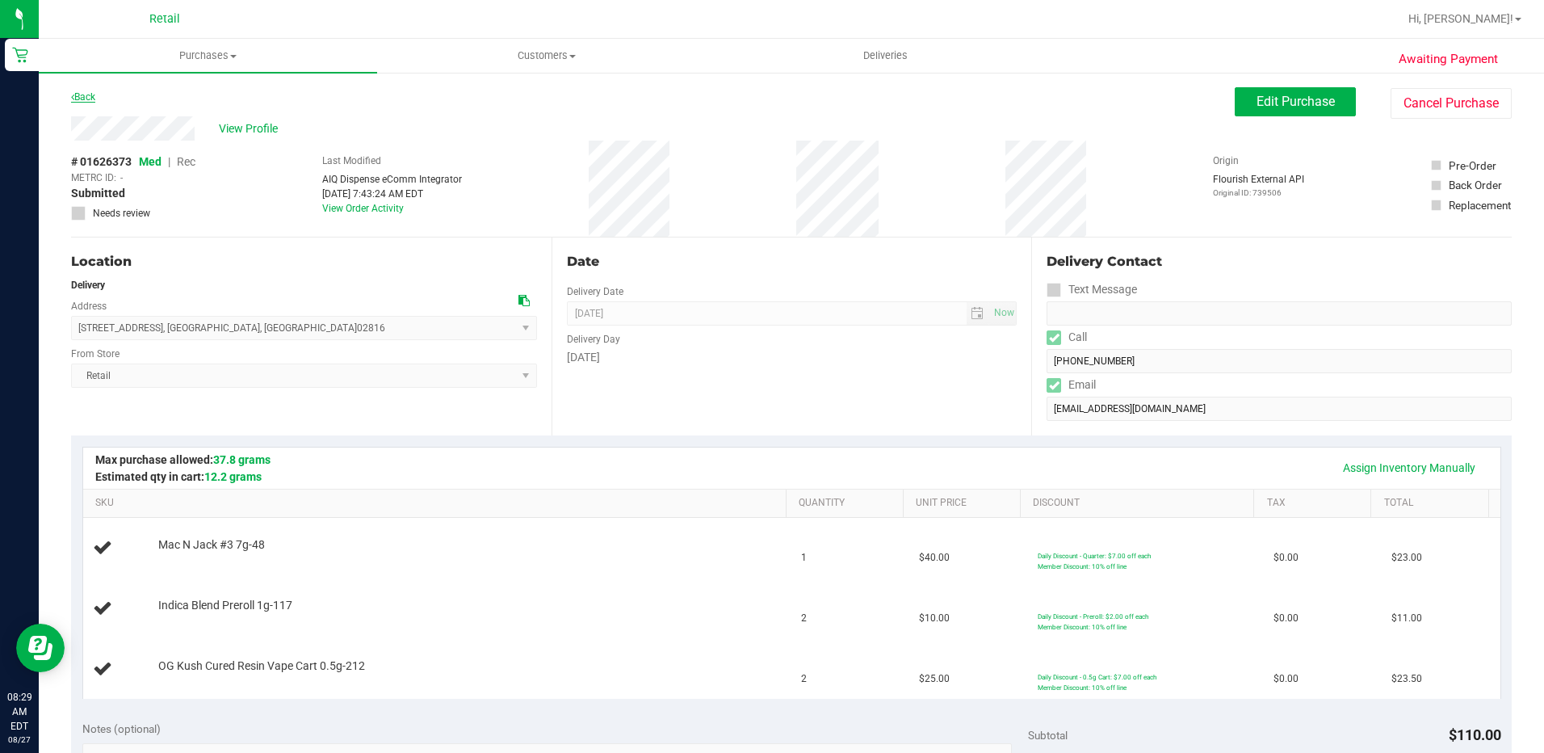
click at [78, 101] on link "Back" at bounding box center [83, 96] width 24 height 11
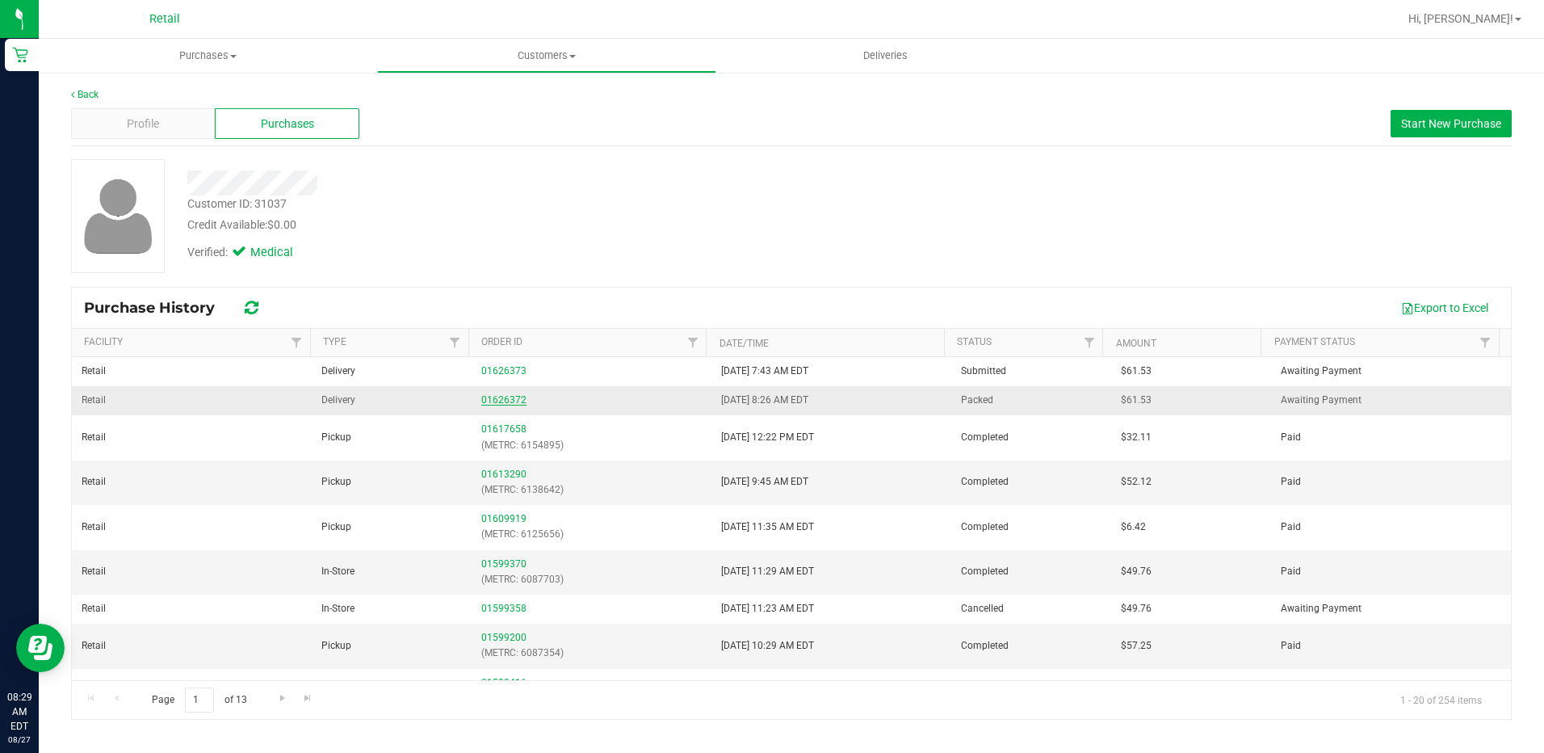
click at [503, 404] on link "01626372" at bounding box center [503, 399] width 45 height 11
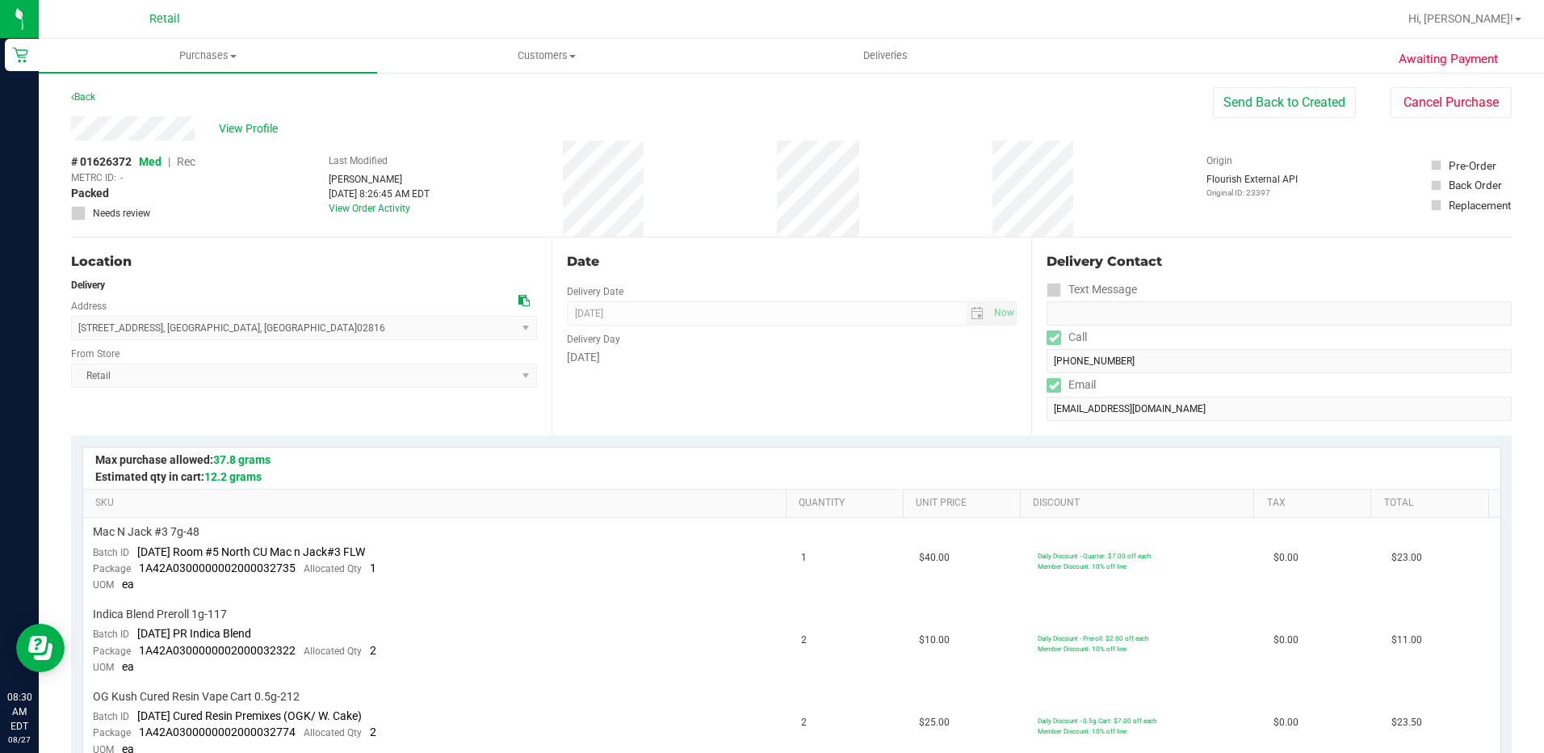
click at [95, 96] on link "Back" at bounding box center [83, 96] width 24 height 11
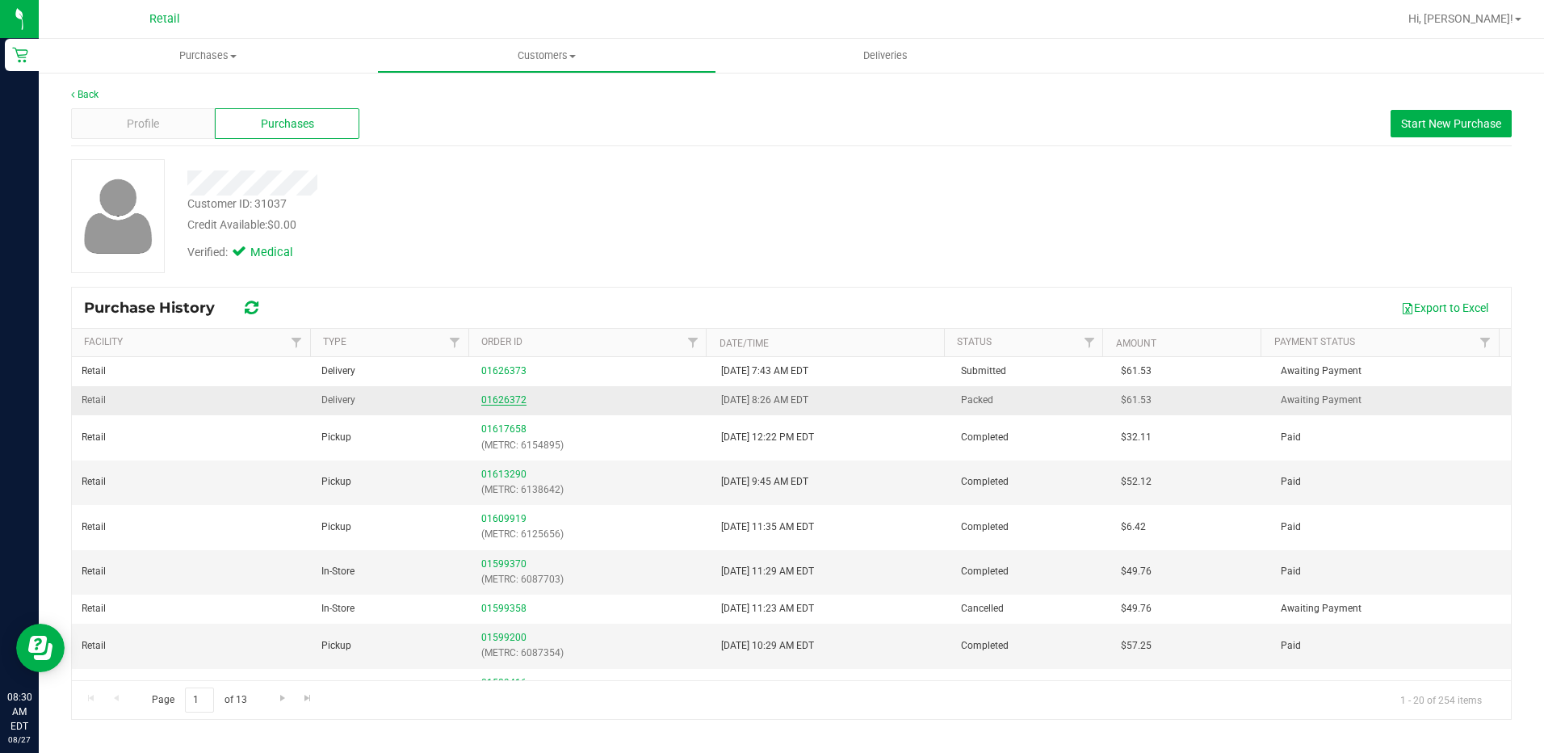
click at [505, 397] on link "01626372" at bounding box center [503, 399] width 45 height 11
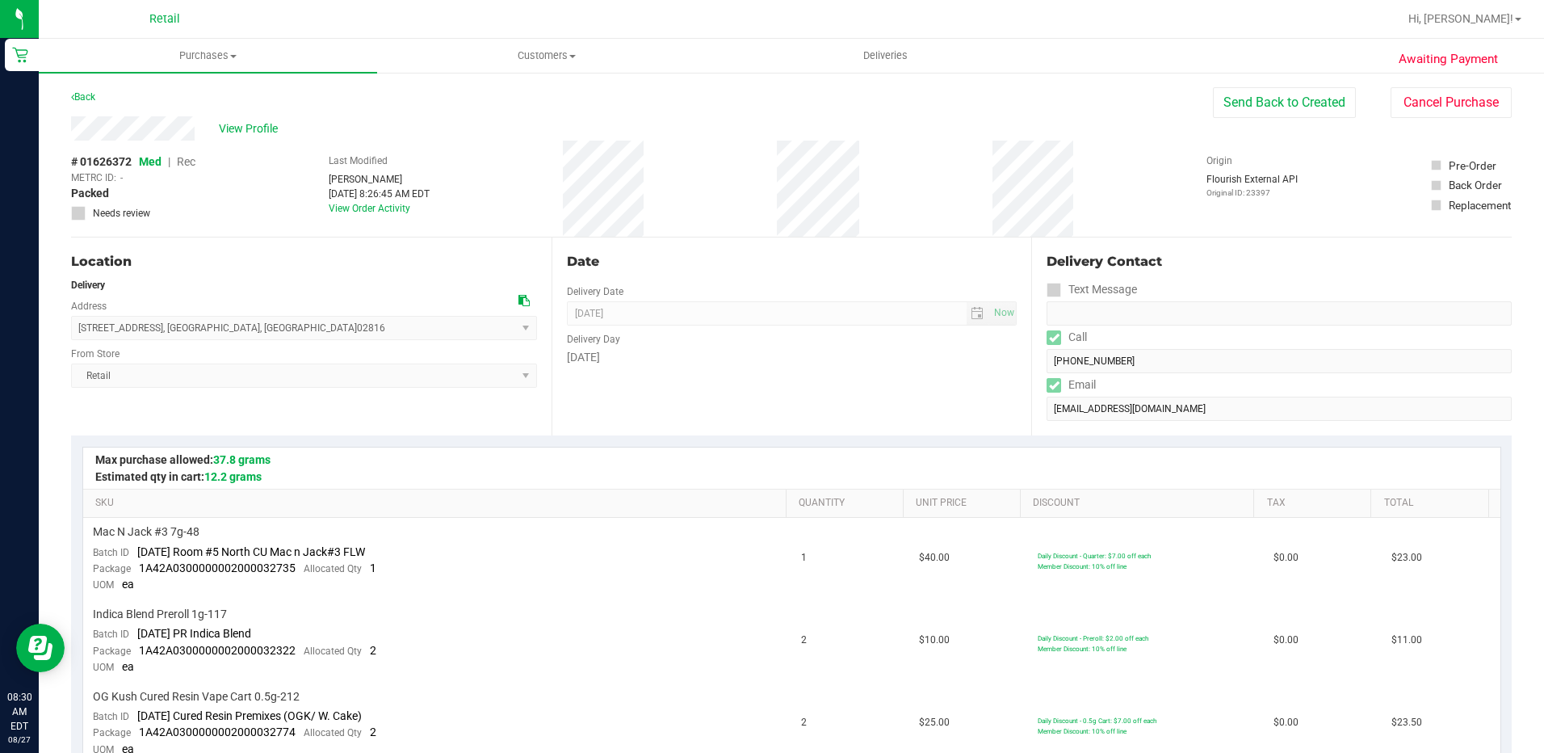
click at [88, 104] on div "Back" at bounding box center [83, 96] width 24 height 19
click at [86, 98] on link "Back" at bounding box center [83, 96] width 24 height 11
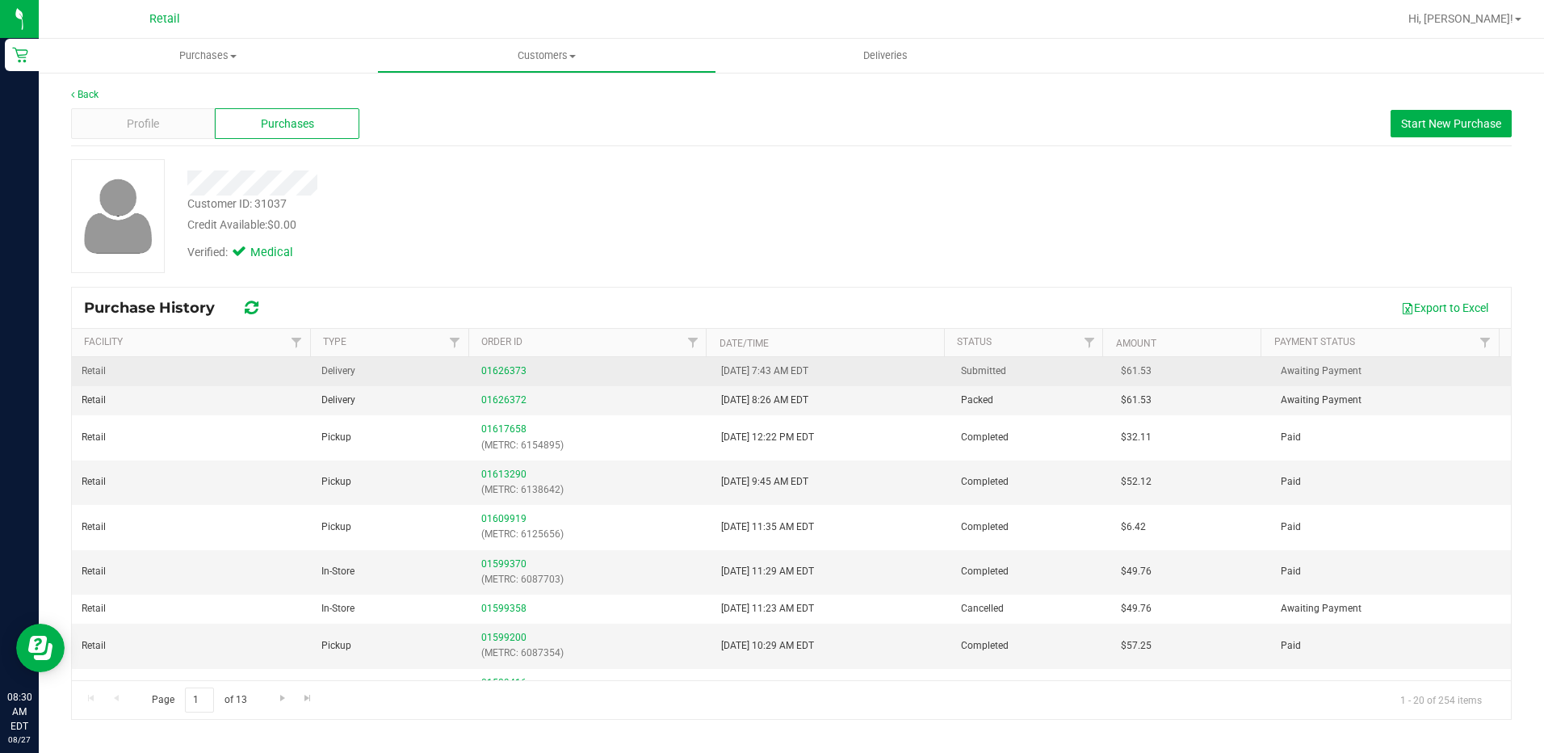
click at [490, 364] on div "01626373" at bounding box center [591, 370] width 220 height 15
click at [499, 372] on link "01626373" at bounding box center [503, 370] width 45 height 11
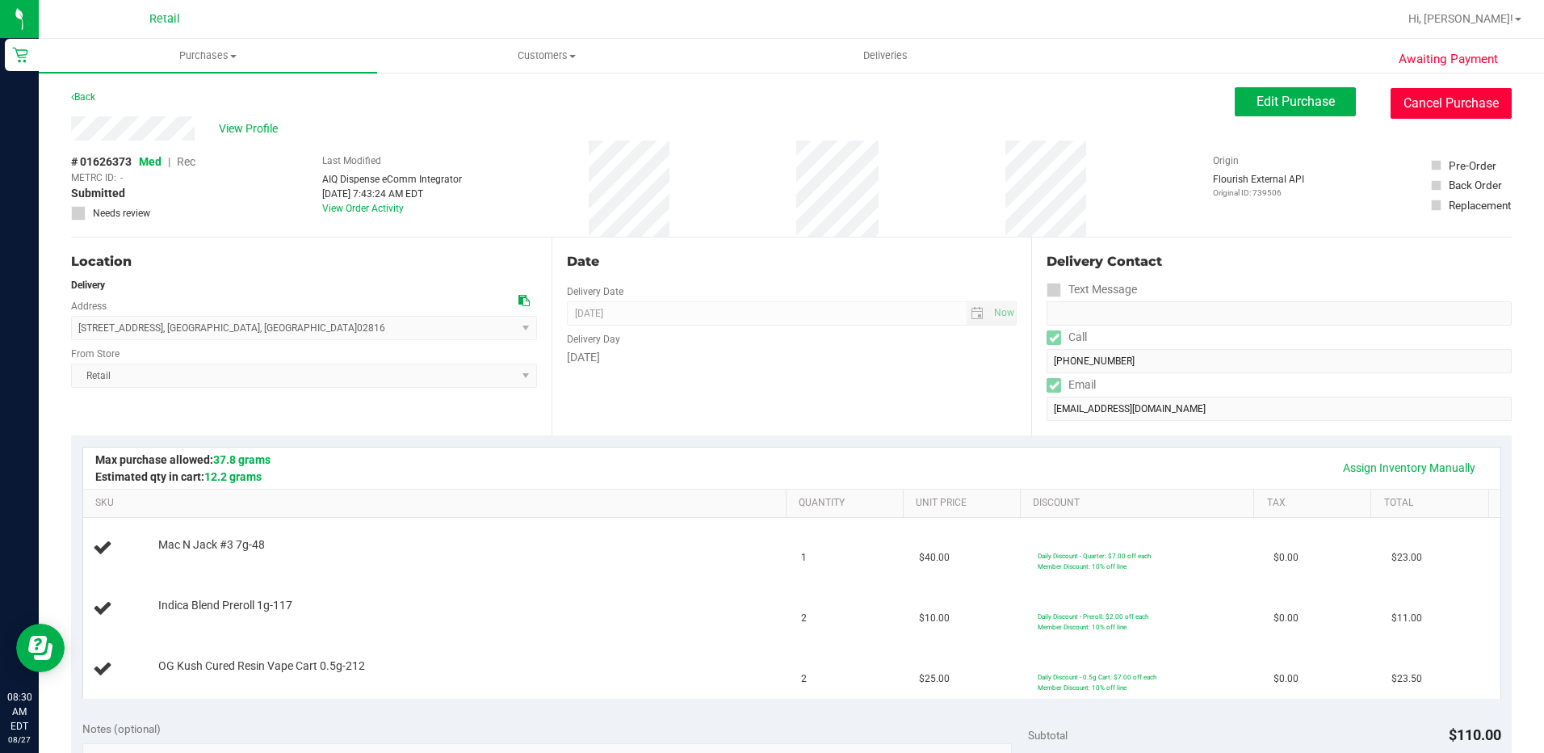
click at [1406, 98] on button "Cancel Purchase" at bounding box center [1451, 103] width 121 height 31
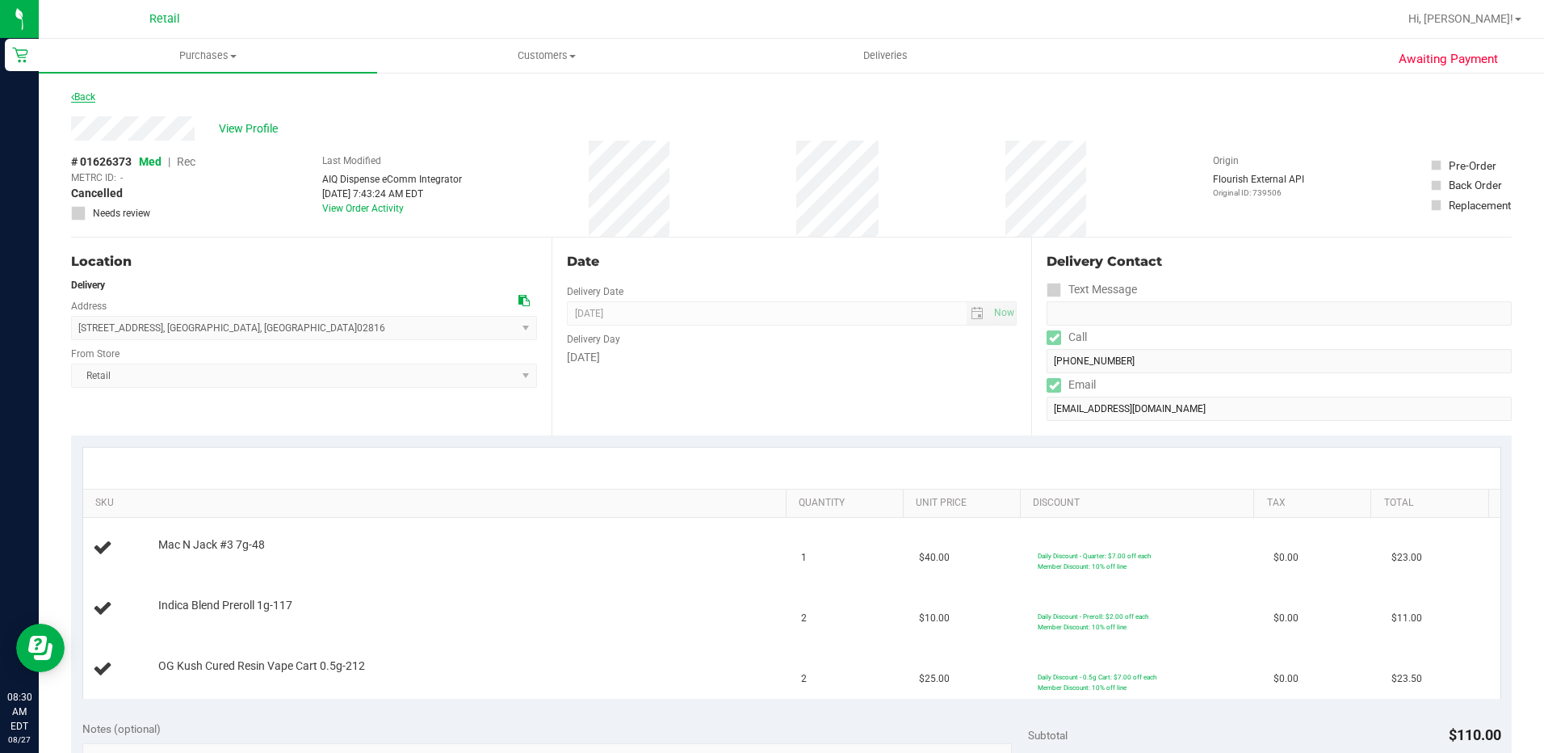
click at [86, 99] on link "Back" at bounding box center [83, 96] width 24 height 11
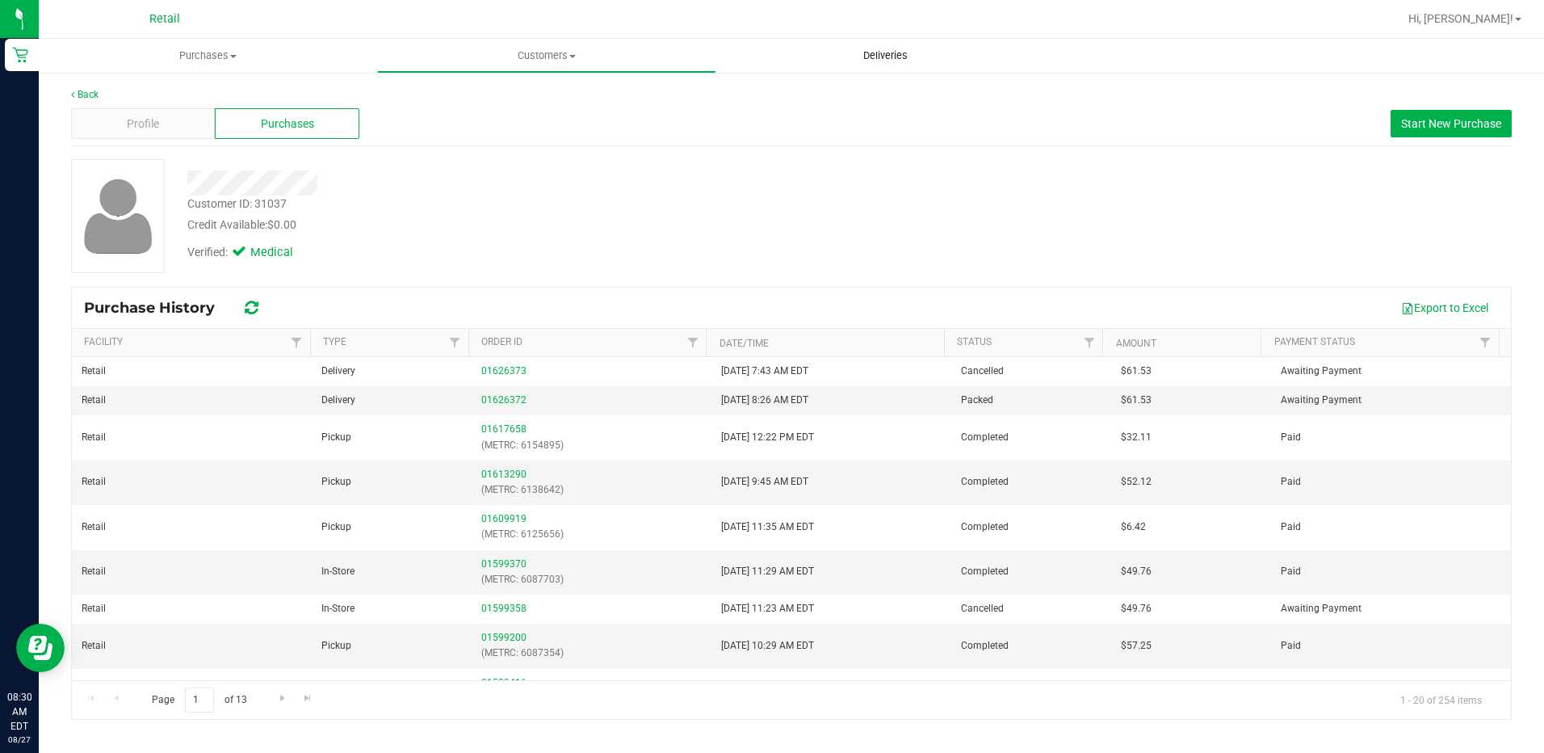
click at [871, 53] on span "Deliveries" at bounding box center [886, 55] width 88 height 15
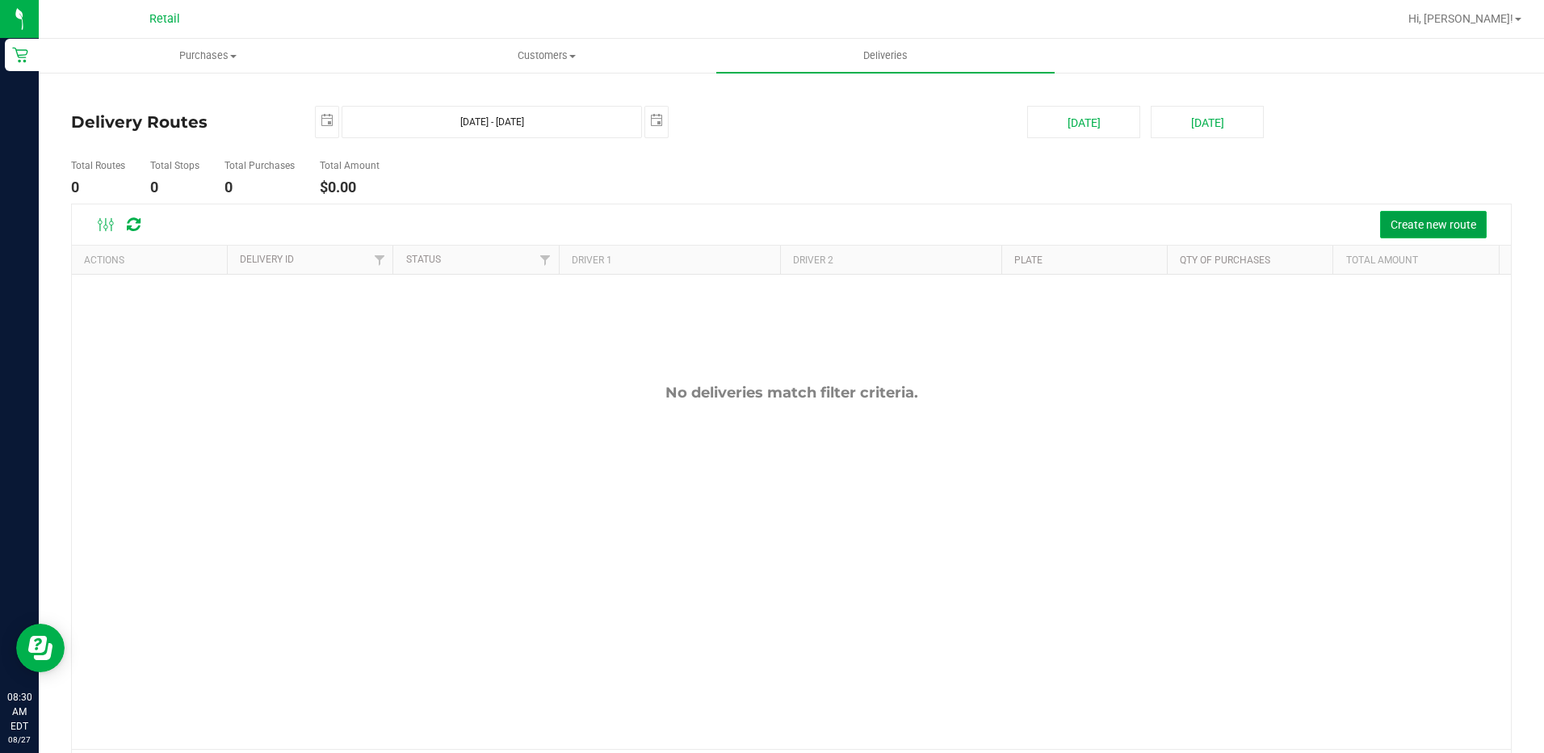
click at [1391, 229] on span "Create new route" at bounding box center [1434, 224] width 86 height 13
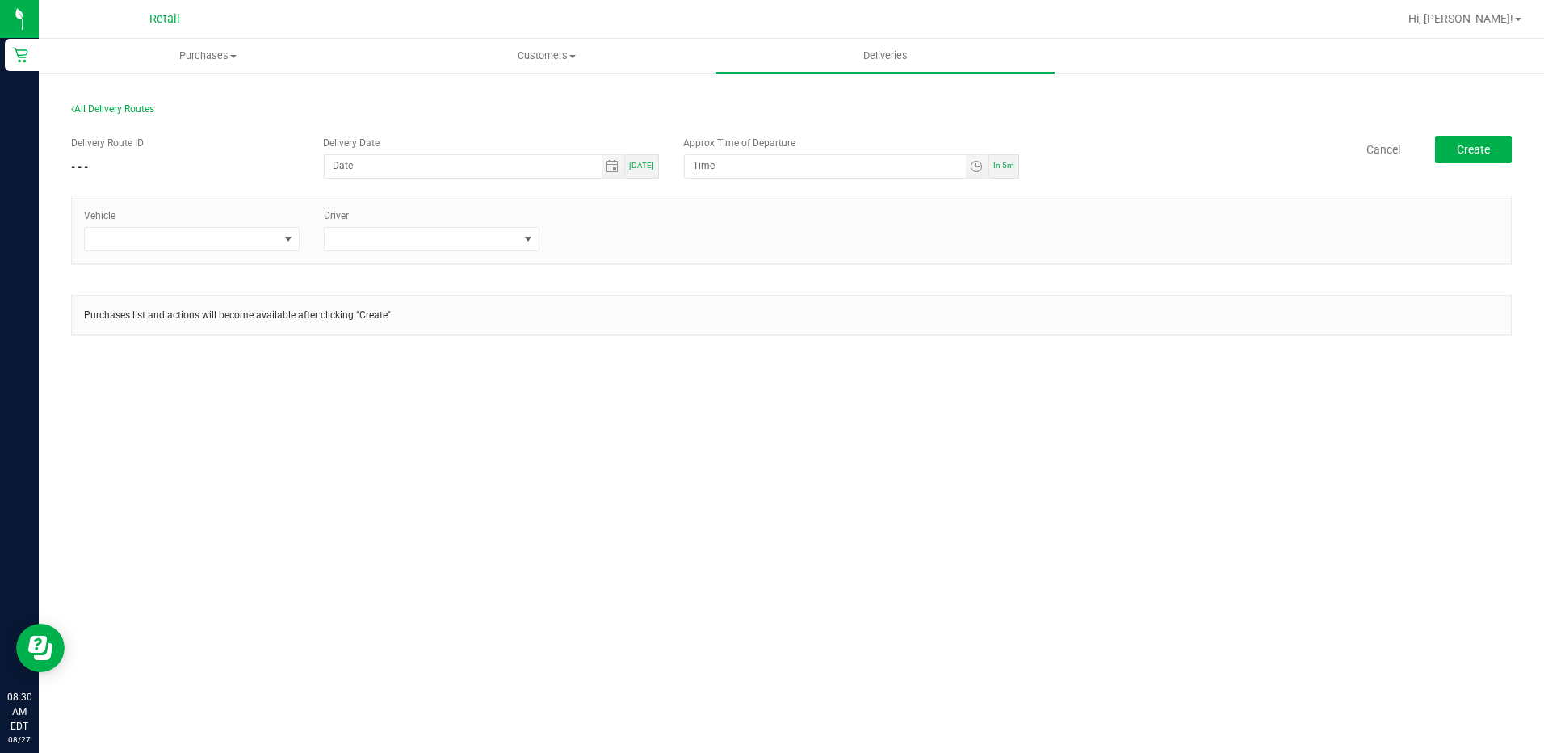
click at [645, 168] on span "[DATE]" at bounding box center [641, 165] width 25 height 9
type input "[DATE]"
type input "8:35 AM"
click at [259, 249] on span at bounding box center [182, 239] width 194 height 23
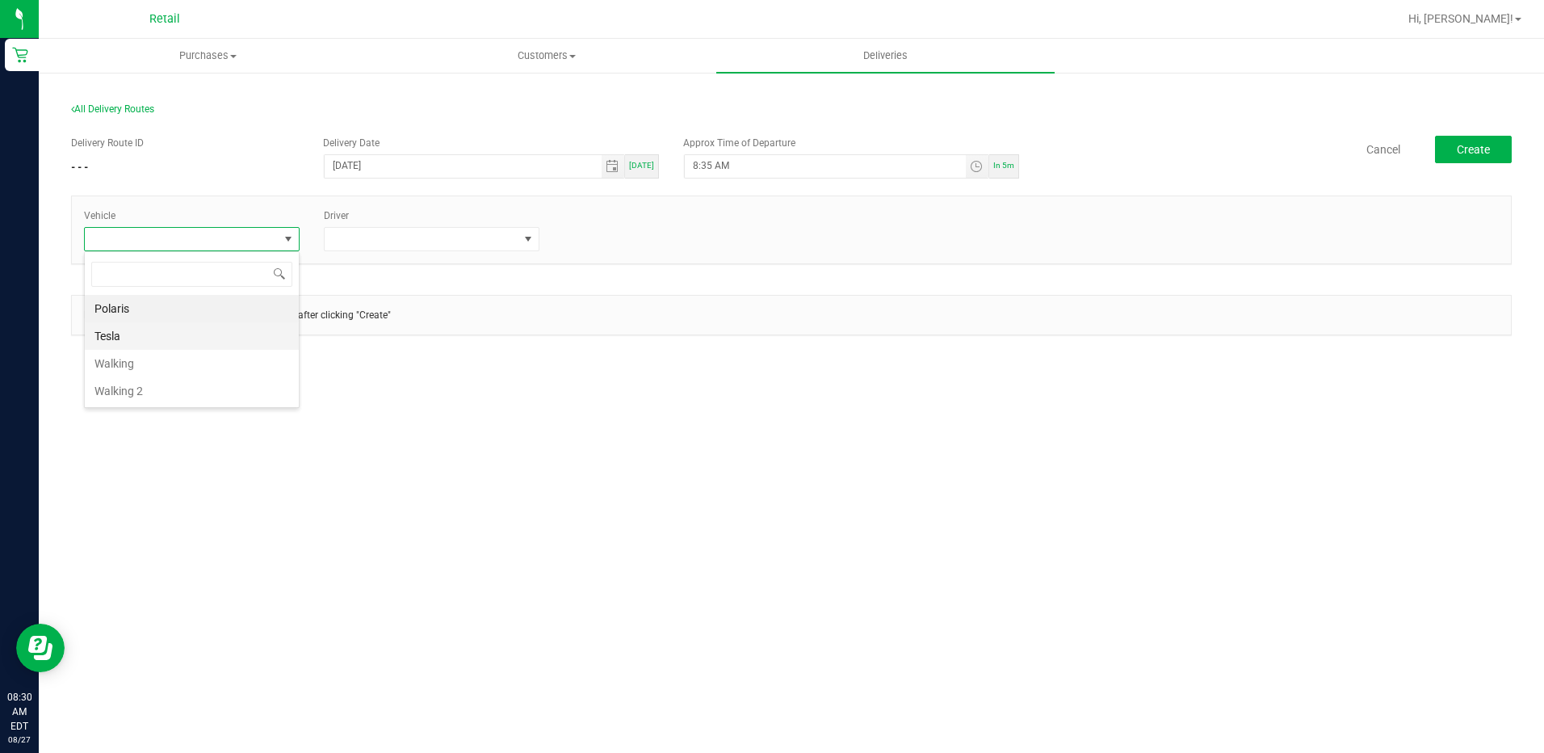
click at [137, 342] on li "Tesla" at bounding box center [192, 335] width 214 height 27
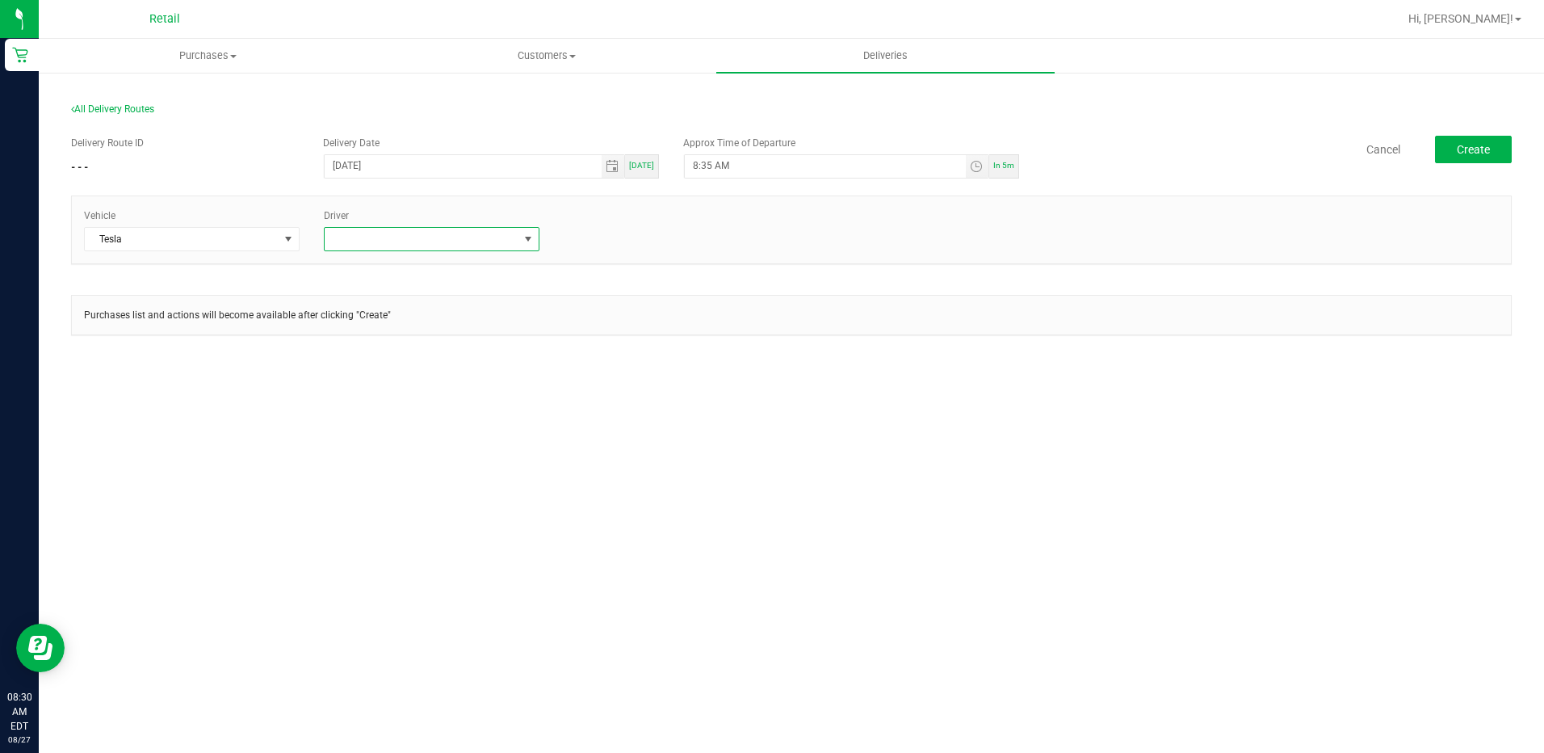
click at [490, 249] on span at bounding box center [422, 239] width 194 height 23
click at [403, 388] on li "[PERSON_NAME]" at bounding box center [432, 390] width 214 height 27
click at [1446, 154] on button "Create" at bounding box center [1473, 149] width 77 height 27
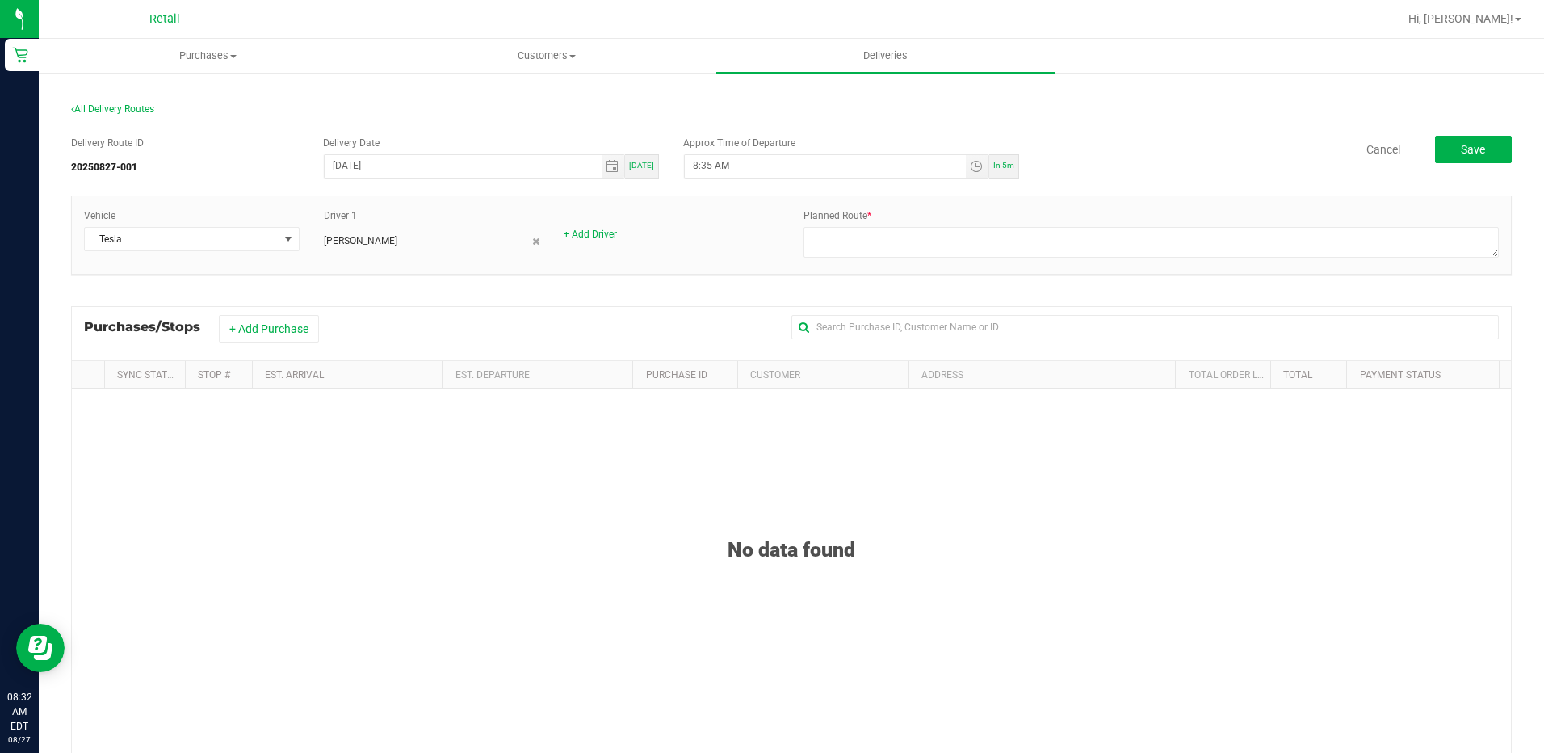
click at [890, 530] on div "No data found" at bounding box center [791, 530] width 1439 height 64
click at [277, 333] on button "+ Add Purchase" at bounding box center [269, 328] width 100 height 27
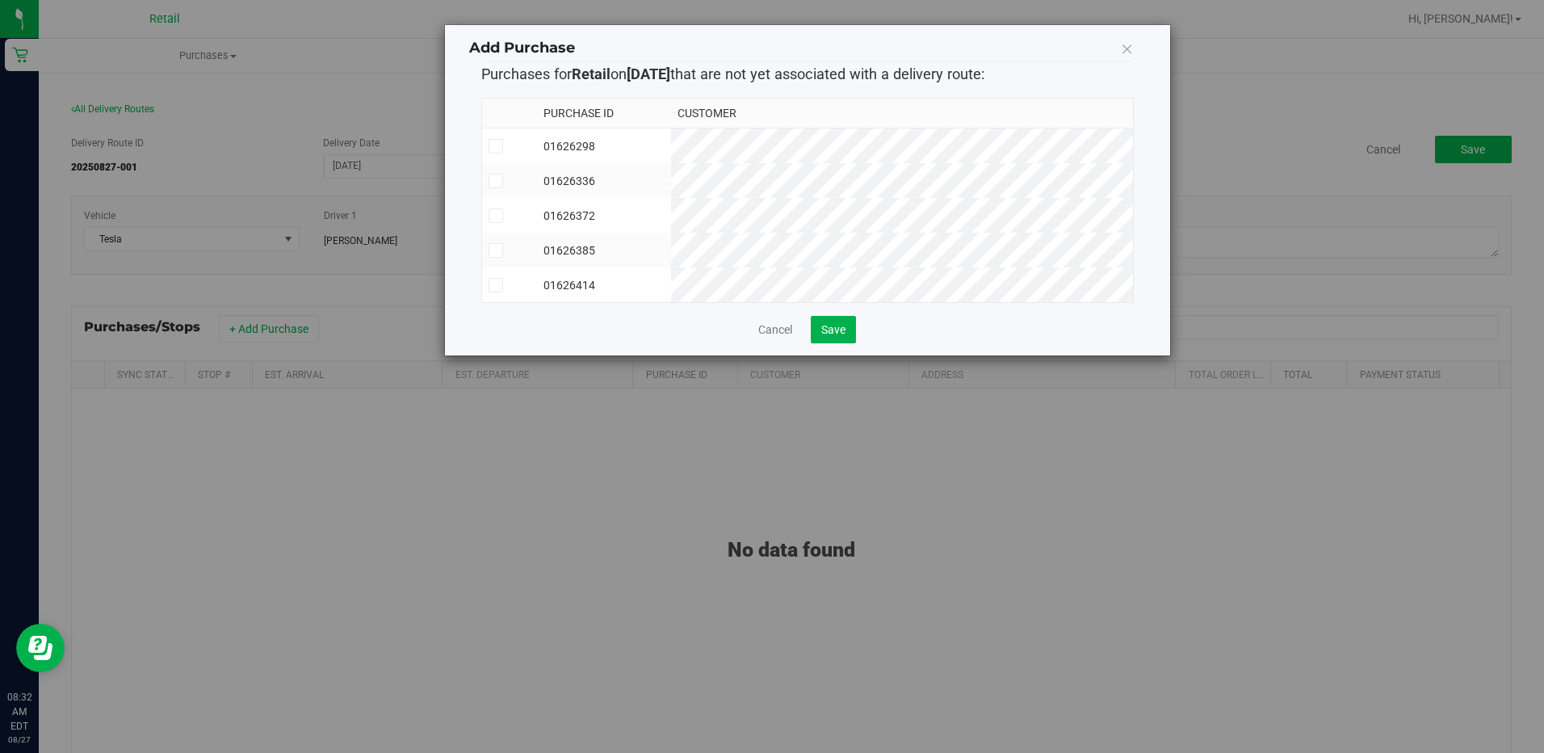
click at [614, 217] on td "01626372" at bounding box center [603, 215] width 133 height 35
click at [624, 245] on td "01626385" at bounding box center [603, 250] width 133 height 35
click at [636, 151] on td "01626298" at bounding box center [603, 146] width 133 height 36
click at [845, 343] on button "Save" at bounding box center [833, 329] width 45 height 27
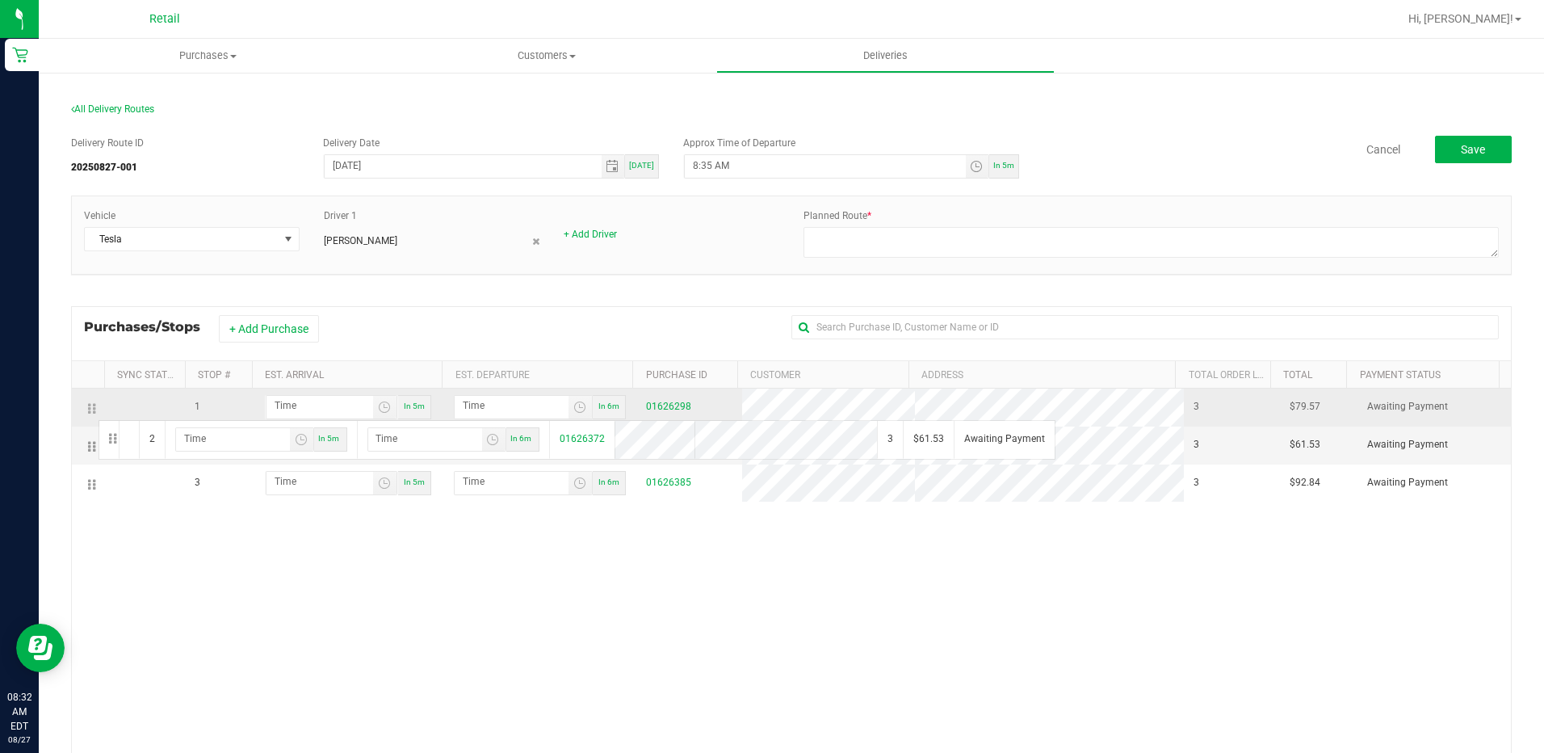
drag, startPoint x: 93, startPoint y: 448, endPoint x: 96, endPoint y: 418, distance: 30.1
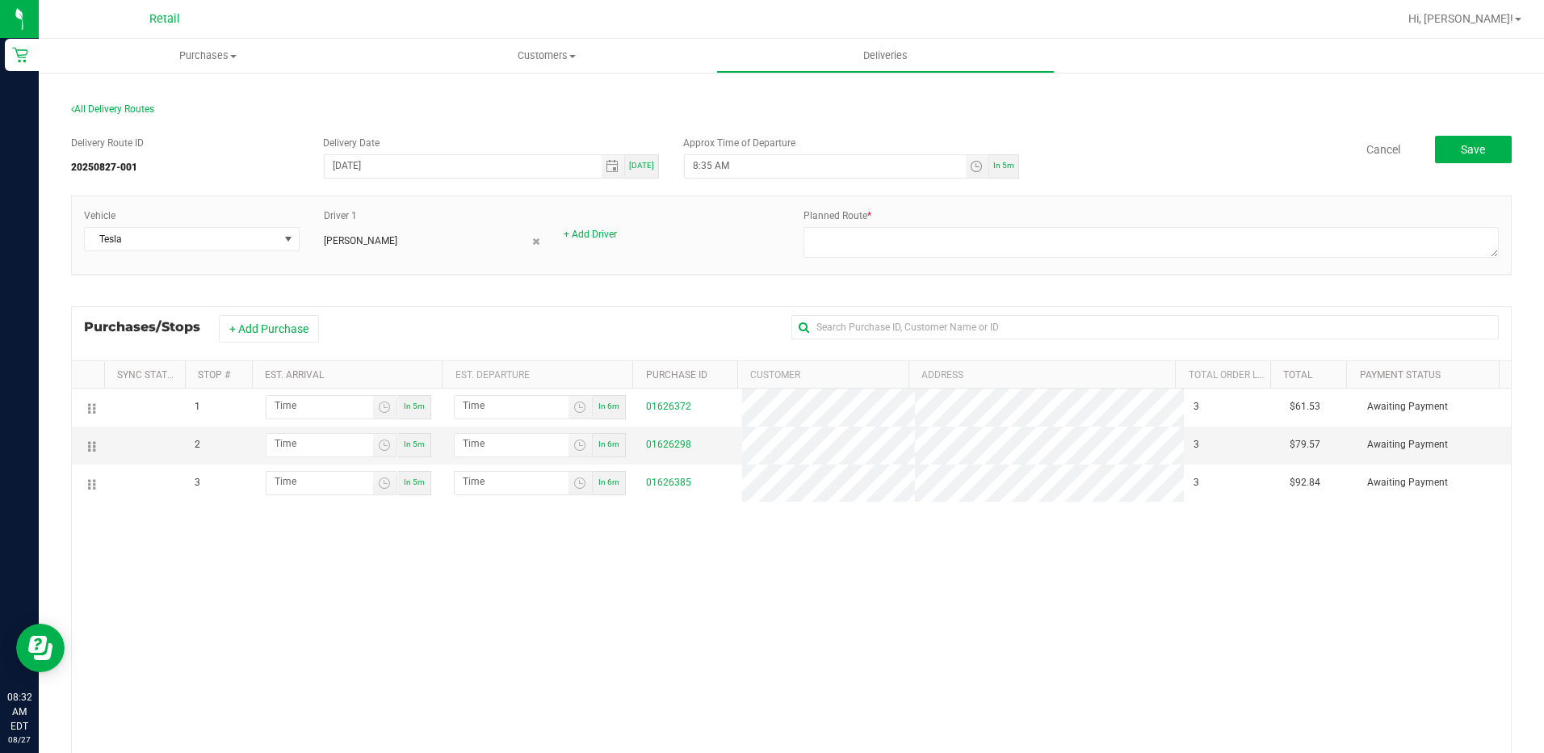
click at [733, 698] on div "1 In 5m In 6m 01626372 3 $61.53 Awaiting Payment 2 In 5m In 6m 01626298 3 $79.5…" at bounding box center [791, 625] width 1439 height 474
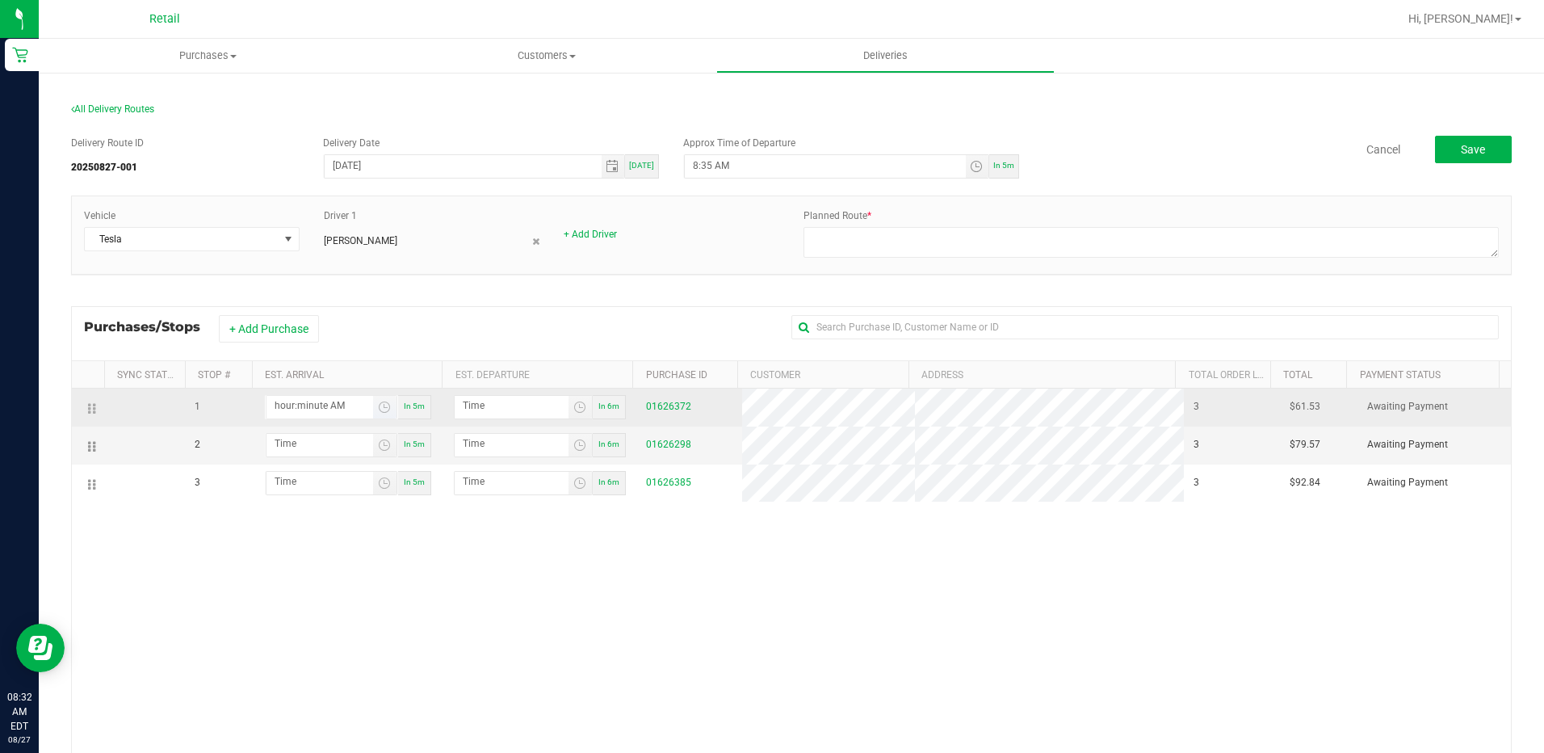
click at [322, 415] on input "hour:minute AM" at bounding box center [320, 406] width 107 height 20
type input "9:00 AM"
type input "9:01 AM"
type input "9:08 AM"
type input "9:09 AM"
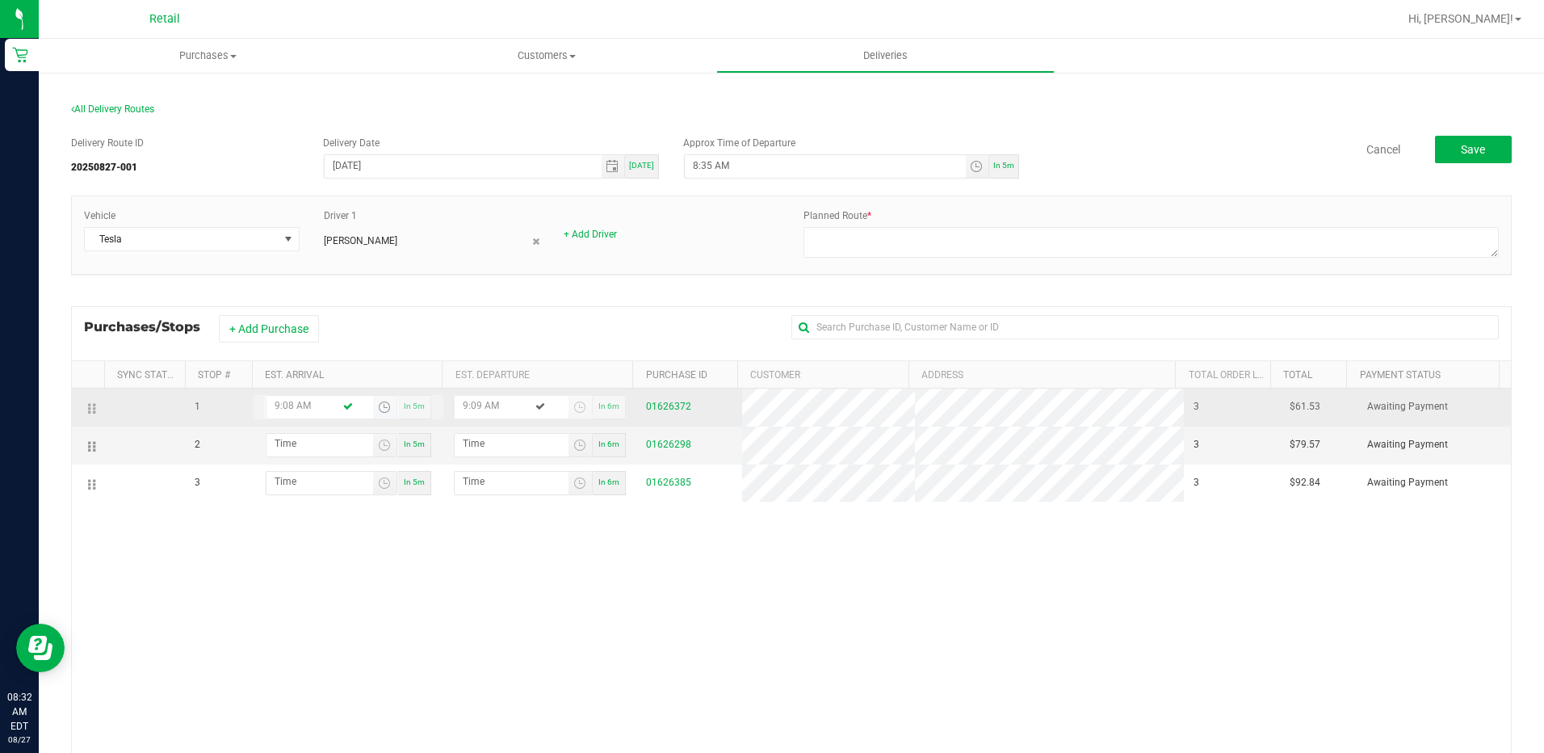
type input "9:08 AM"
type input "9:03 AM"
type input "9:04 AM"
type input "9:33 AM"
type input "9:34 AM"
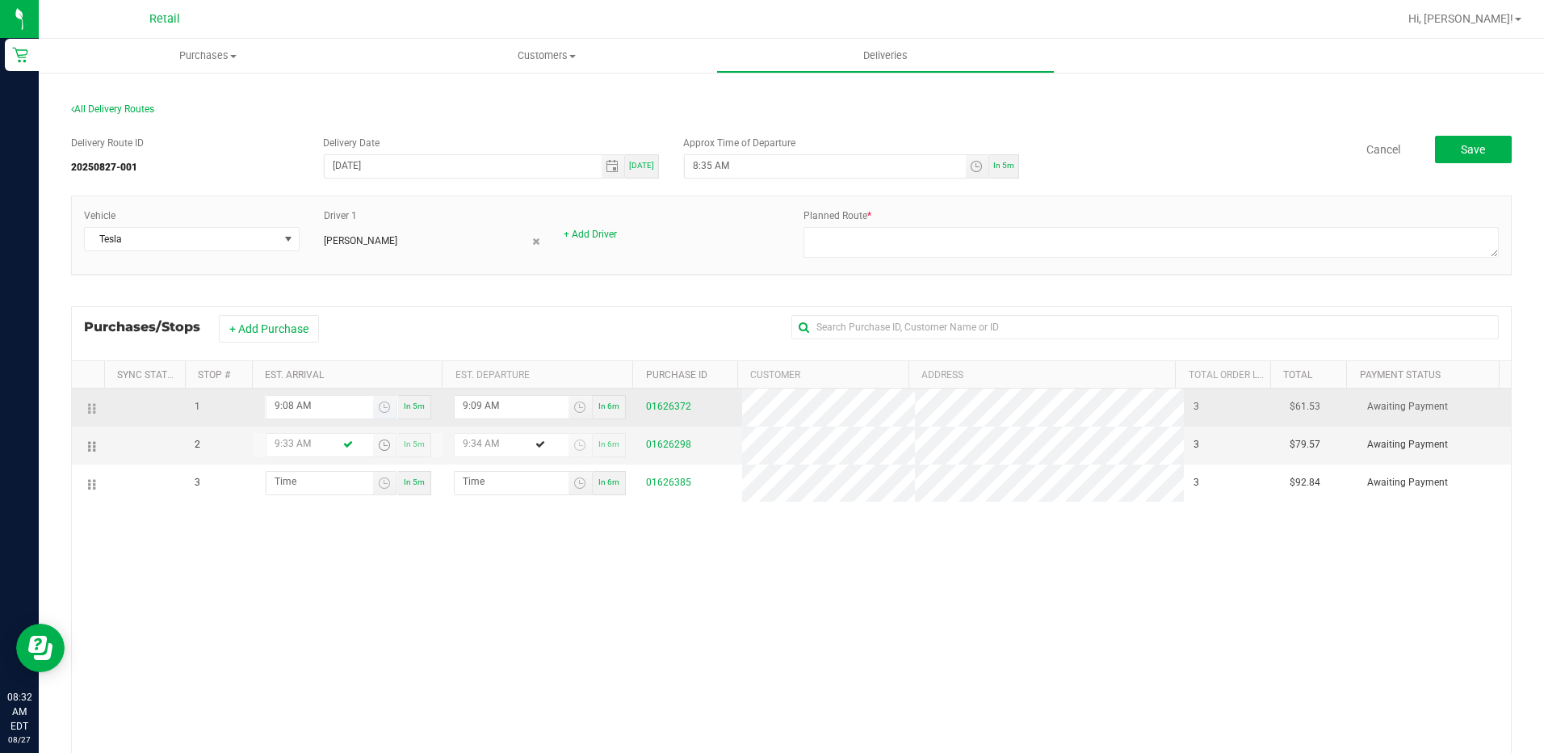
type input "9:33 AM"
type input "9:05 AM"
type input "9:06 AM"
type input "9:56 AM"
type input "9:57 AM"
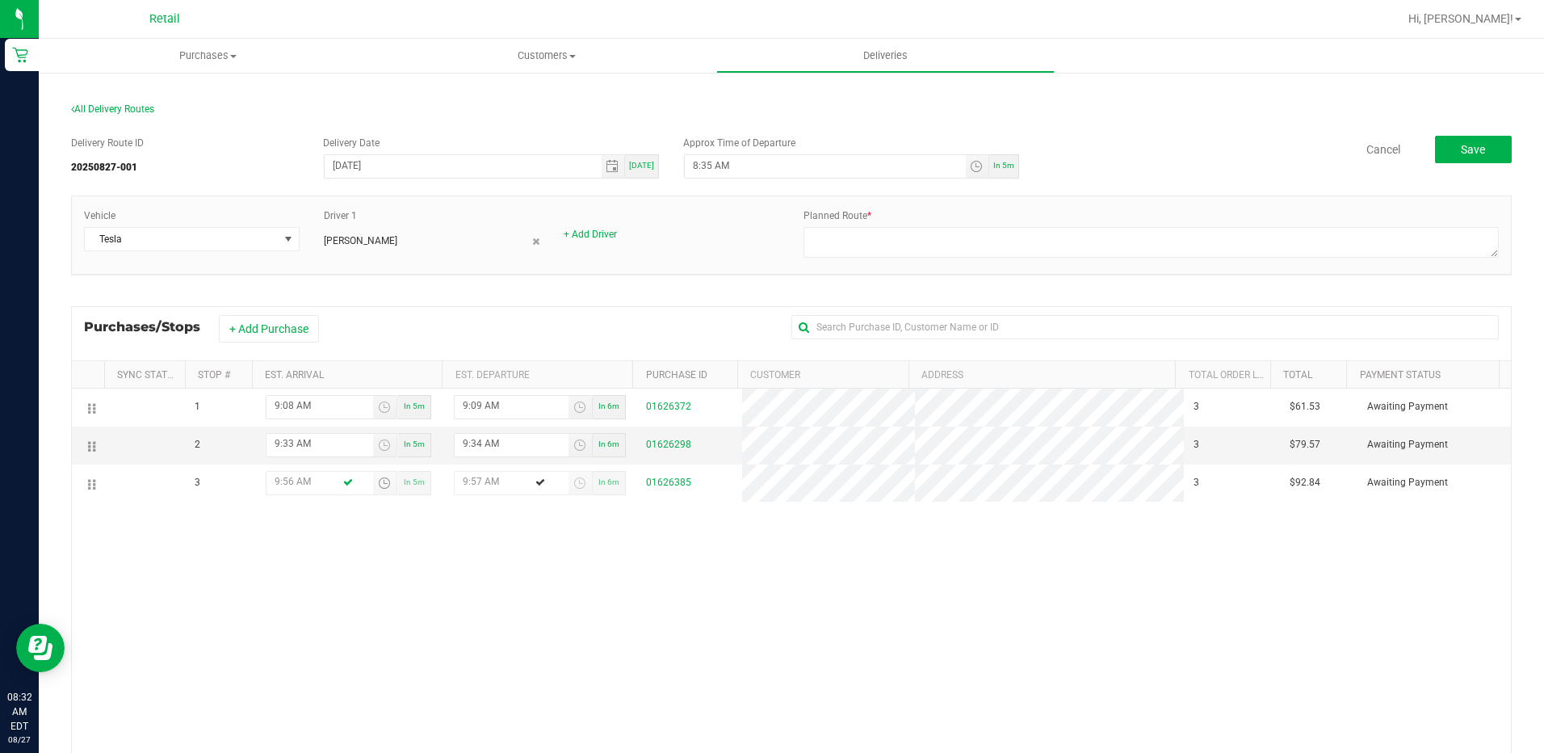
type input "9:56 AM"
click at [805, 576] on div "1 9:08 AM In 5m 9:09 AM In 6m 01626372 3 $61.53 Awaiting Payment 2 9:33 AM In 5…" at bounding box center [791, 625] width 1439 height 474
click at [876, 233] on textarea at bounding box center [1151, 242] width 695 height 31
type textarea "Onfleet 827001"
click at [1455, 137] on button "Save" at bounding box center [1473, 149] width 77 height 27
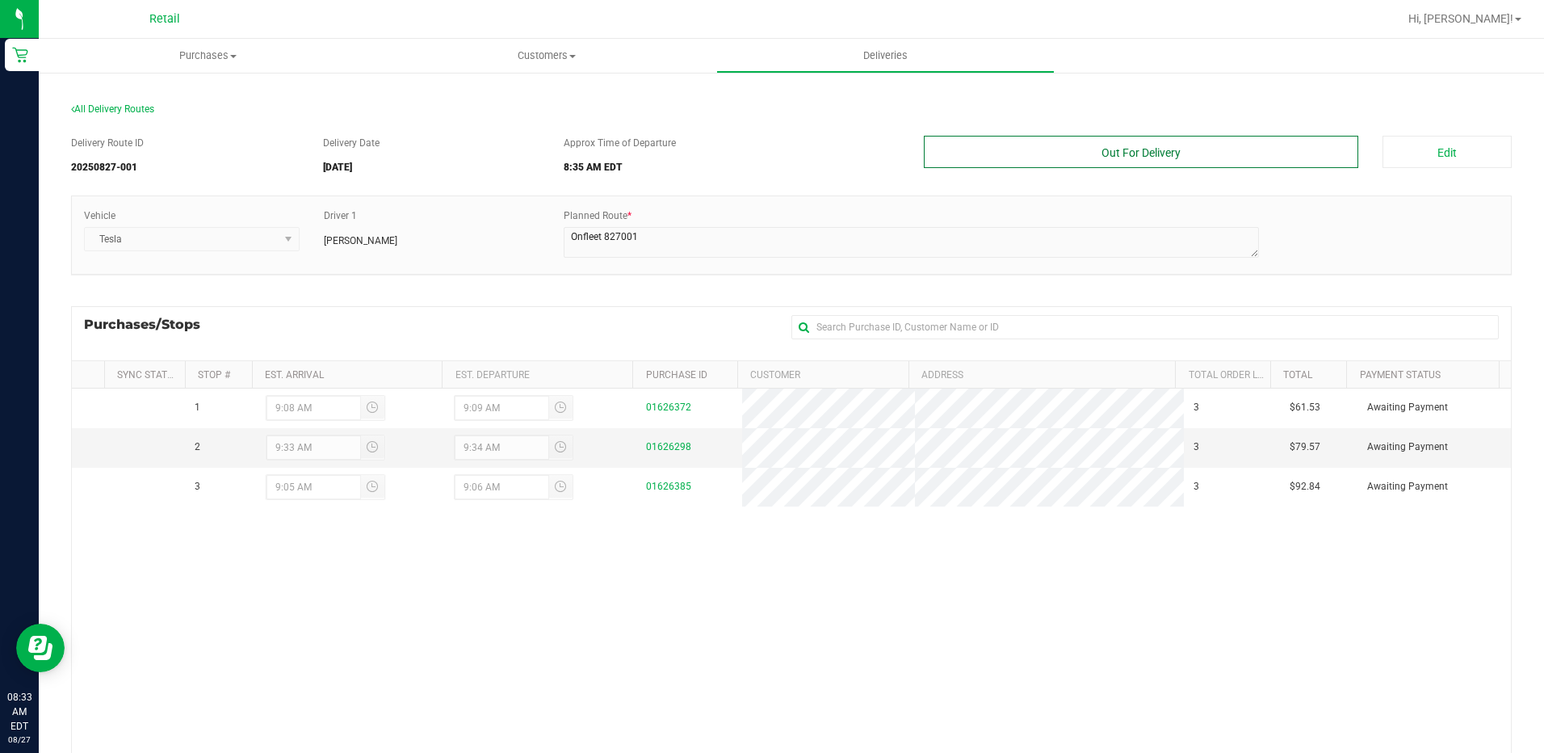
click at [1203, 154] on button "Out For Delivery" at bounding box center [1141, 152] width 435 height 32
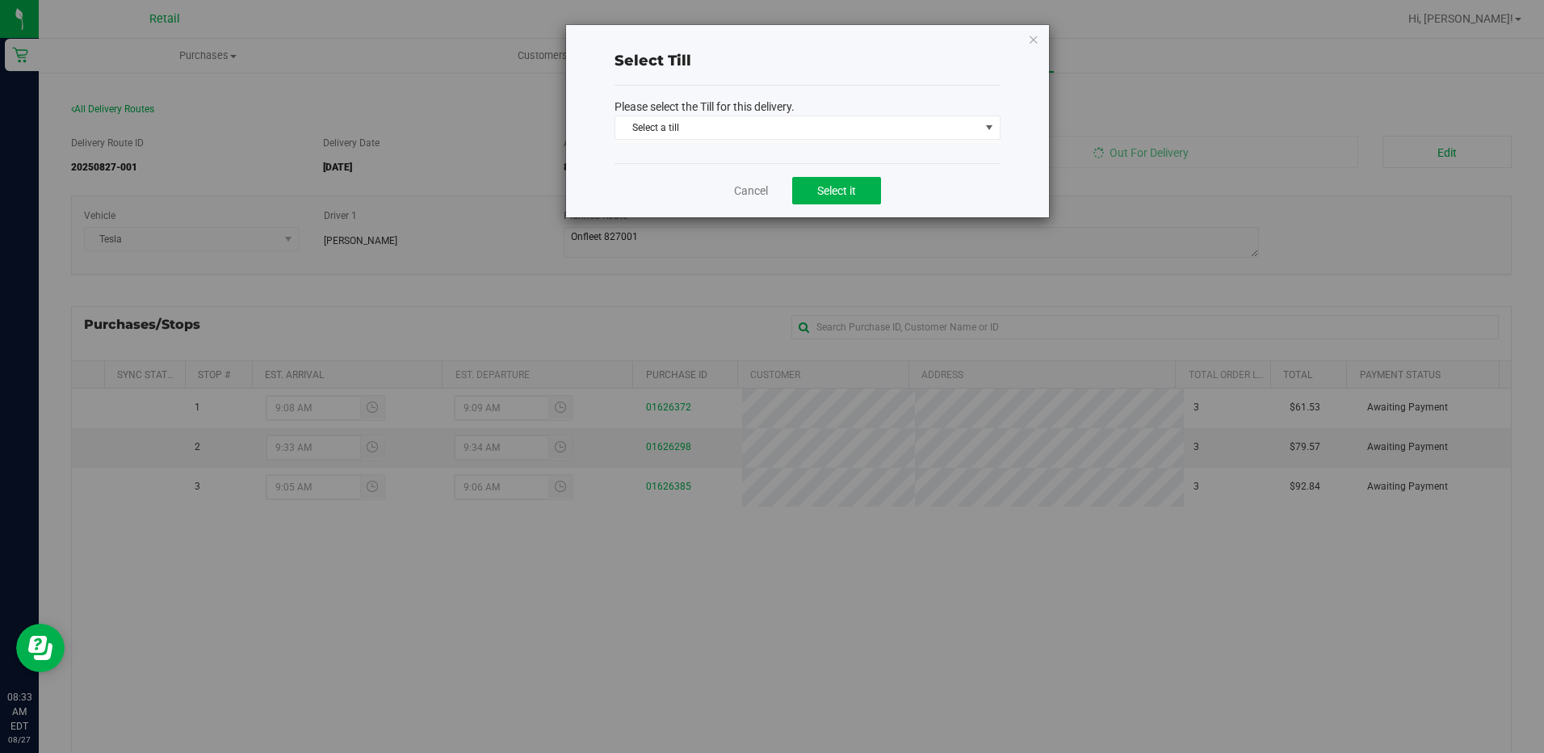
click at [784, 143] on div "Please select the Till for this delivery. Select a till Select a till ATM ATM T…" at bounding box center [808, 125] width 386 height 78
click at [784, 134] on span "Select a till" at bounding box center [797, 127] width 364 height 23
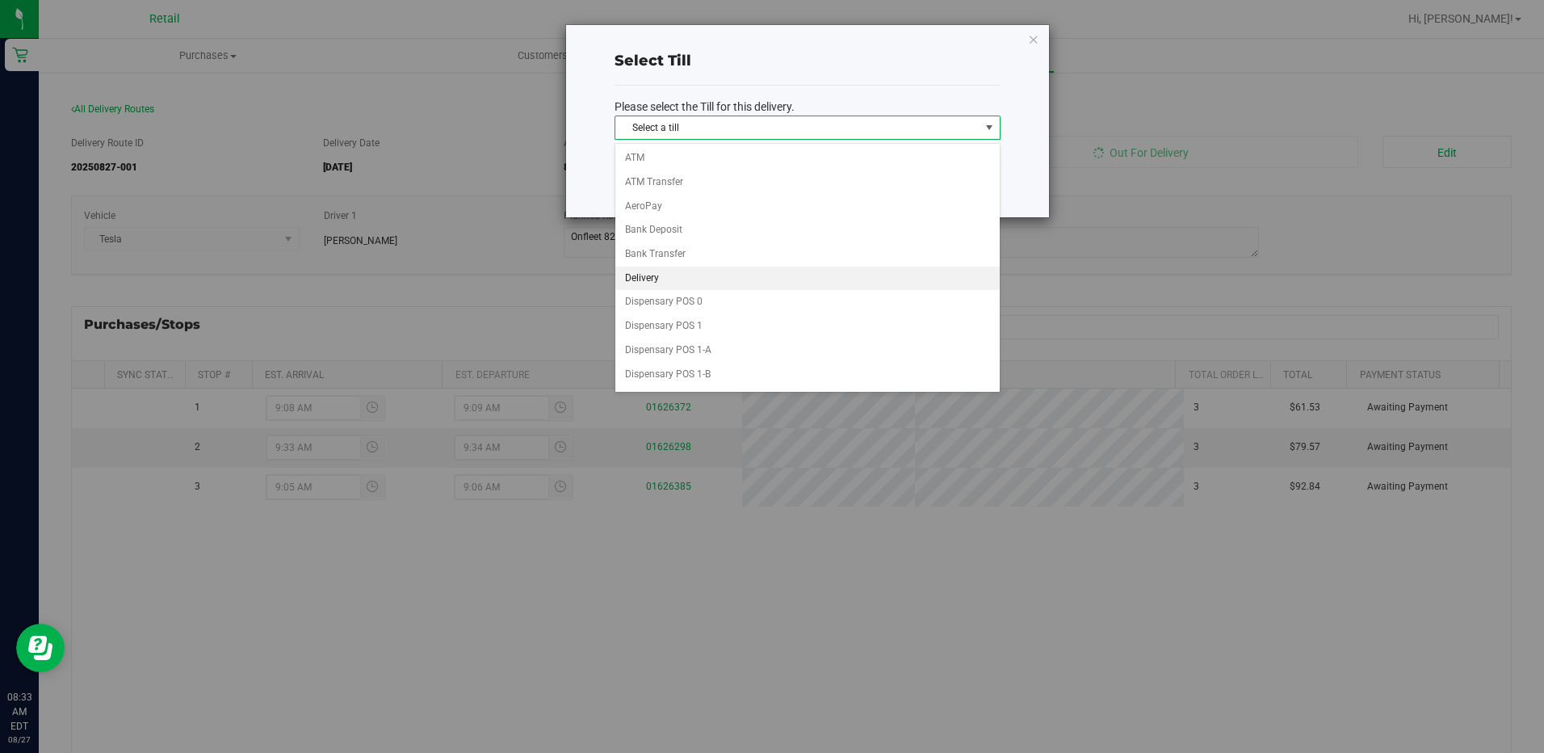
click at [664, 267] on li "Delivery" at bounding box center [807, 279] width 384 height 24
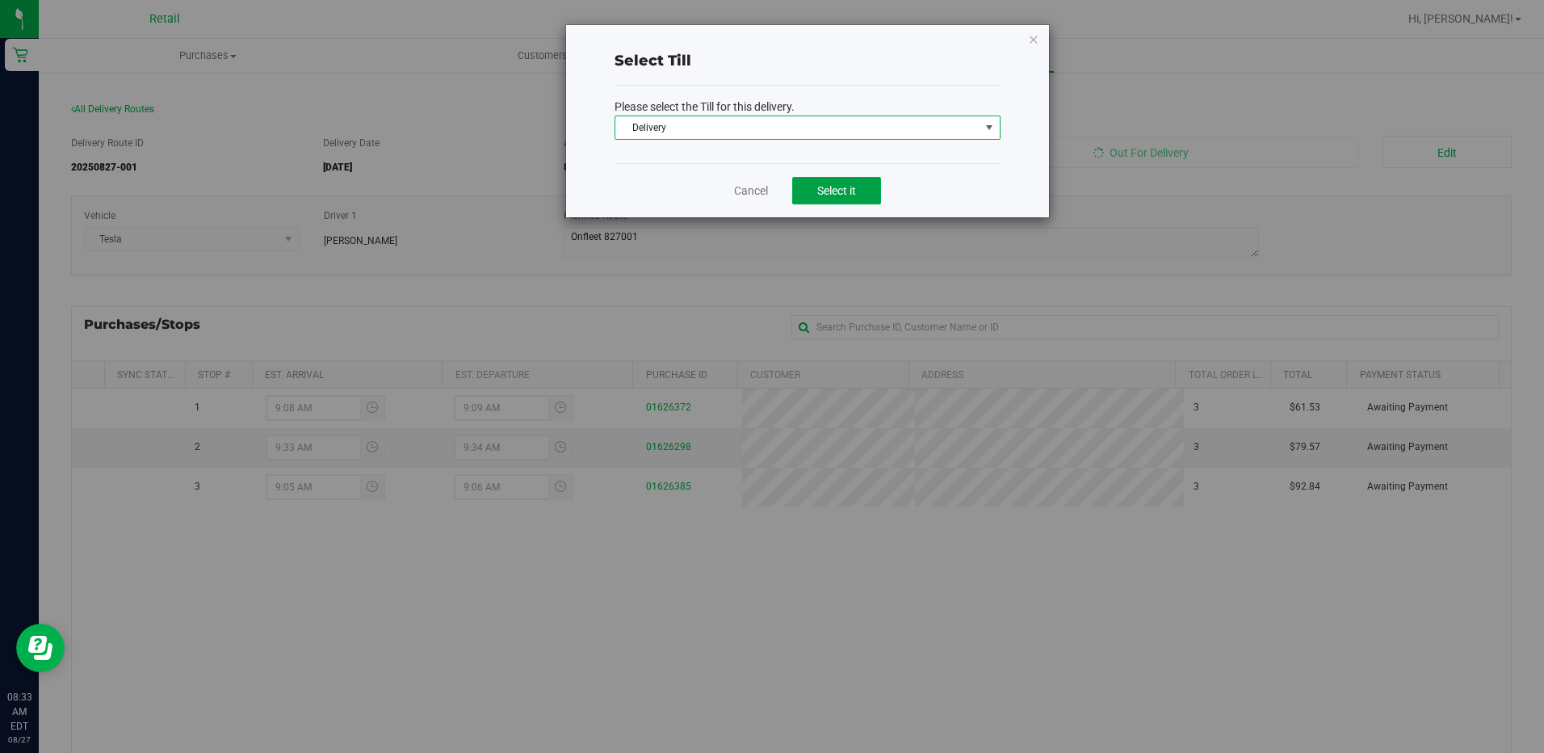
drag, startPoint x: 833, startPoint y: 186, endPoint x: 968, endPoint y: 182, distance: 135.7
click at [834, 186] on span "Select it" at bounding box center [836, 190] width 39 height 13
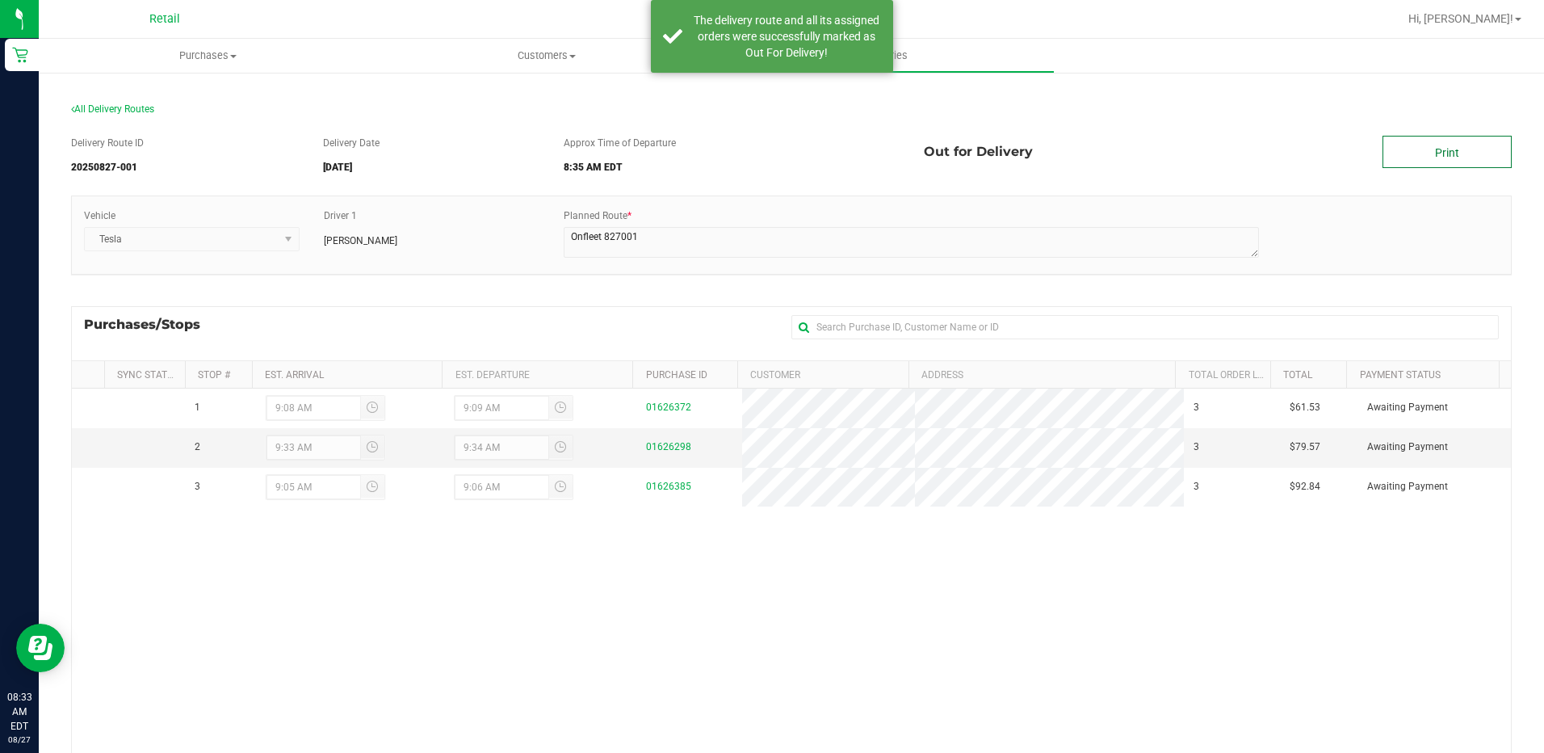
click at [1423, 158] on link "Print" at bounding box center [1447, 152] width 129 height 32
